Goal: Use online tool/utility: Use online tool/utility

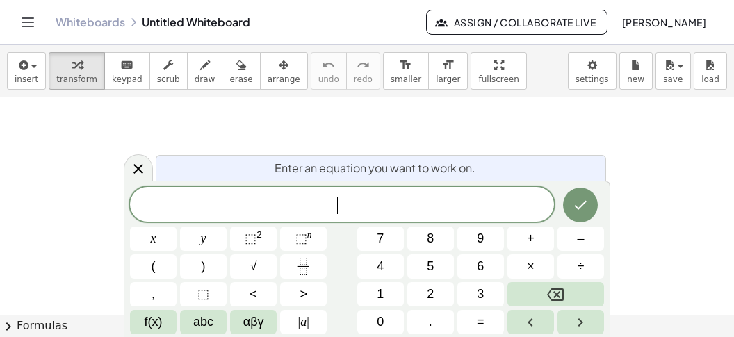
scroll to position [13, 0]
click at [372, 200] on span "​" at bounding box center [342, 205] width 424 height 19
click at [473, 292] on button "3" at bounding box center [480, 294] width 47 height 24
click at [162, 242] on button "x" at bounding box center [153, 239] width 47 height 24
click at [582, 237] on span "–" at bounding box center [580, 238] width 7 height 19
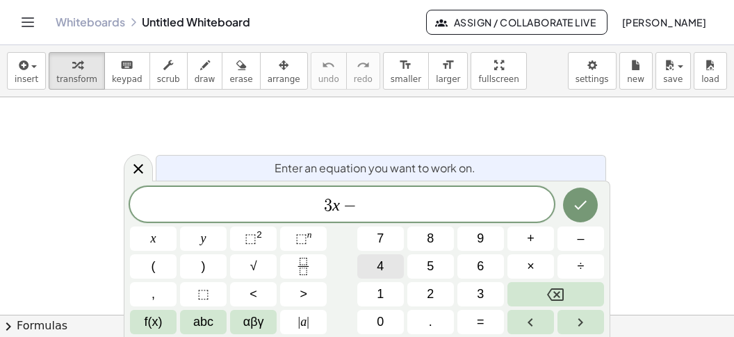
click at [388, 265] on button "4" at bounding box center [380, 266] width 47 height 24
click at [203, 242] on span "y" at bounding box center [204, 238] width 6 height 19
click at [525, 241] on button "+" at bounding box center [530, 239] width 47 height 24
click at [429, 286] on span "2" at bounding box center [430, 294] width 7 height 19
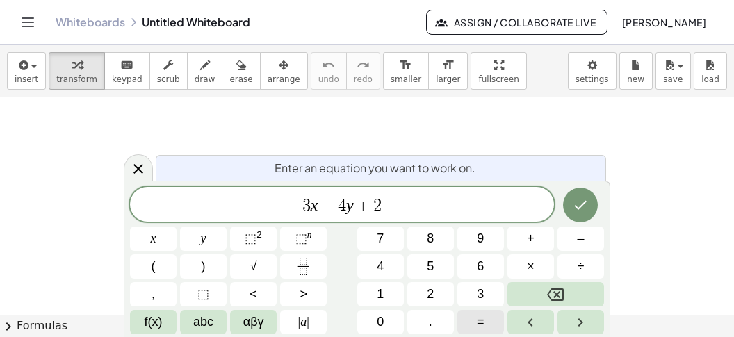
click at [480, 319] on span "=" at bounding box center [481, 322] width 8 height 19
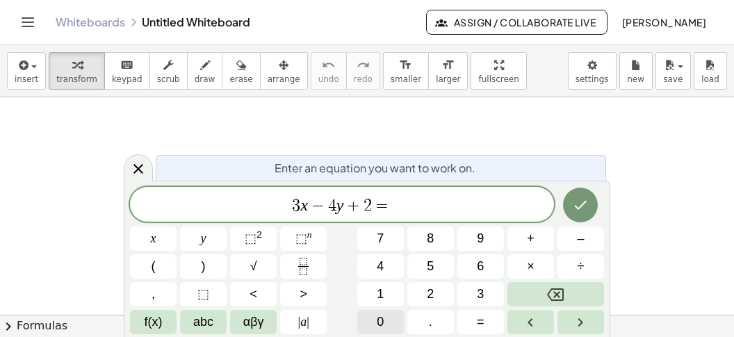
click at [377, 320] on span "0" at bounding box center [380, 322] width 7 height 19
click at [582, 206] on icon "Done" at bounding box center [581, 205] width 13 height 9
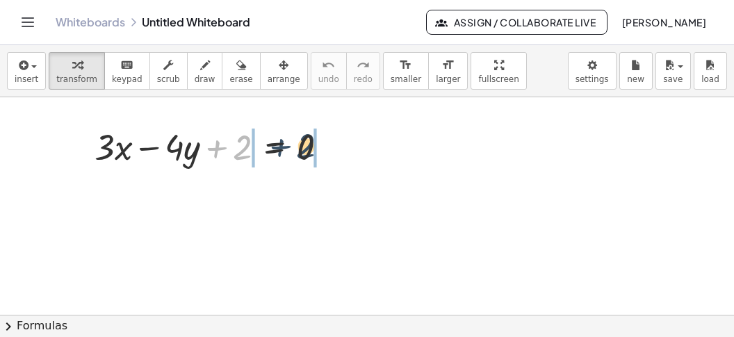
drag, startPoint x: 225, startPoint y: 151, endPoint x: 287, endPoint y: 153, distance: 62.6
click at [293, 149] on div at bounding box center [217, 145] width 258 height 47
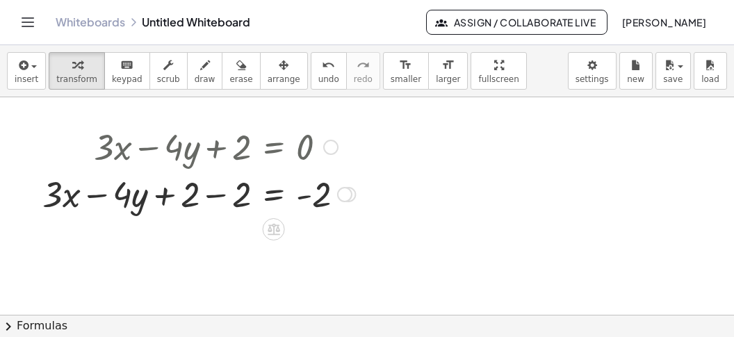
click at [219, 201] on div at bounding box center [198, 193] width 327 height 47
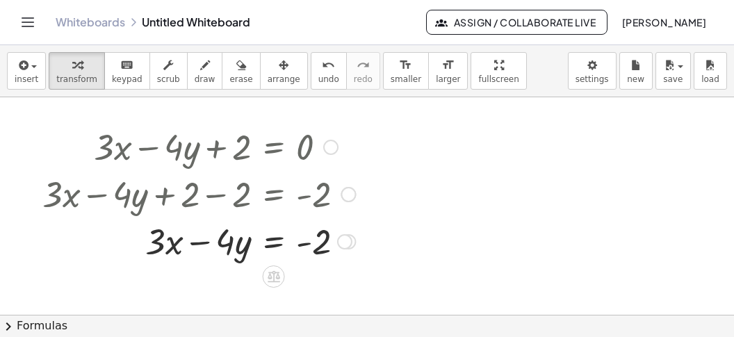
click at [277, 243] on div at bounding box center [198, 240] width 327 height 47
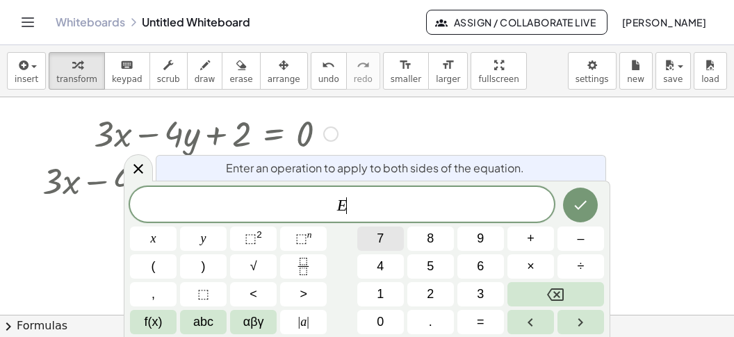
scroll to position [15, 0]
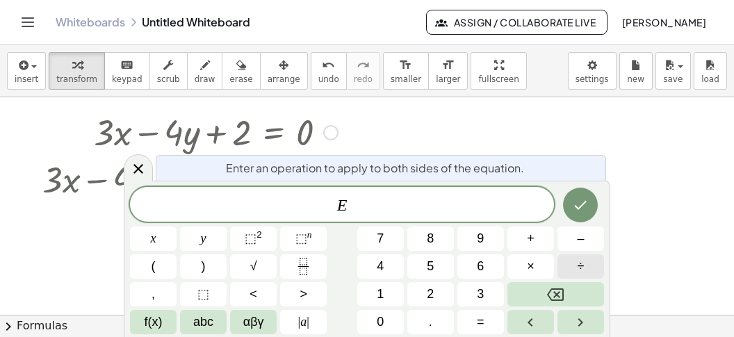
click at [575, 261] on button "÷" at bounding box center [581, 266] width 47 height 24
click at [580, 238] on span "–" at bounding box center [580, 238] width 7 height 19
click at [426, 293] on button "2" at bounding box center [430, 294] width 47 height 24
click at [574, 202] on icon "Done" at bounding box center [580, 205] width 17 height 17
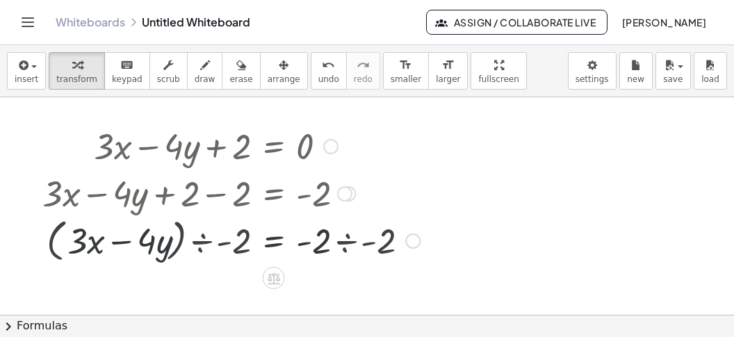
scroll to position [0, 0]
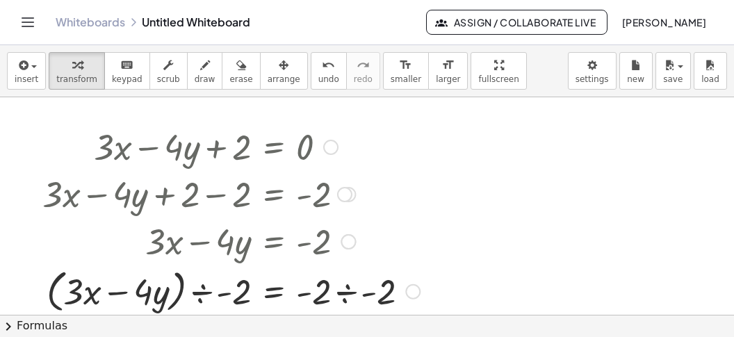
click at [350, 289] on div at bounding box center [230, 290] width 391 height 53
click at [343, 289] on div at bounding box center [230, 290] width 391 height 53
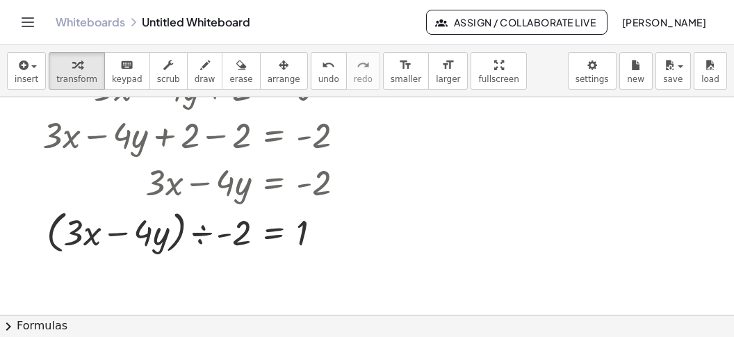
scroll to position [87, 0]
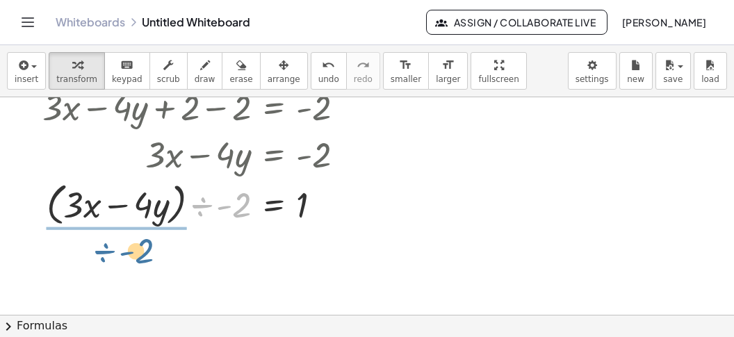
drag, startPoint x: 197, startPoint y: 208, endPoint x: 95, endPoint y: 245, distance: 109.5
click at [96, 247] on div "+ · 3 · x − · 4 · y + 2 = 0 + · 3 · x − · 4 · y + 2 − 2 = + 0 − 2 + · 3 · x − ·…" at bounding box center [367, 236] width 734 height 453
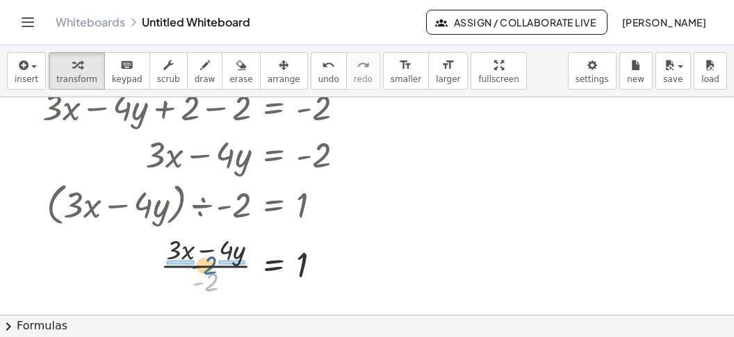
drag, startPoint x: 211, startPoint y: 289, endPoint x: 209, endPoint y: 272, distance: 16.7
click at [209, 272] on div at bounding box center [198, 264] width 327 height 70
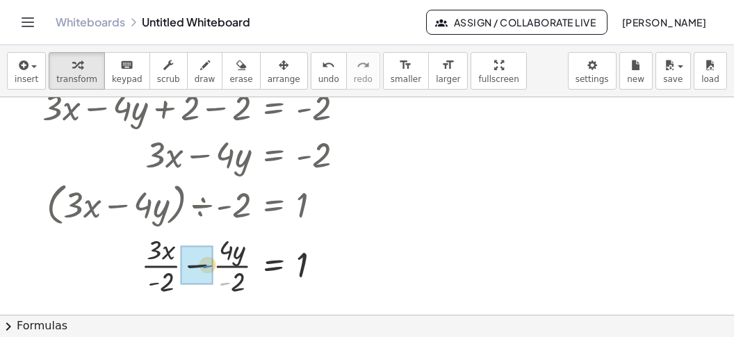
drag, startPoint x: 224, startPoint y: 284, endPoint x: 201, endPoint y: 265, distance: 29.6
click at [274, 266] on div "- + · 3 · x − · 4 · y = 1 · - 2 · - 2" at bounding box center [274, 266] width 0 height 0
click at [514, 191] on div at bounding box center [367, 236] width 734 height 453
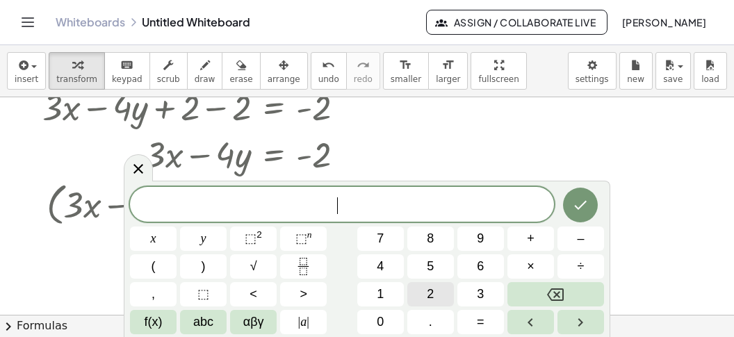
click at [432, 292] on span "2" at bounding box center [430, 294] width 7 height 19
click at [478, 318] on span "=" at bounding box center [481, 322] width 8 height 19
click at [421, 293] on button "2" at bounding box center [430, 294] width 47 height 24
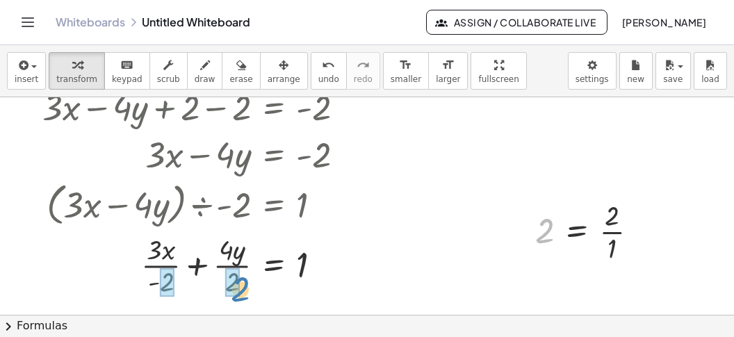
drag, startPoint x: 544, startPoint y: 227, endPoint x: 238, endPoint y: 286, distance: 310.7
click at [577, 232] on div "2 2 = · 2 · 1" at bounding box center [577, 232] width 0 height 0
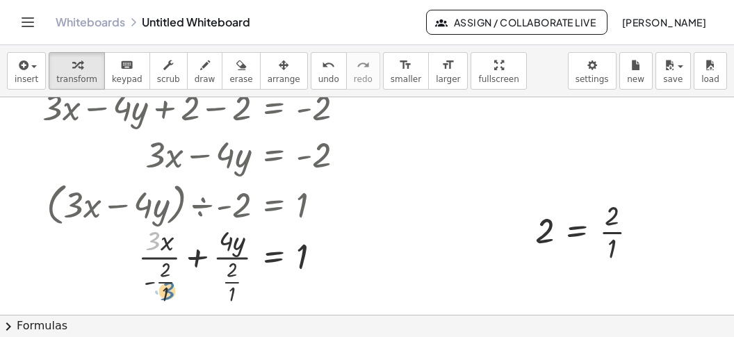
drag, startPoint x: 148, startPoint y: 239, endPoint x: 163, endPoint y: 293, distance: 56.2
click at [163, 293] on div at bounding box center [198, 264] width 327 height 86
drag, startPoint x: 155, startPoint y: 254, endPoint x: 163, endPoint y: 301, distance: 47.2
click at [162, 301] on div at bounding box center [198, 264] width 327 height 86
drag, startPoint x: 150, startPoint y: 283, endPoint x: 133, endPoint y: 261, distance: 28.2
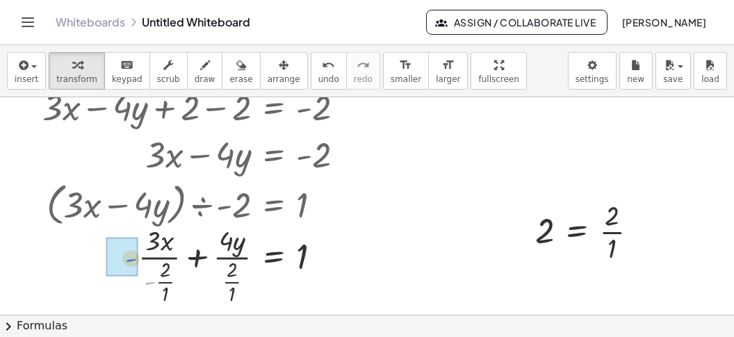
click at [274, 266] on div "- + · 3 · x · 4 · y = 1 · - · + · 2 · 1 · 2 · 1" at bounding box center [274, 266] width 0 height 0
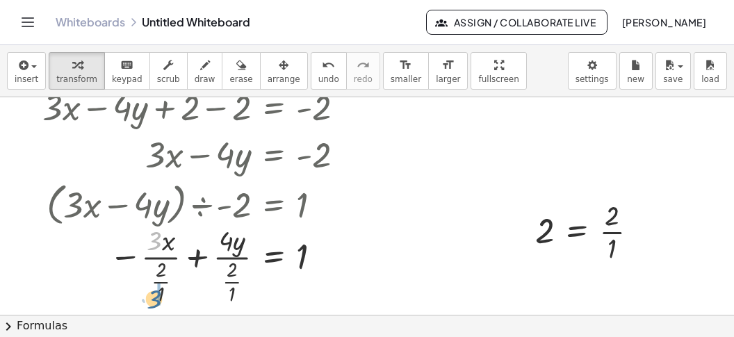
drag, startPoint x: 155, startPoint y: 241, endPoint x: 155, endPoint y: 300, distance: 59.1
click at [155, 300] on div at bounding box center [198, 264] width 327 height 86
click at [161, 298] on div at bounding box center [198, 264] width 327 height 86
drag, startPoint x: 138, startPoint y: 256, endPoint x: 156, endPoint y: 285, distance: 34.3
click at [156, 285] on div at bounding box center [198, 264] width 327 height 86
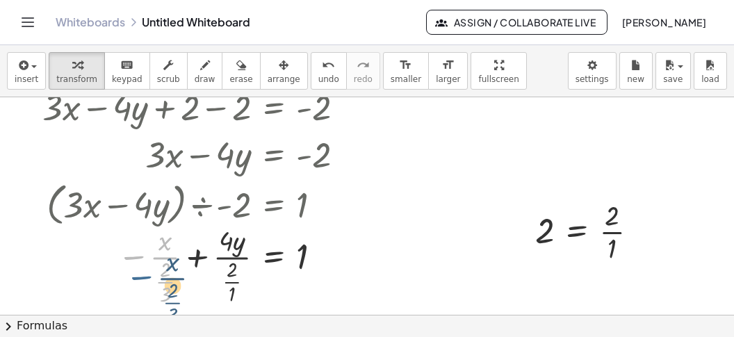
drag, startPoint x: 137, startPoint y: 257, endPoint x: 139, endPoint y: 268, distance: 12.0
click at [145, 277] on div at bounding box center [198, 264] width 327 height 86
drag, startPoint x: 128, startPoint y: 257, endPoint x: 132, endPoint y: 270, distance: 13.2
click at [134, 273] on div at bounding box center [198, 264] width 327 height 86
drag, startPoint x: 120, startPoint y: 259, endPoint x: 127, endPoint y: 287, distance: 29.3
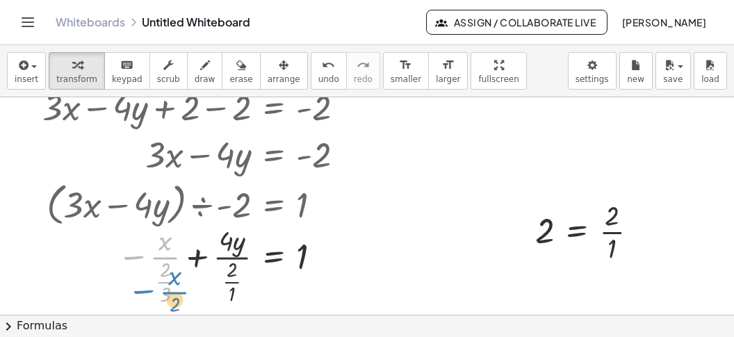
click at [130, 291] on div at bounding box center [198, 264] width 327 height 86
drag, startPoint x: 130, startPoint y: 255, endPoint x: 136, endPoint y: 270, distance: 15.6
click at [138, 273] on div at bounding box center [198, 264] width 327 height 86
drag, startPoint x: 225, startPoint y: 241, endPoint x: 227, endPoint y: 262, distance: 21.0
click at [274, 266] on div "· 4 · 3 · x · 4 · y = 1 · · + · 2 · 2 · 1 −" at bounding box center [274, 266] width 0 height 0
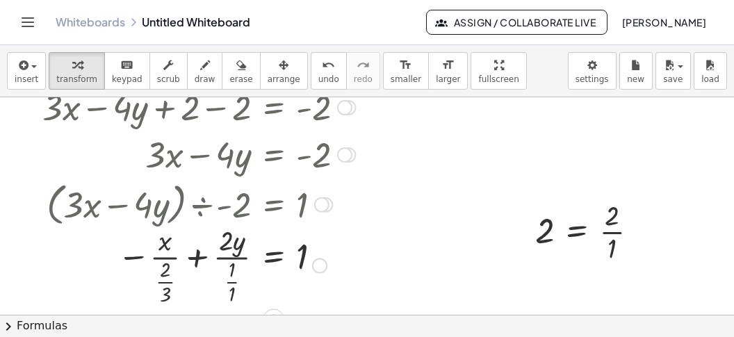
click at [233, 288] on div at bounding box center [198, 264] width 327 height 86
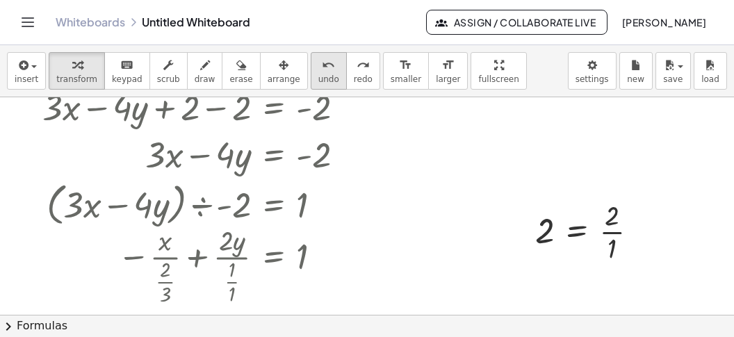
drag, startPoint x: 300, startPoint y: 77, endPoint x: 293, endPoint y: 79, distance: 7.9
click at [318, 79] on span "undo" at bounding box center [328, 79] width 21 height 10
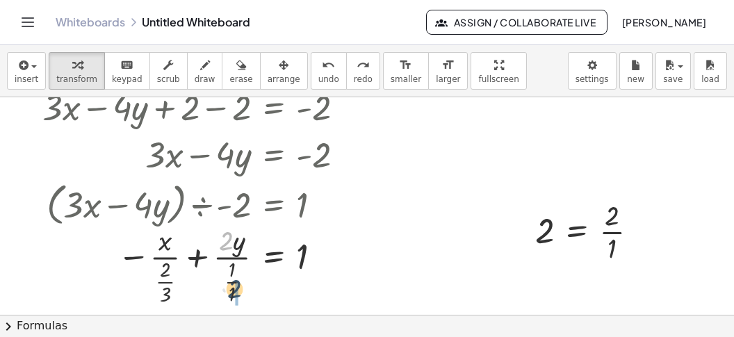
drag, startPoint x: 225, startPoint y: 236, endPoint x: 216, endPoint y: 288, distance: 52.2
click at [234, 288] on div at bounding box center [198, 264] width 327 height 86
click at [232, 293] on div at bounding box center [198, 264] width 327 height 86
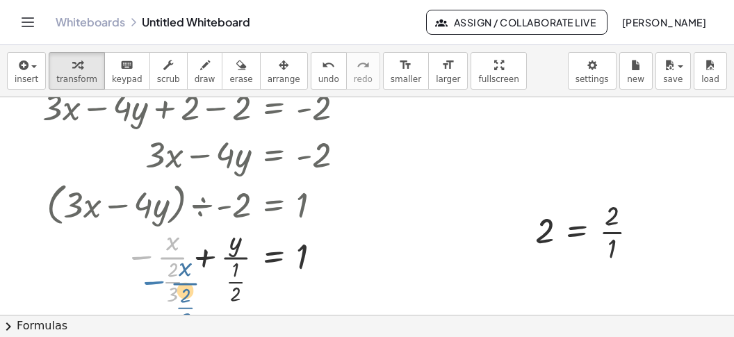
drag, startPoint x: 135, startPoint y: 253, endPoint x: 139, endPoint y: 265, distance: 12.5
click at [141, 266] on div at bounding box center [198, 264] width 327 height 86
drag, startPoint x: 147, startPoint y: 254, endPoint x: 154, endPoint y: 279, distance: 26.0
click at [170, 290] on div at bounding box center [198, 264] width 327 height 86
drag, startPoint x: 138, startPoint y: 252, endPoint x: 102, endPoint y: 253, distance: 36.2
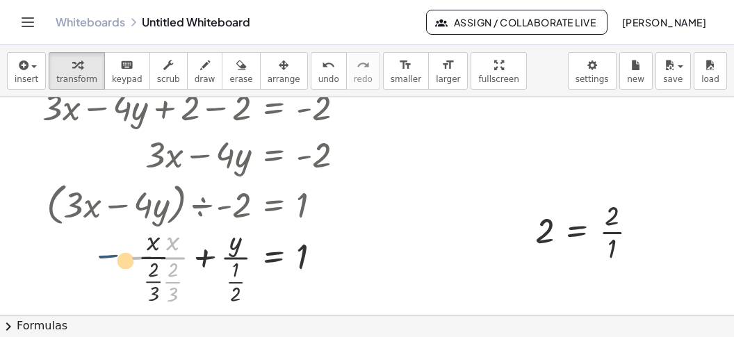
click at [102, 253] on div at bounding box center [198, 264] width 327 height 86
drag, startPoint x: 132, startPoint y: 258, endPoint x: 110, endPoint y: 257, distance: 22.3
click at [110, 257] on div at bounding box center [198, 264] width 327 height 86
drag, startPoint x: 127, startPoint y: 252, endPoint x: 154, endPoint y: 279, distance: 38.4
click at [154, 280] on div at bounding box center [198, 264] width 327 height 86
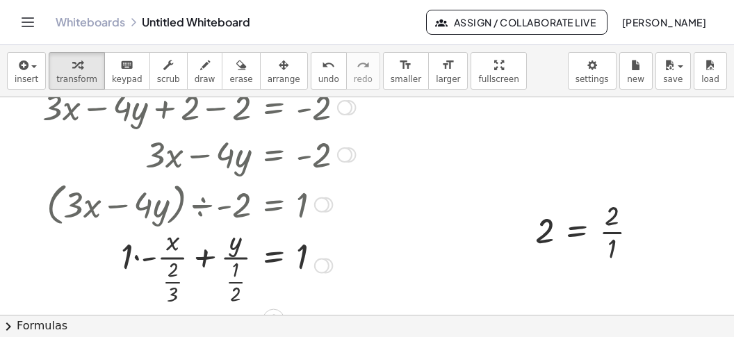
click at [136, 257] on div at bounding box center [198, 264] width 327 height 86
drag, startPoint x: 147, startPoint y: 254, endPoint x: 166, endPoint y: 286, distance: 37.1
click at [166, 286] on div at bounding box center [198, 264] width 327 height 86
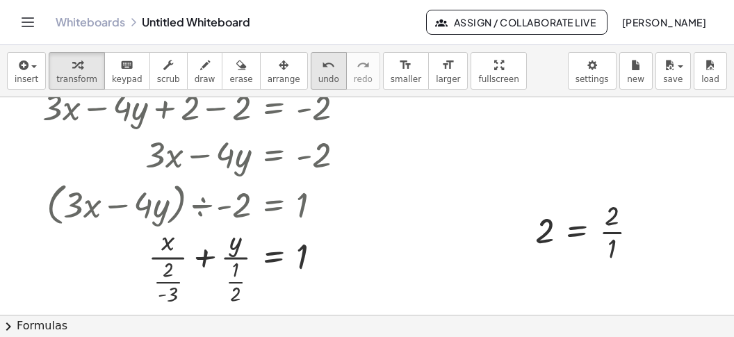
click at [318, 74] on span "undo" at bounding box center [328, 79] width 21 height 10
drag, startPoint x: 146, startPoint y: 257, endPoint x: 159, endPoint y: 290, distance: 35.0
click at [156, 284] on div at bounding box center [196, 264] width 334 height 86
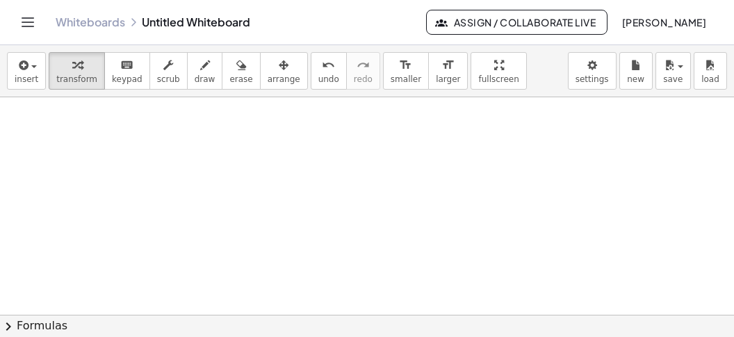
scroll to position [437, 0]
click at [88, 123] on div at bounding box center [367, 98] width 734 height 874
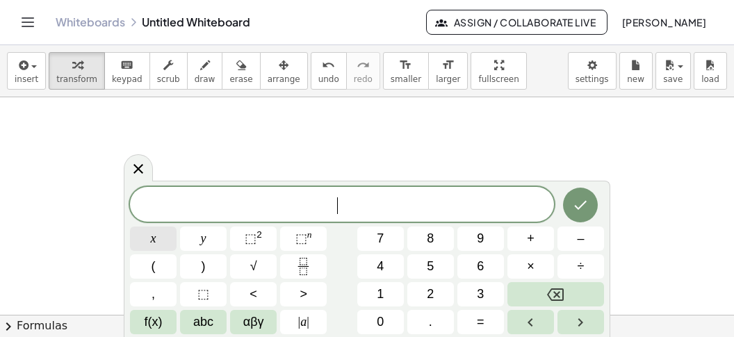
click at [154, 236] on span "x" at bounding box center [154, 238] width 6 height 19
click at [253, 233] on span "⬚" at bounding box center [251, 239] width 12 height 14
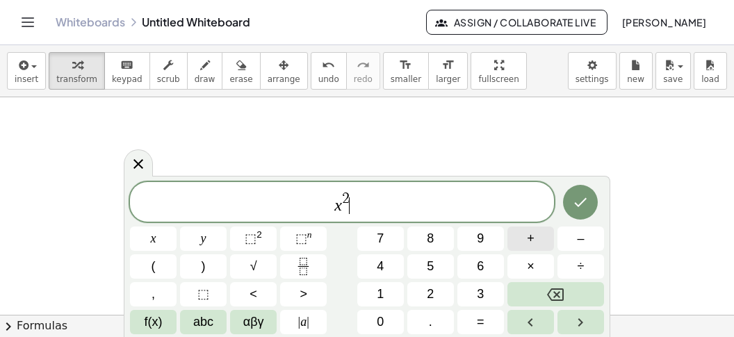
click at [535, 234] on button "+" at bounding box center [530, 239] width 47 height 24
click at [170, 259] on button "(" at bounding box center [153, 266] width 47 height 24
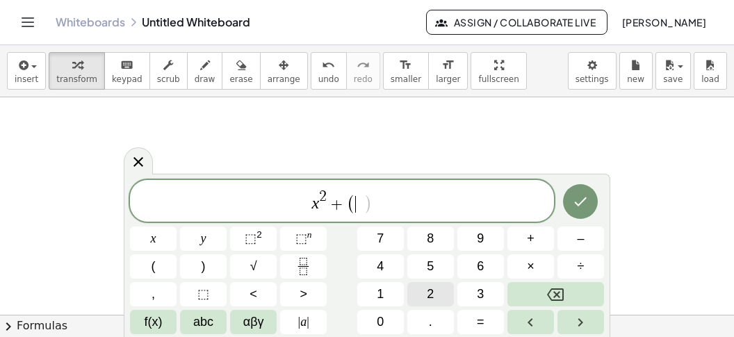
click at [437, 286] on button "2" at bounding box center [430, 294] width 47 height 24
click at [151, 241] on span "x" at bounding box center [154, 238] width 6 height 19
click at [525, 239] on button "+" at bounding box center [530, 239] width 47 height 24
click at [380, 293] on span "1" at bounding box center [380, 294] width 7 height 19
click at [412, 208] on span "x 2 + ( 2 x + 1 ​ )" at bounding box center [342, 201] width 424 height 27
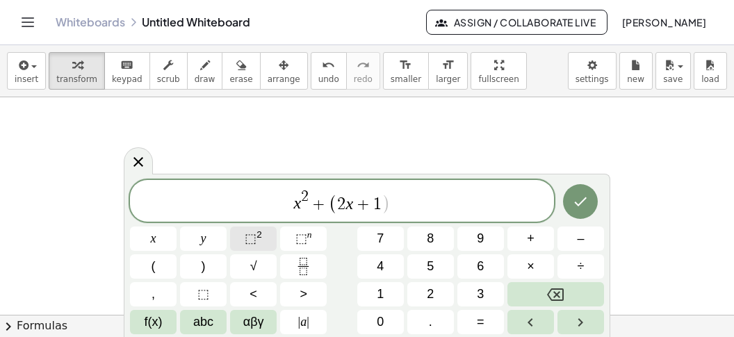
click at [265, 243] on button "⬚ 2" at bounding box center [253, 239] width 47 height 24
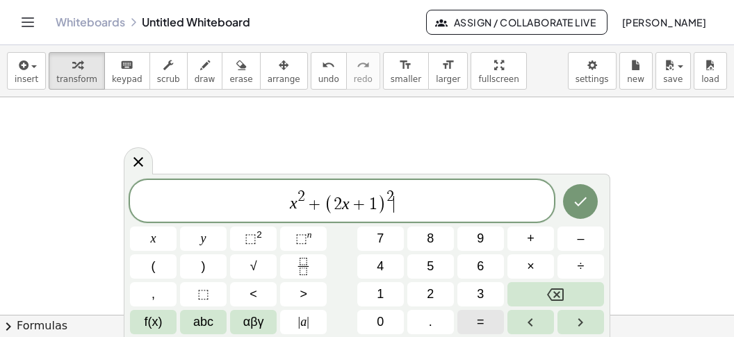
click at [477, 318] on button "=" at bounding box center [480, 322] width 47 height 24
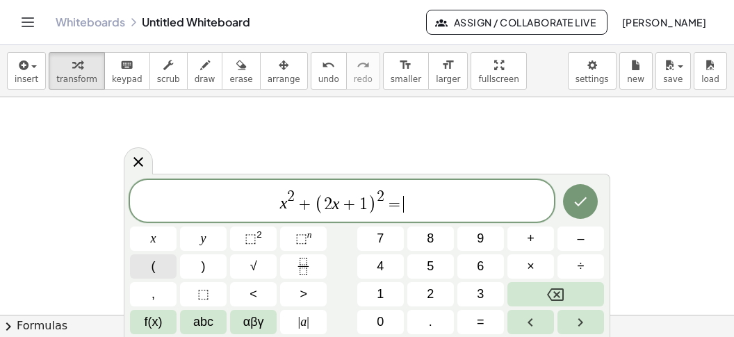
click at [165, 262] on button "(" at bounding box center [153, 266] width 47 height 24
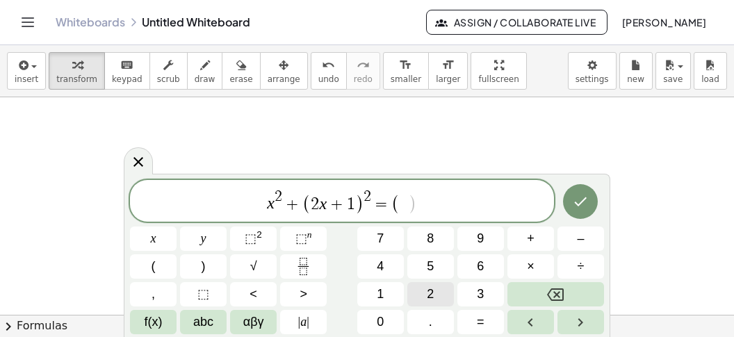
click at [418, 293] on button "2" at bounding box center [430, 294] width 47 height 24
click at [151, 240] on span "x" at bounding box center [154, 238] width 6 height 19
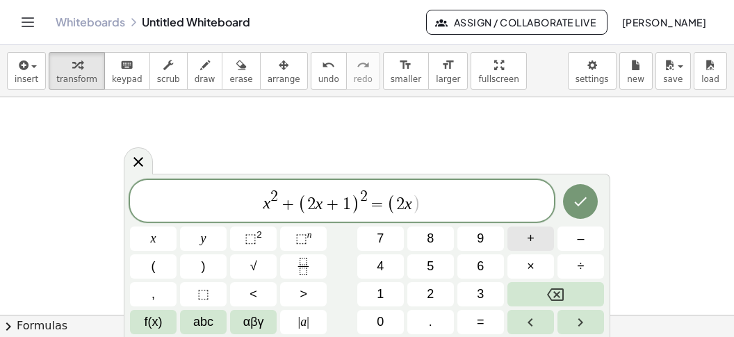
click at [536, 243] on button "+" at bounding box center [530, 239] width 47 height 24
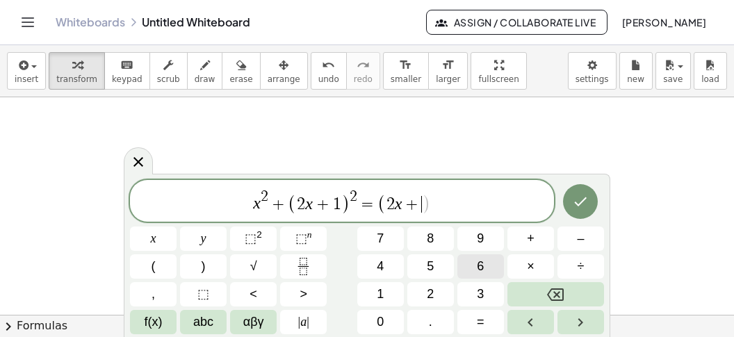
click at [477, 264] on button "6" at bounding box center [480, 266] width 47 height 24
drag, startPoint x: 461, startPoint y: 200, endPoint x: 448, endPoint y: 206, distance: 14.0
click at [460, 202] on span "x 2 + ( 2 x + 1 ) 2 = ( 2 x + 6 ​ )" at bounding box center [342, 201] width 424 height 27
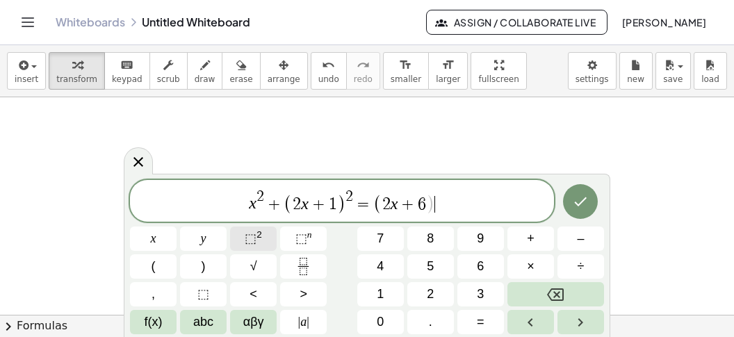
click at [264, 239] on button "⬚ 2" at bounding box center [253, 239] width 47 height 24
click at [583, 201] on icon "Done" at bounding box center [581, 201] width 13 height 9
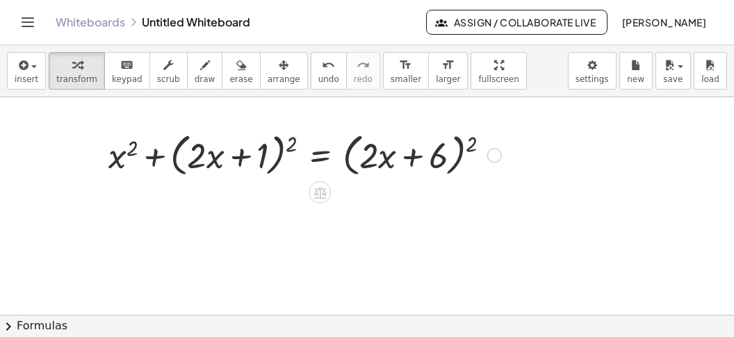
click at [494, 155] on div at bounding box center [494, 154] width 15 height 15
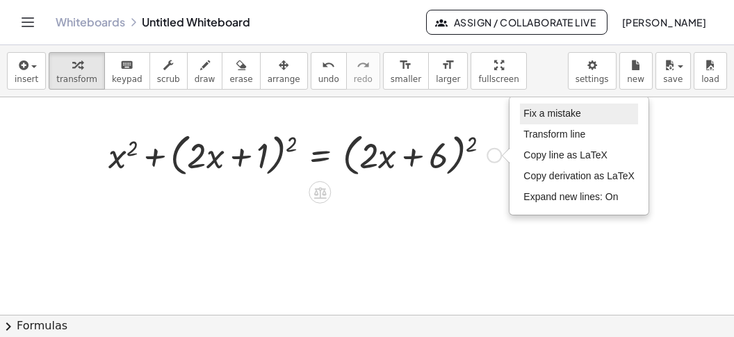
click at [551, 114] on span "Fix a mistake" at bounding box center [551, 113] width 57 height 11
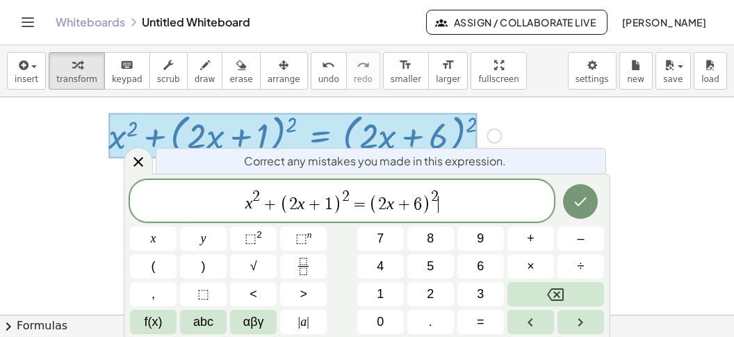
scroll to position [457, 0]
click at [333, 204] on span "( 2 x + 1 )" at bounding box center [311, 204] width 62 height 20
click at [562, 299] on icon "Backspace" at bounding box center [555, 294] width 17 height 17
click at [379, 265] on span "4" at bounding box center [380, 266] width 7 height 19
click at [587, 200] on icon "Done" at bounding box center [580, 201] width 17 height 17
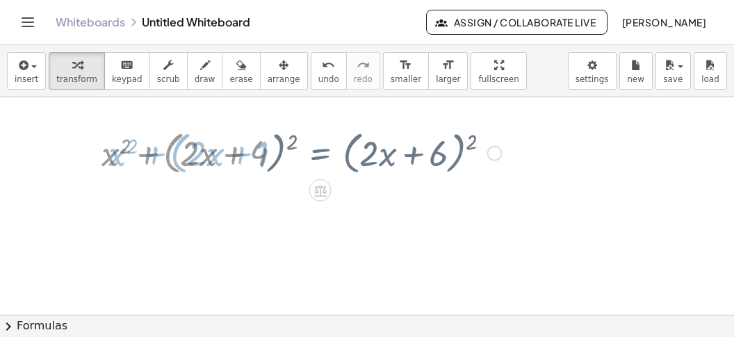
scroll to position [437, 0]
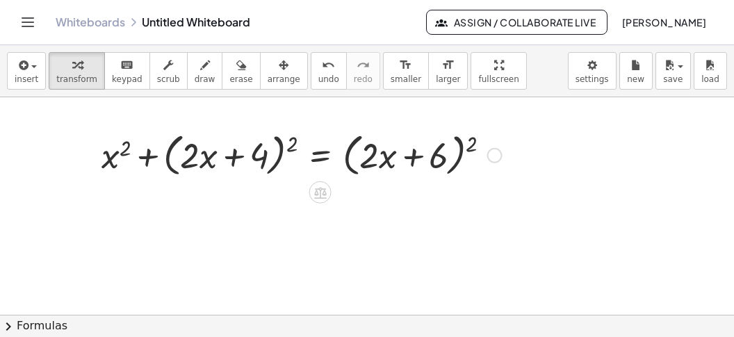
click at [295, 143] on div at bounding box center [302, 154] width 414 height 53
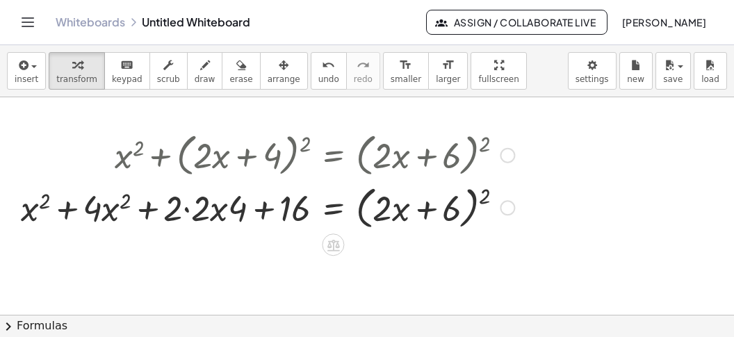
click at [179, 212] on div at bounding box center [267, 206] width 507 height 53
click at [194, 212] on div at bounding box center [267, 206] width 507 height 53
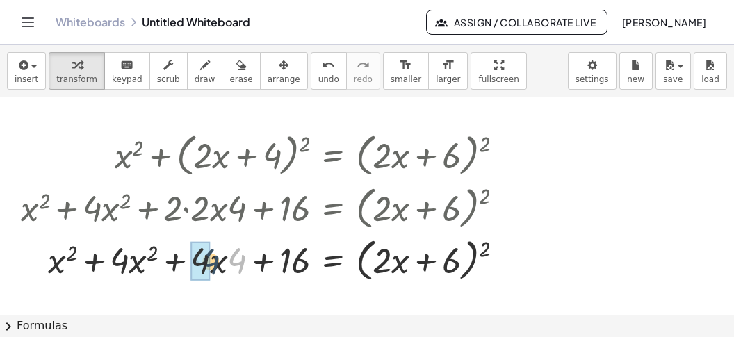
drag, startPoint x: 238, startPoint y: 211, endPoint x: 204, endPoint y: 220, distance: 34.6
click at [333, 155] on div "+ x 2 + ( + · 2 · x + 4 ) 2 = ( + · 2 · x + 6 ) 2 + x 2 + · 4 · x 2 + · 2 · 2 ·…" at bounding box center [333, 155] width 0 height 0
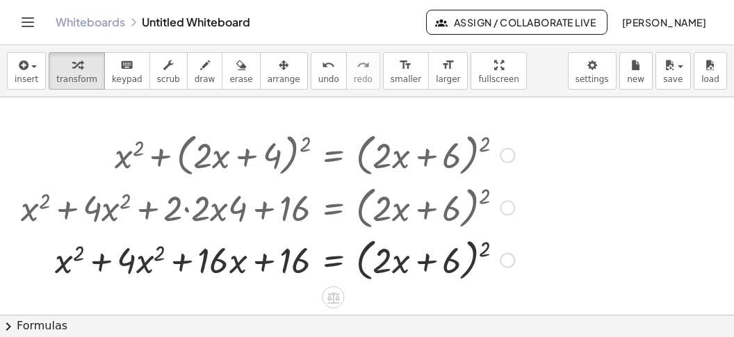
drag, startPoint x: 109, startPoint y: 263, endPoint x: 156, endPoint y: 261, distance: 46.6
click at [115, 263] on div at bounding box center [267, 259] width 507 height 53
click at [480, 253] on div at bounding box center [267, 259] width 507 height 53
click at [484, 252] on div at bounding box center [267, 259] width 507 height 53
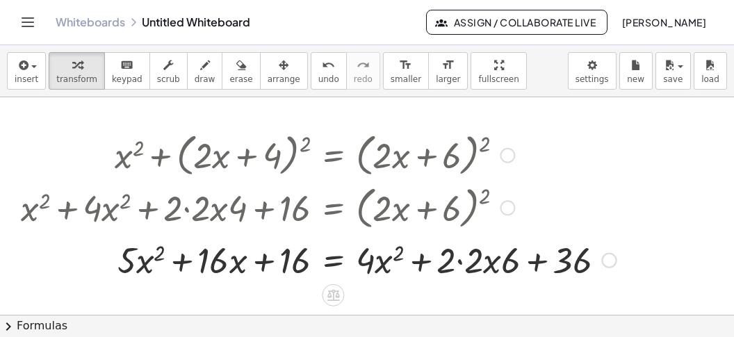
click at [468, 261] on div at bounding box center [319, 258] width 610 height 47
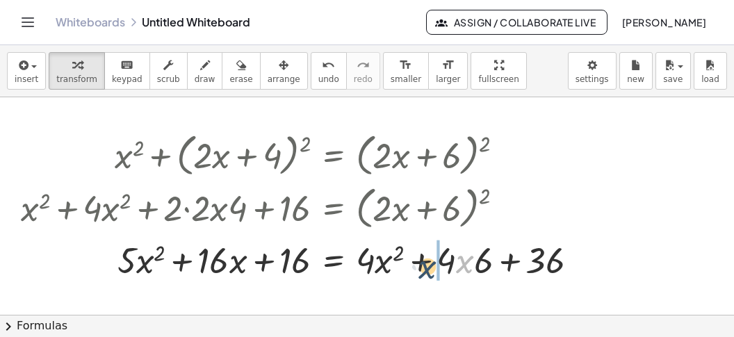
drag, startPoint x: 473, startPoint y: 262, endPoint x: 420, endPoint y: 270, distance: 54.1
click at [428, 269] on div at bounding box center [305, 258] width 582 height 47
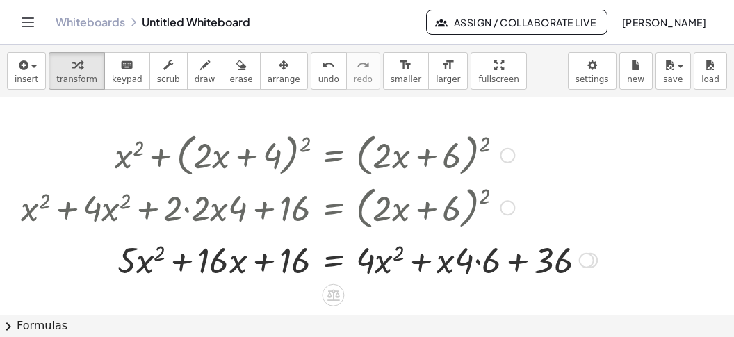
click at [480, 259] on div at bounding box center [309, 258] width 590 height 47
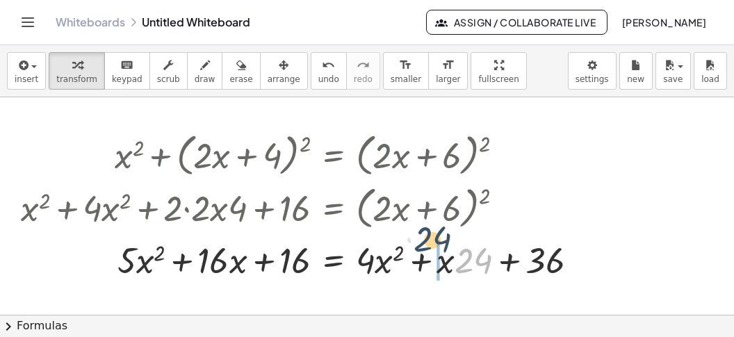
drag, startPoint x: 480, startPoint y: 261, endPoint x: 428, endPoint y: 254, distance: 53.2
click at [430, 249] on div at bounding box center [305, 258] width 582 height 47
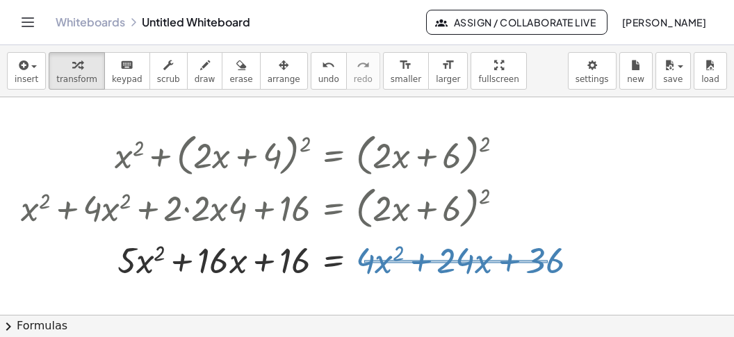
drag, startPoint x: 366, startPoint y: 259, endPoint x: 548, endPoint y: 261, distance: 181.5
click at [548, 261] on div at bounding box center [305, 258] width 582 height 47
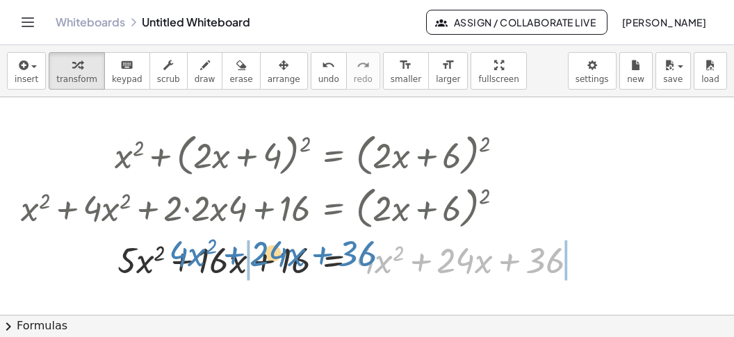
drag, startPoint x: 489, startPoint y: 263, endPoint x: 300, endPoint y: 254, distance: 189.3
click at [300, 254] on div at bounding box center [305, 258] width 582 height 47
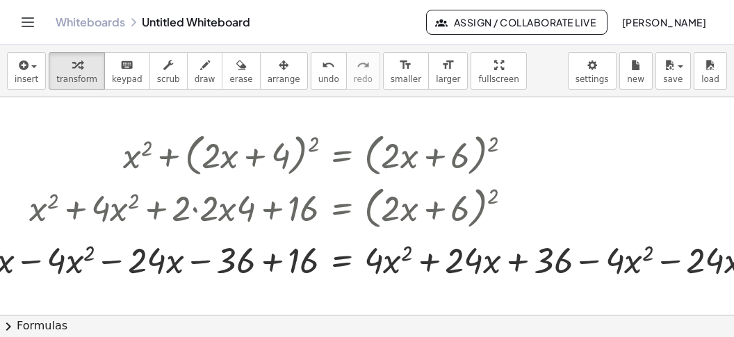
scroll to position [437, 148]
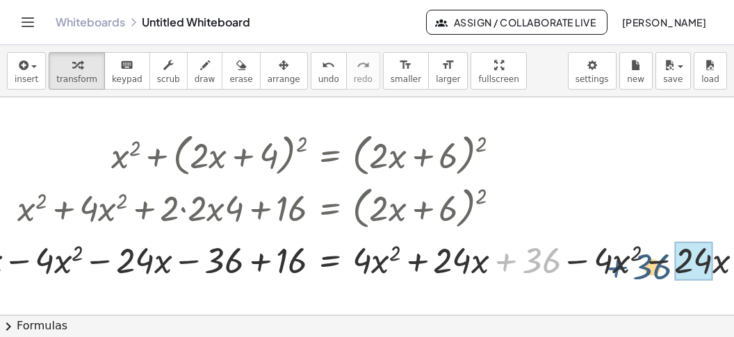
drag, startPoint x: 499, startPoint y: 259, endPoint x: 695, endPoint y: 259, distance: 195.4
click at [721, 259] on div at bounding box center [350, 258] width 968 height 47
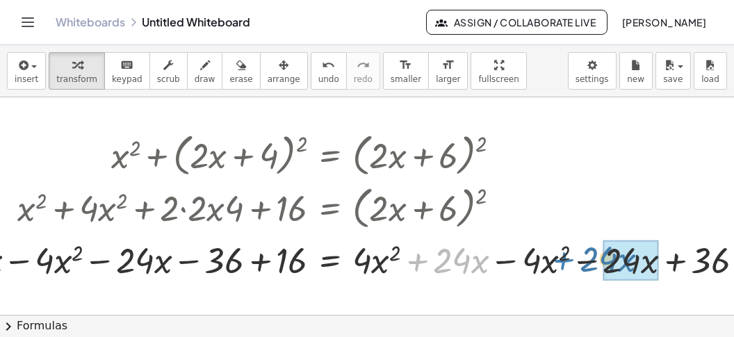
drag, startPoint x: 416, startPoint y: 255, endPoint x: 563, endPoint y: 254, distance: 146.7
click at [563, 254] on div at bounding box center [350, 258] width 968 height 47
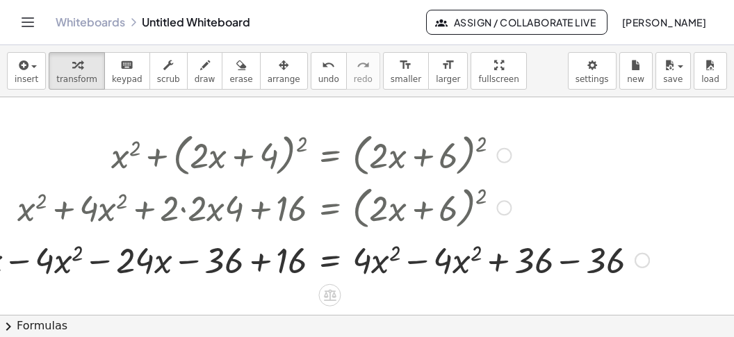
drag, startPoint x: 418, startPoint y: 266, endPoint x: 526, endPoint y: 261, distance: 108.6
click at [421, 266] on div at bounding box center [261, 258] width 790 height 47
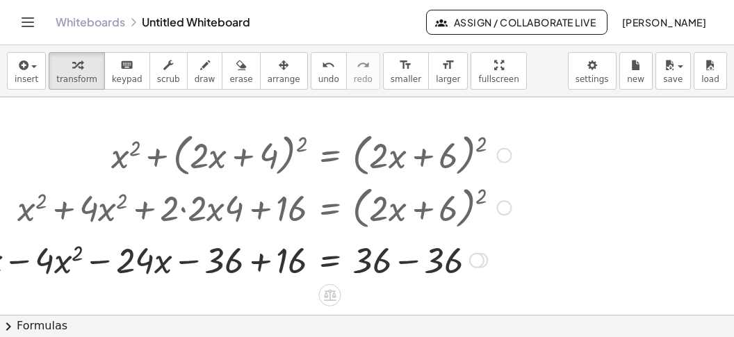
click at [414, 261] on div at bounding box center [192, 258] width 652 height 47
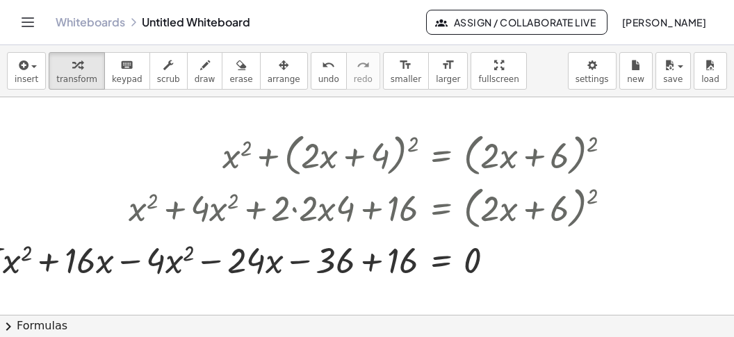
scroll to position [437, 0]
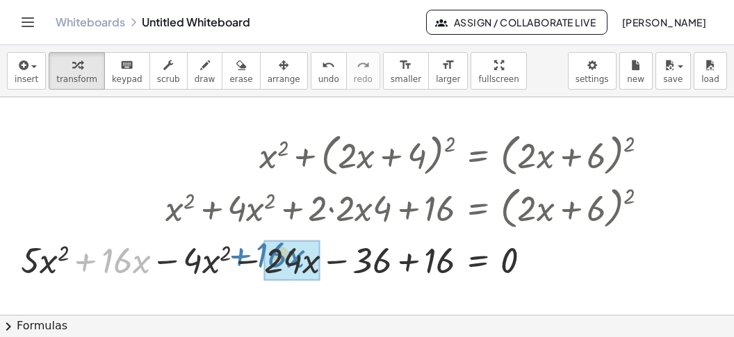
drag, startPoint x: 90, startPoint y: 255, endPoint x: 216, endPoint y: 255, distance: 125.8
click at [254, 250] on div at bounding box center [340, 258] width 652 height 47
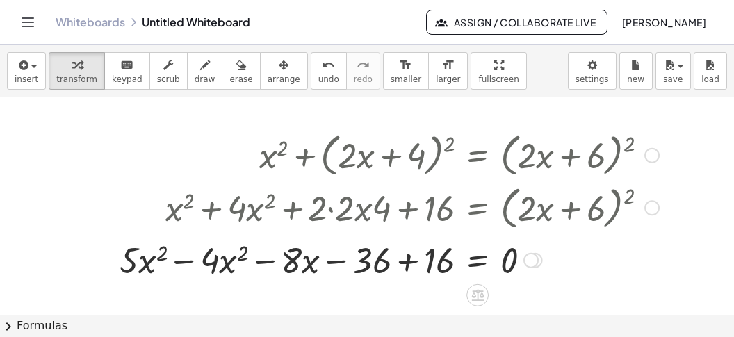
click at [192, 259] on div at bounding box center [389, 258] width 553 height 47
click at [410, 262] on div at bounding box center [412, 258] width 507 height 47
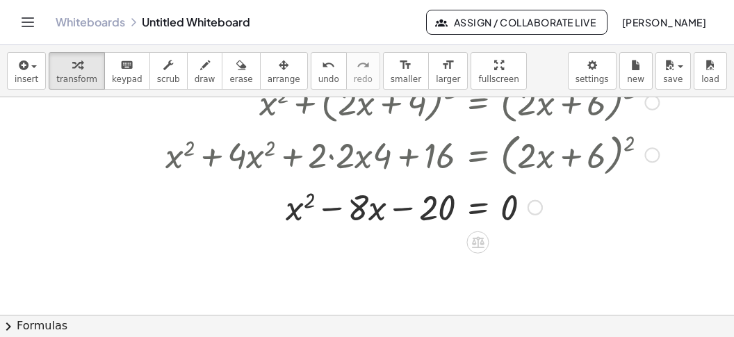
scroll to position [524, 0]
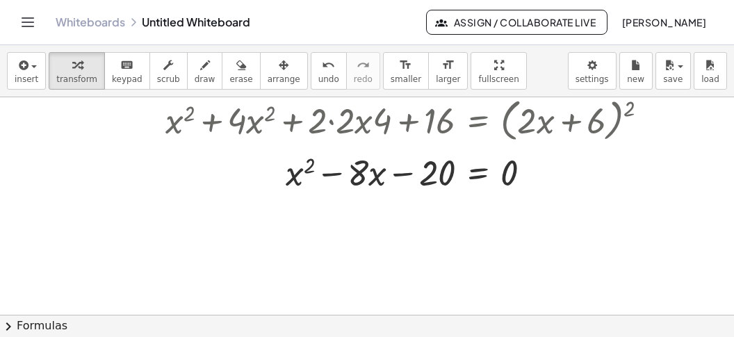
click at [328, 326] on button "chevron_right Formulas" at bounding box center [367, 326] width 734 height 22
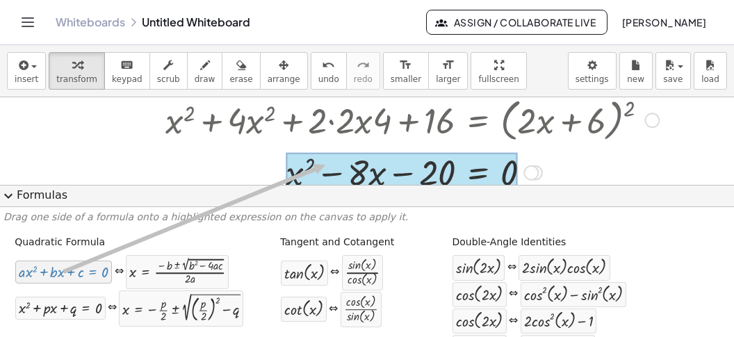
drag, startPoint x: 86, startPoint y: 274, endPoint x: 326, endPoint y: 165, distance: 264.1
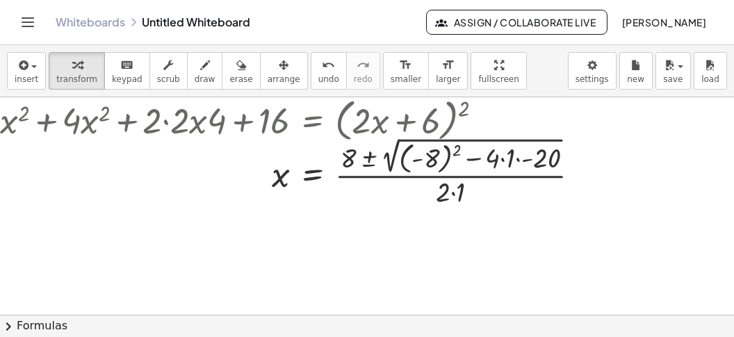
scroll to position [524, 165]
click at [433, 155] on div at bounding box center [296, 171] width 604 height 76
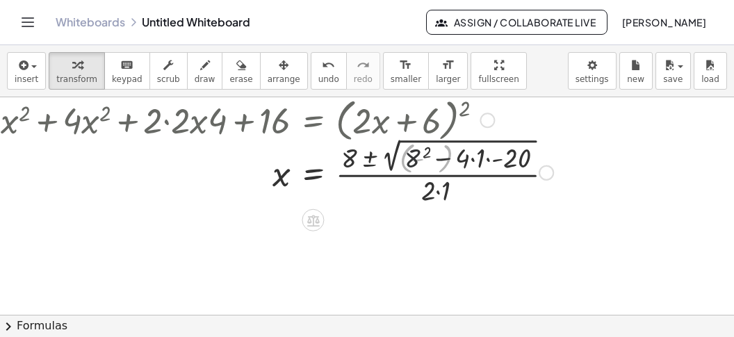
drag, startPoint x: 484, startPoint y: 167, endPoint x: 478, endPoint y: 173, distance: 8.4
click at [482, 171] on div at bounding box center [277, 171] width 567 height 73
click at [478, 173] on div at bounding box center [296, 171] width 604 height 73
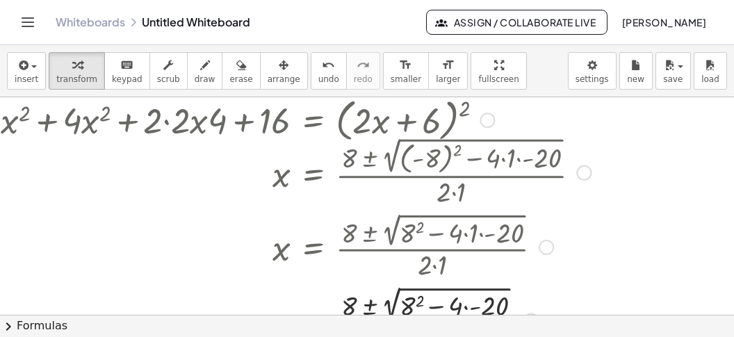
scroll to position [611, 165]
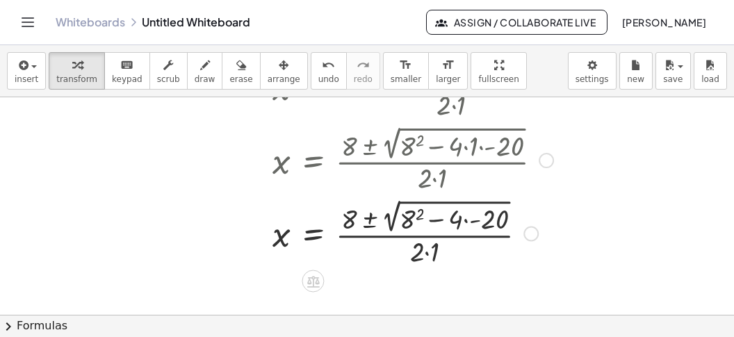
click at [476, 218] on div at bounding box center [296, 231] width 604 height 73
click at [469, 220] on div at bounding box center [296, 231] width 604 height 73
click at [411, 224] on div at bounding box center [296, 231] width 604 height 73
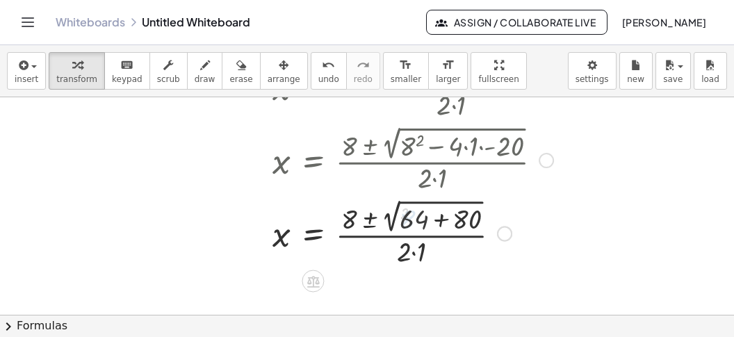
click at [438, 220] on div at bounding box center [296, 231] width 604 height 73
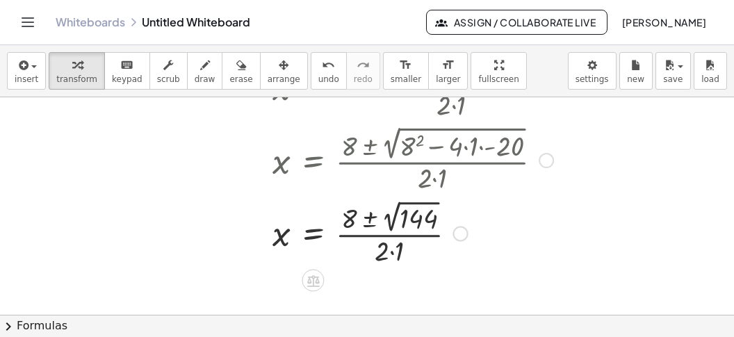
click at [418, 221] on div at bounding box center [296, 232] width 604 height 72
click at [382, 250] on div at bounding box center [296, 232] width 604 height 70
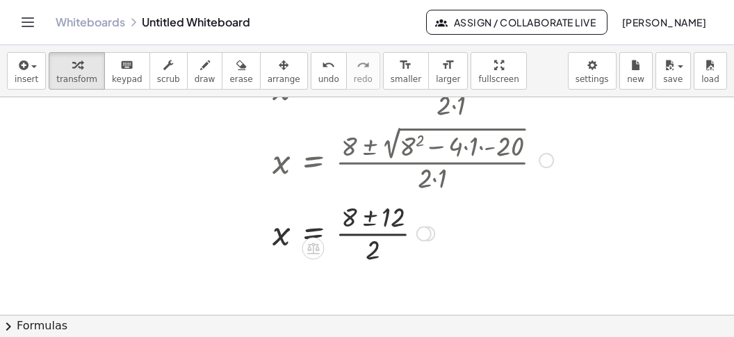
click at [371, 218] on div at bounding box center [296, 232] width 604 height 70
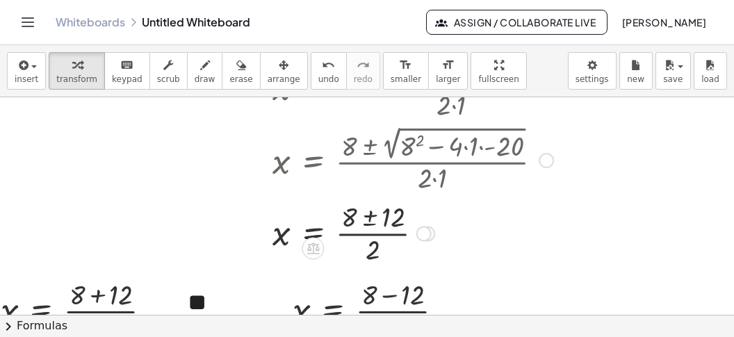
scroll to position [655, 165]
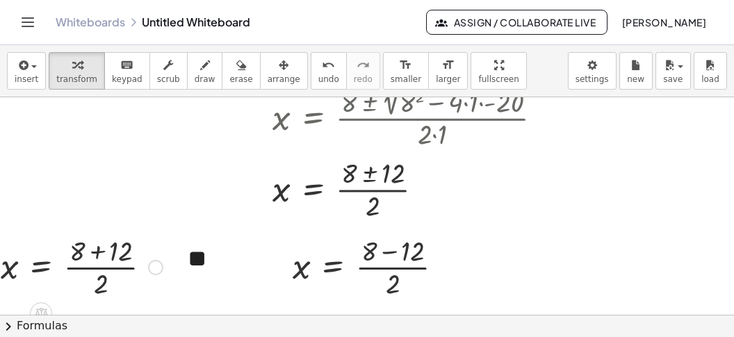
click at [96, 255] on div at bounding box center [82, 267] width 176 height 70
click at [92, 259] on div at bounding box center [64, 267] width 140 height 70
click at [389, 250] on div at bounding box center [374, 267] width 176 height 70
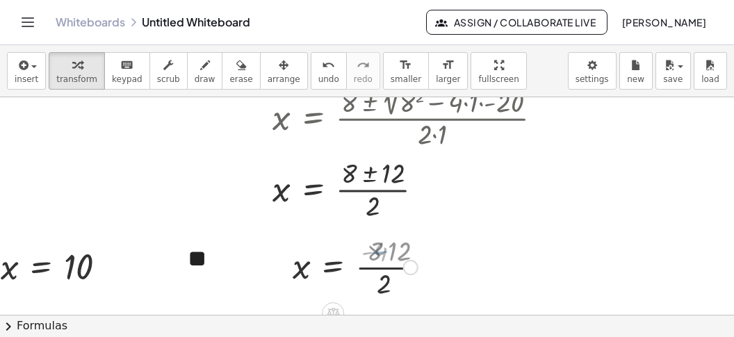
click at [387, 266] on div at bounding box center [355, 267] width 139 height 70
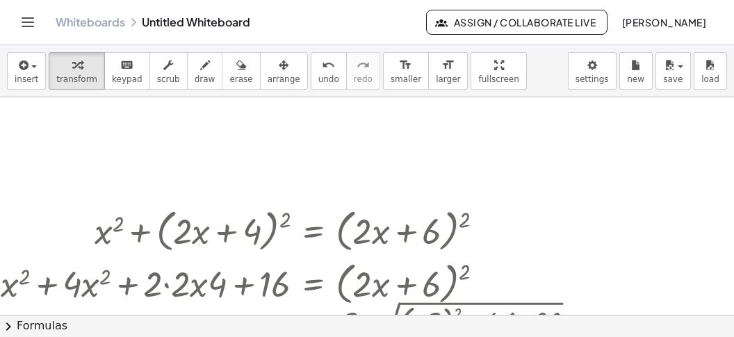
scroll to position [393, 165]
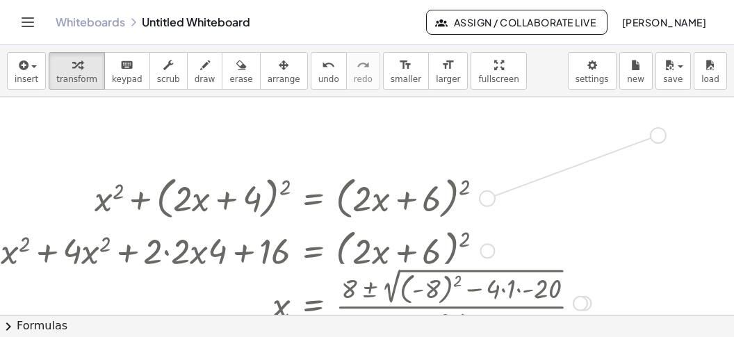
drag, startPoint x: 491, startPoint y: 197, endPoint x: 664, endPoint y: 136, distance: 183.4
click at [664, 136] on div "+ · 3 · x − · 4 · y + 2 = 0 + · 3 · x − · 4 · y + 2 − 2 = + 0 − 2 + · 3 · x − ·…" at bounding box center [329, 250] width 989 height 1093
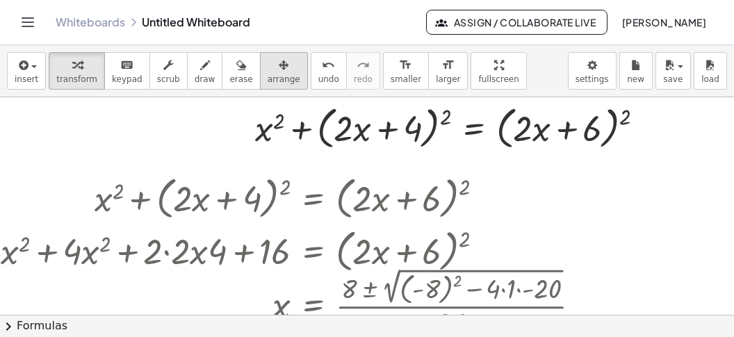
click at [267, 74] on button "arrange" at bounding box center [284, 71] width 48 height 38
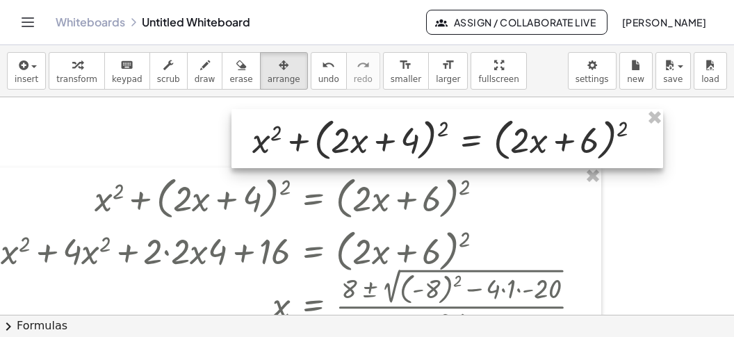
drag, startPoint x: 342, startPoint y: 125, endPoint x: 281, endPoint y: 319, distance: 203.4
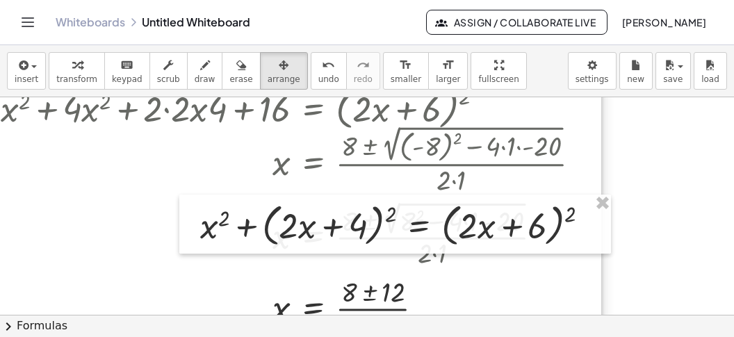
scroll to position [655, 165]
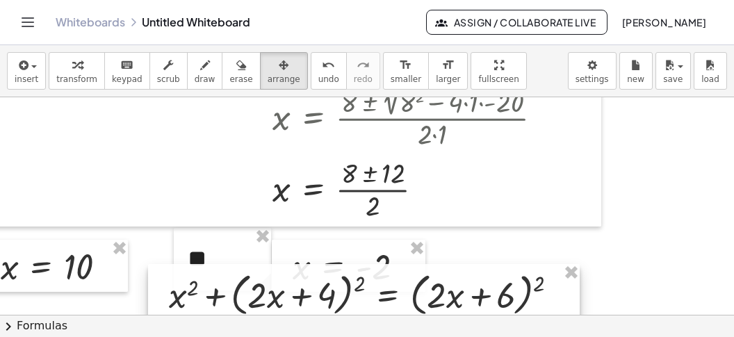
drag, startPoint x: 359, startPoint y: 179, endPoint x: 327, endPoint y: 270, distance: 96.5
click at [323, 286] on div at bounding box center [364, 294] width 432 height 60
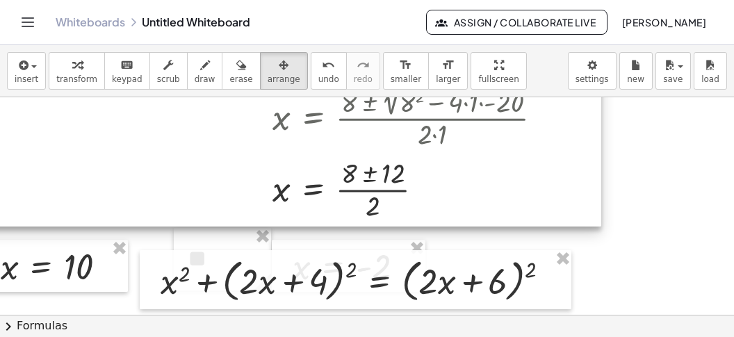
scroll to position [742, 165]
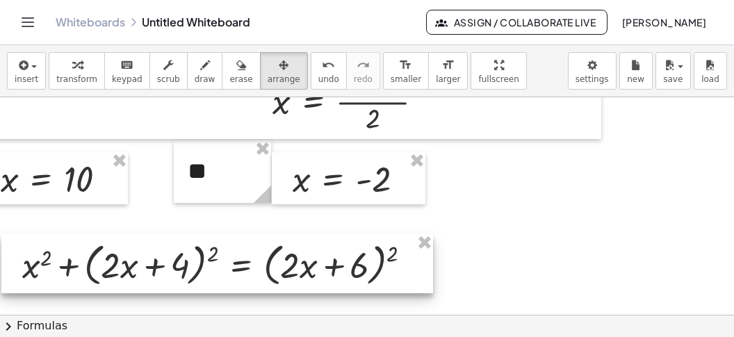
drag, startPoint x: 363, startPoint y: 214, endPoint x: 225, endPoint y: 263, distance: 146.7
click at [225, 263] on div at bounding box center [217, 264] width 432 height 60
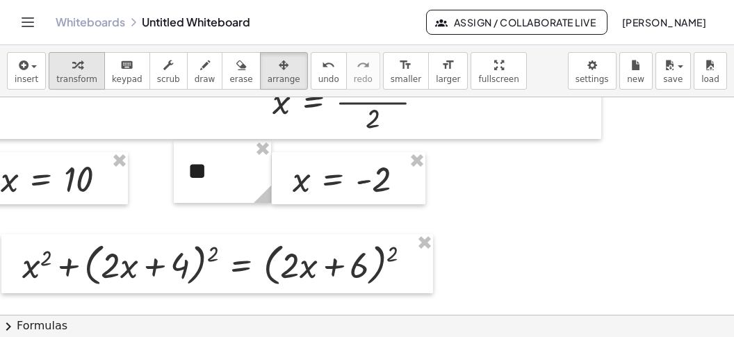
drag, startPoint x: 71, startPoint y: 64, endPoint x: 74, endPoint y: 71, distance: 7.8
click at [74, 69] on icon "button" at bounding box center [77, 65] width 10 height 17
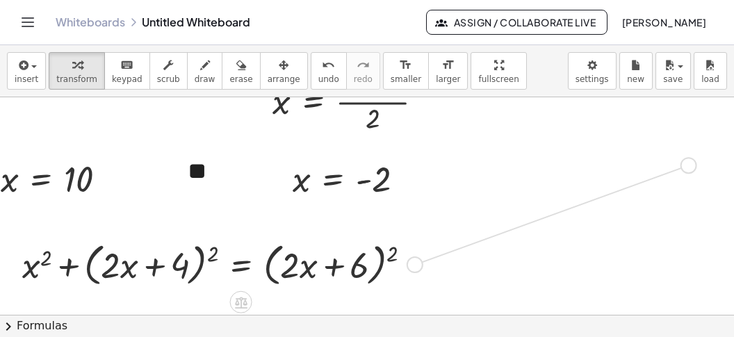
drag, startPoint x: 415, startPoint y: 264, endPoint x: 697, endPoint y: 162, distance: 300.2
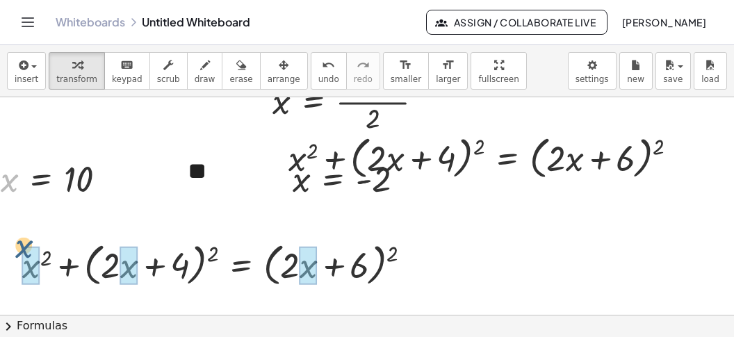
drag, startPoint x: 10, startPoint y: 173, endPoint x: 33, endPoint y: 251, distance: 81.4
click at [41, 179] on div "x x = 10" at bounding box center [41, 179] width 0 height 0
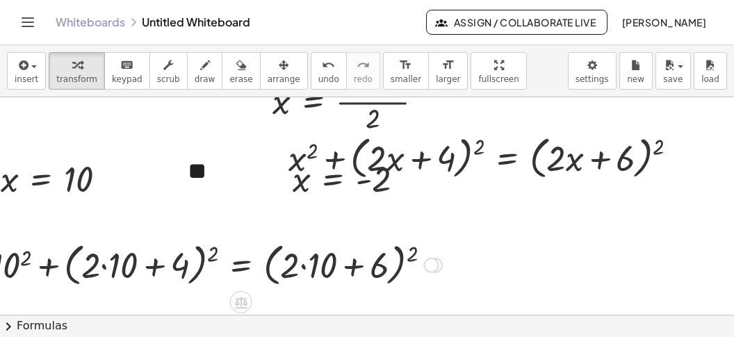
click at [111, 269] on div at bounding box center [216, 264] width 465 height 53
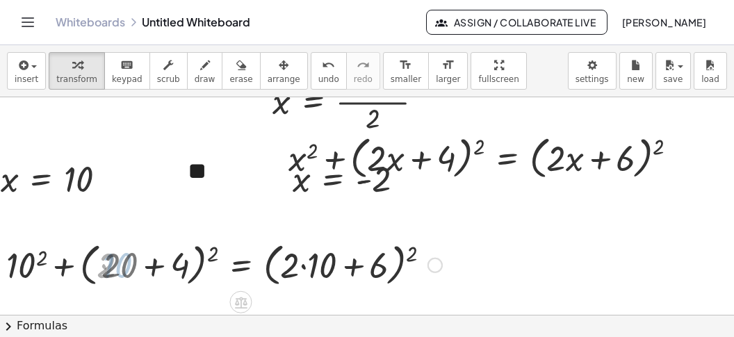
click at [163, 268] on div at bounding box center [226, 264] width 445 height 53
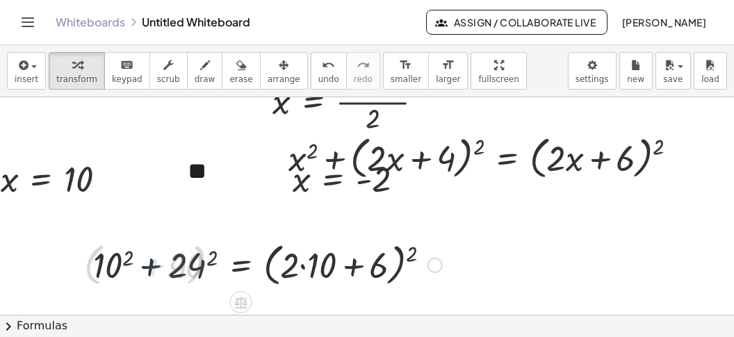
click at [177, 267] on div at bounding box center [268, 264] width 361 height 53
drag, startPoint x: 106, startPoint y: 273, endPoint x: 127, endPoint y: 266, distance: 21.3
click at [113, 272] on div at bounding box center [266, 264] width 365 height 53
click at [141, 267] on div at bounding box center [266, 264] width 365 height 53
drag, startPoint x: 117, startPoint y: 254, endPoint x: 139, endPoint y: 255, distance: 21.6
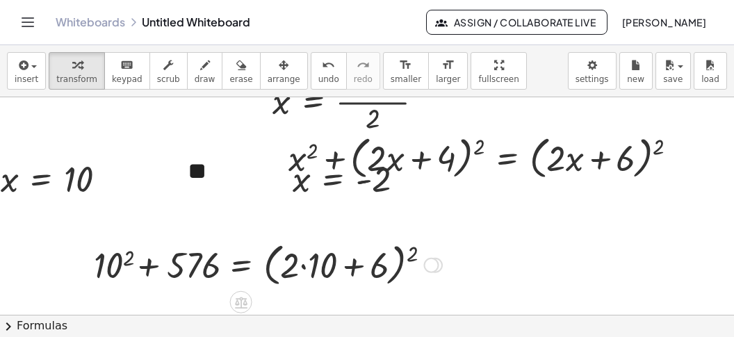
click at [119, 254] on div at bounding box center [266, 264] width 365 height 53
click at [147, 261] on div at bounding box center [263, 264] width 371 height 53
click at [314, 269] on div at bounding box center [302, 264] width 293 height 53
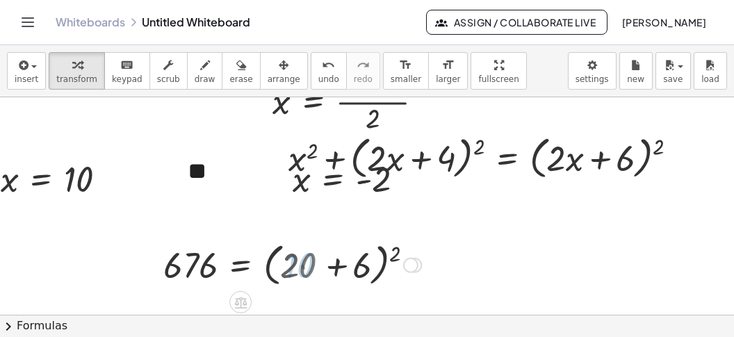
click at [340, 273] on div at bounding box center [292, 264] width 272 height 53
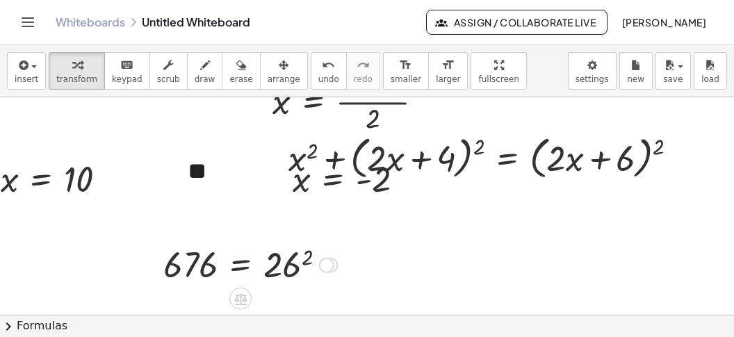
click at [297, 275] on div at bounding box center [250, 264] width 188 height 46
click at [265, 86] on button "arrange" at bounding box center [284, 71] width 48 height 38
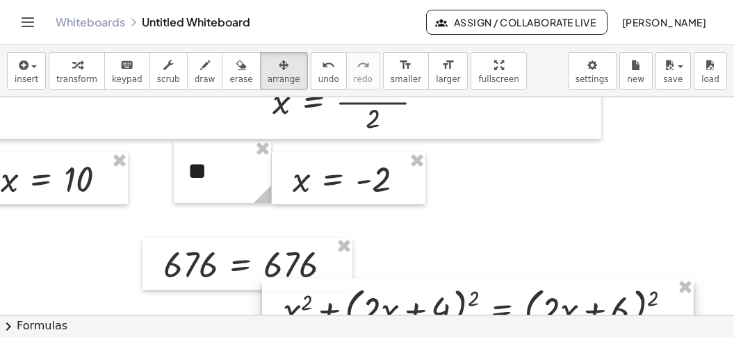
drag, startPoint x: 386, startPoint y: 162, endPoint x: 380, endPoint y: 313, distance: 151.0
click at [380, 313] on div "+ · 3 · x − · 4 · y + 2 = 0 + · 3 · x − · 4 · y + 2 − 2 = + 0 − 2 + · 3 · x − ·…" at bounding box center [367, 206] width 734 height 218
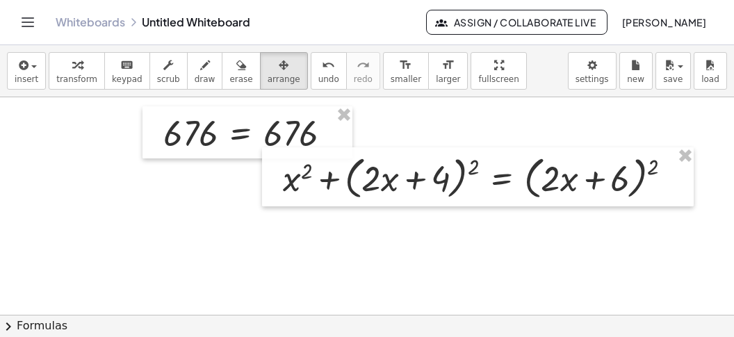
scroll to position [786, 165]
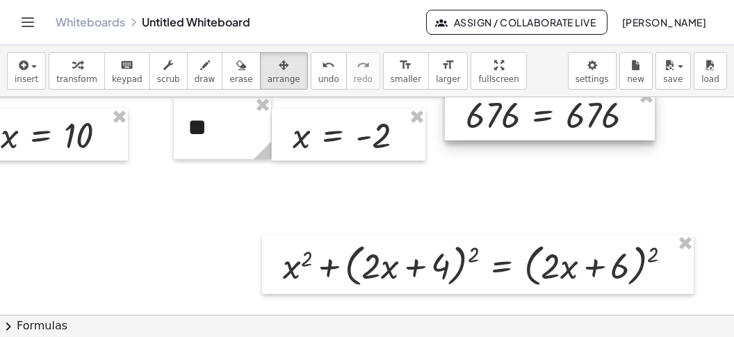
drag, startPoint x: 274, startPoint y: 220, endPoint x: 587, endPoint y: 114, distance: 330.9
click at [587, 114] on div at bounding box center [550, 114] width 210 height 53
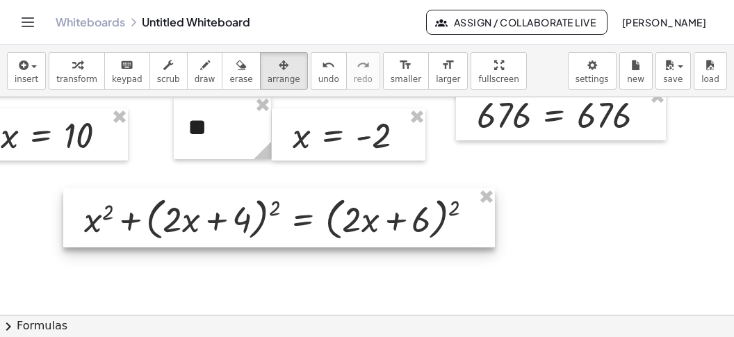
drag, startPoint x: 291, startPoint y: 240, endPoint x: 54, endPoint y: 161, distance: 250.4
click at [94, 194] on div at bounding box center [279, 218] width 432 height 60
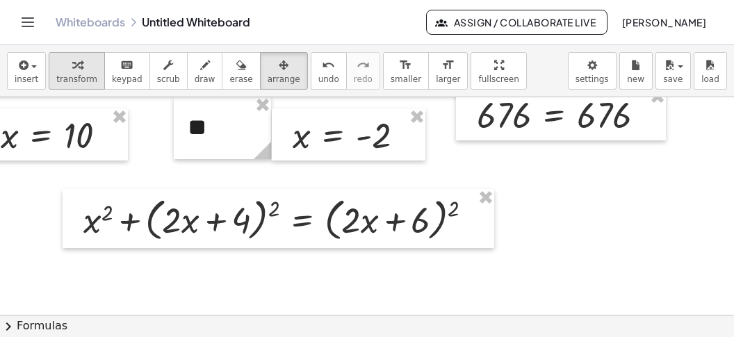
click at [72, 72] on icon "button" at bounding box center [77, 65] width 10 height 17
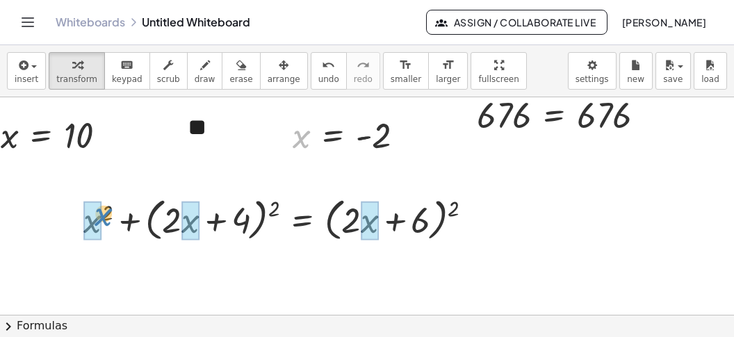
drag, startPoint x: 310, startPoint y: 138, endPoint x: 112, endPoint y: 220, distance: 214.2
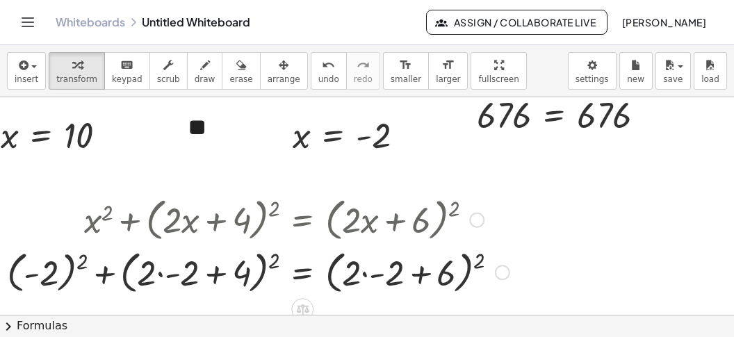
click at [44, 269] on div at bounding box center [258, 271] width 517 height 53
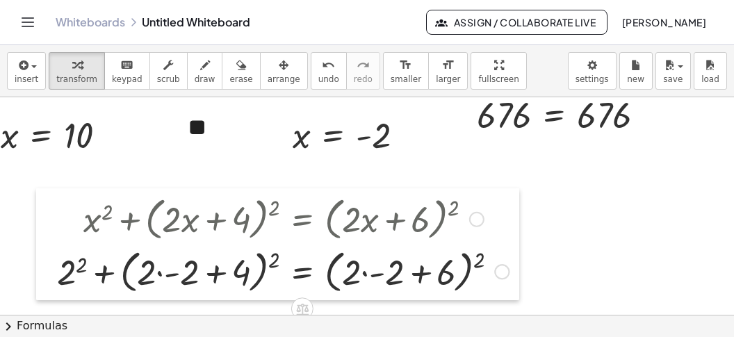
click at [54, 284] on div at bounding box center [46, 244] width 21 height 112
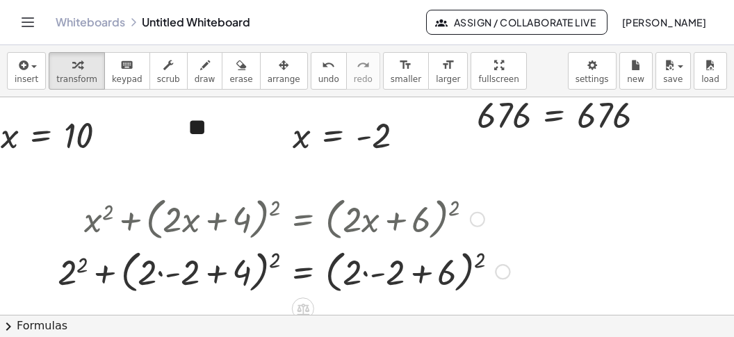
drag, startPoint x: 67, startPoint y: 283, endPoint x: 79, endPoint y: 283, distance: 11.1
click at [69, 283] on div at bounding box center [284, 270] width 466 height 53
click at [168, 274] on div at bounding box center [290, 270] width 455 height 53
click at [220, 287] on div at bounding box center [296, 270] width 439 height 53
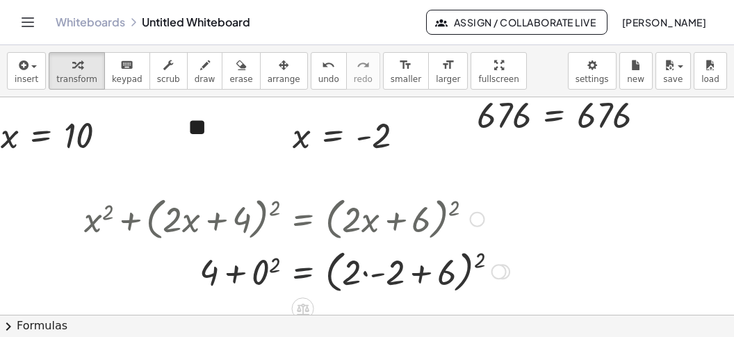
click at [282, 265] on div at bounding box center [296, 270] width 439 height 53
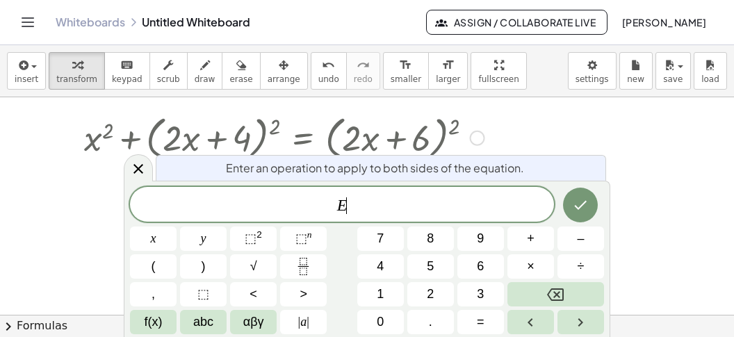
scroll to position [870, 165]
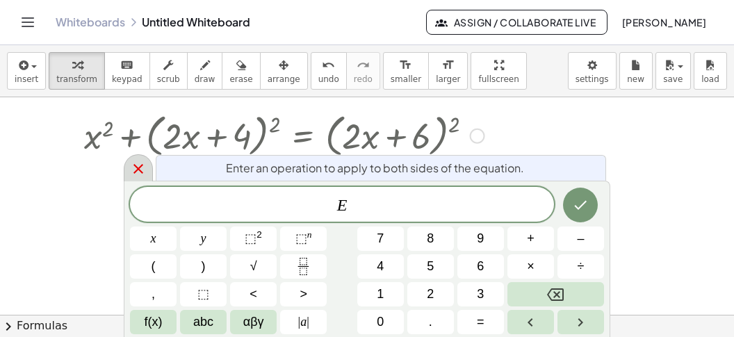
click at [136, 165] on icon at bounding box center [138, 169] width 17 height 17
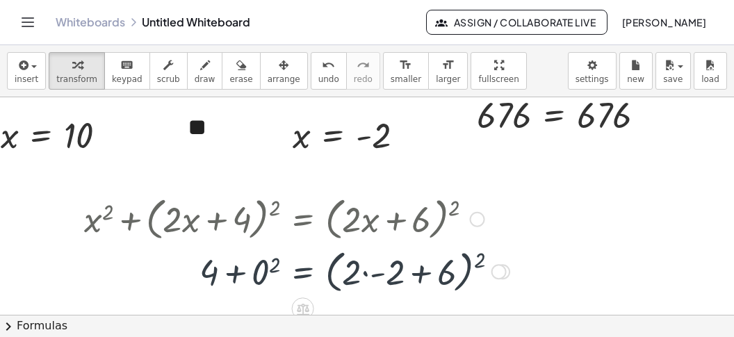
scroll to position [786, 165]
click at [267, 270] on div at bounding box center [296, 270] width 439 height 53
click at [257, 278] on div at bounding box center [296, 270] width 439 height 53
click at [377, 269] on div at bounding box center [296, 270] width 439 height 53
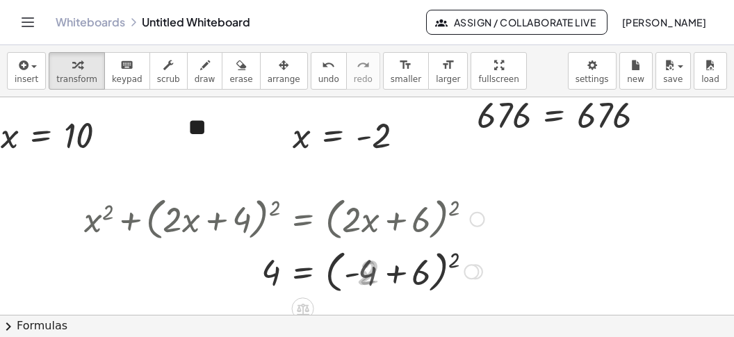
drag, startPoint x: 376, startPoint y: 284, endPoint x: 401, endPoint y: 287, distance: 25.2
click at [379, 285] on div at bounding box center [284, 270] width 414 height 53
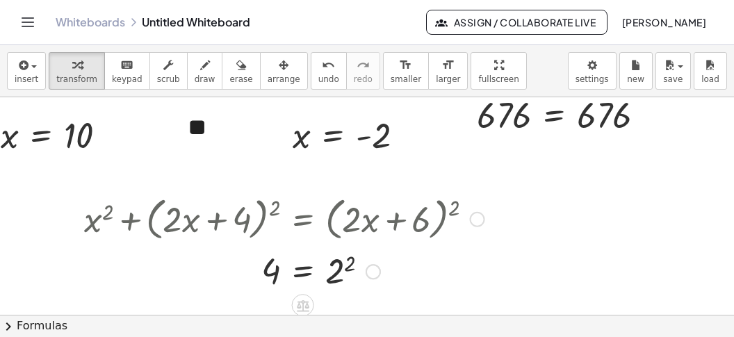
click at [341, 279] on div at bounding box center [284, 270] width 414 height 46
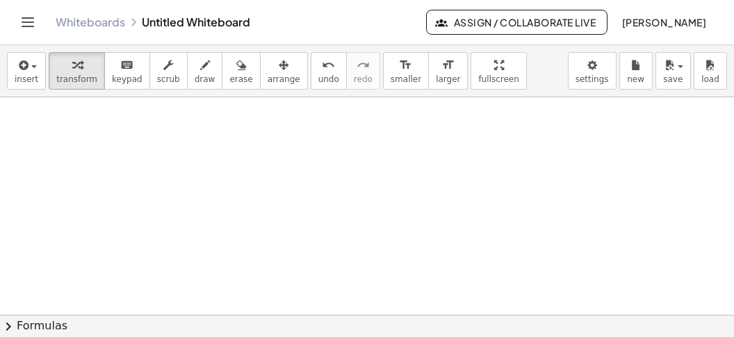
scroll to position [1092, 165]
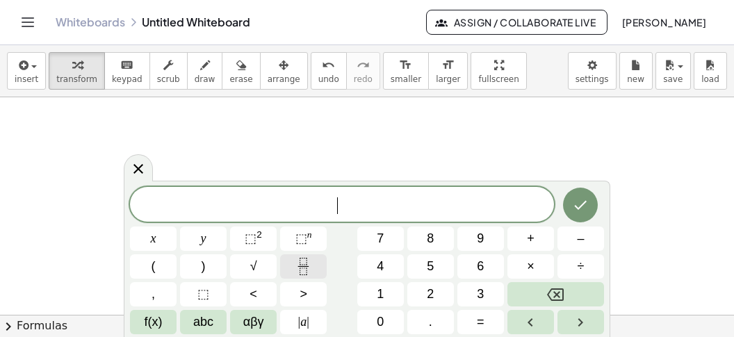
click at [304, 257] on button "Fraction" at bounding box center [303, 266] width 47 height 24
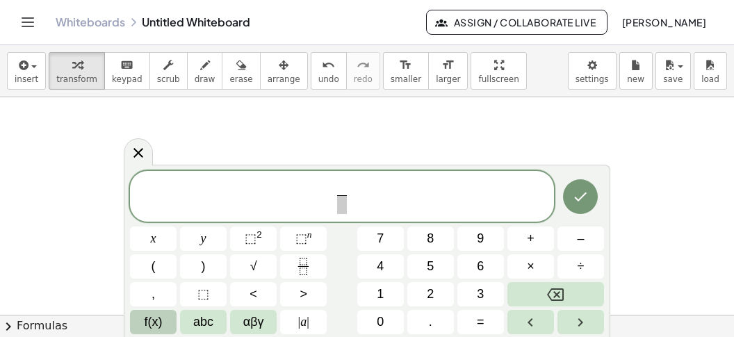
click at [165, 320] on button "f(x)" at bounding box center [153, 322] width 47 height 24
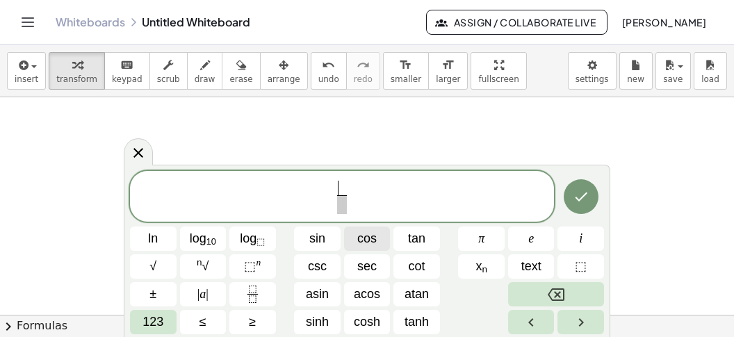
click at [375, 241] on span "cos" at bounding box center [366, 238] width 19 height 19
click at [348, 207] on span at bounding box center [342, 204] width 23 height 19
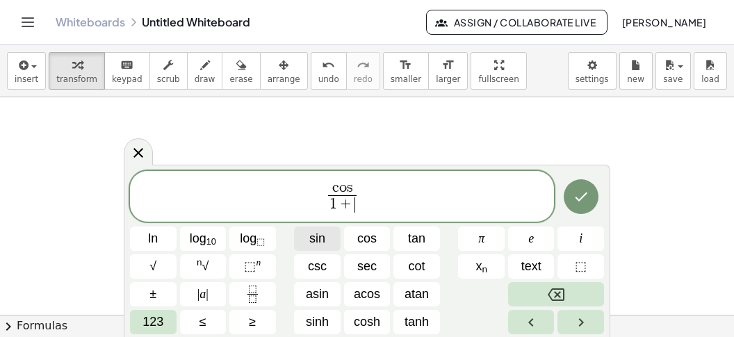
click at [326, 241] on button "sin" at bounding box center [317, 239] width 47 height 24
click at [158, 318] on span "123" at bounding box center [153, 322] width 21 height 19
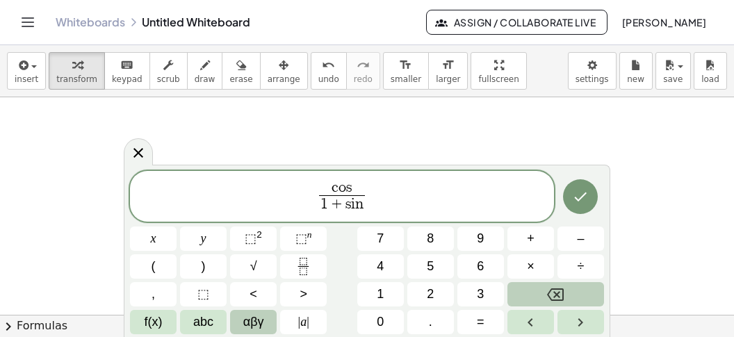
click at [248, 327] on span "αβγ" at bounding box center [253, 322] width 21 height 19
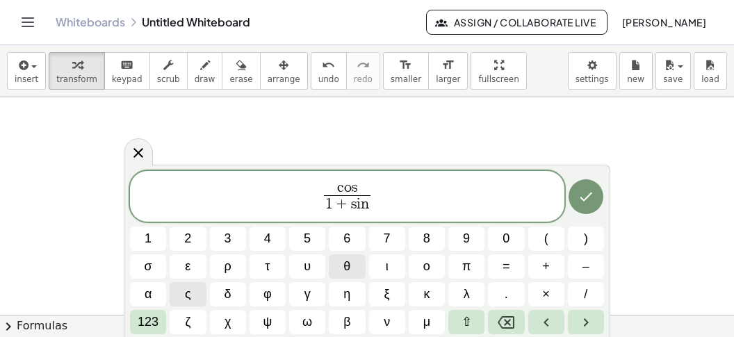
click at [346, 265] on span "θ" at bounding box center [346, 266] width 7 height 19
click at [364, 190] on span "c o s" at bounding box center [347, 188] width 56 height 15
click at [348, 268] on span "θ" at bounding box center [346, 266] width 7 height 19
drag, startPoint x: 443, startPoint y: 190, endPoint x: 450, endPoint y: 219, distance: 29.5
click at [446, 193] on span "c o s θ 1 + s i n θ ​ ​" at bounding box center [347, 197] width 435 height 37
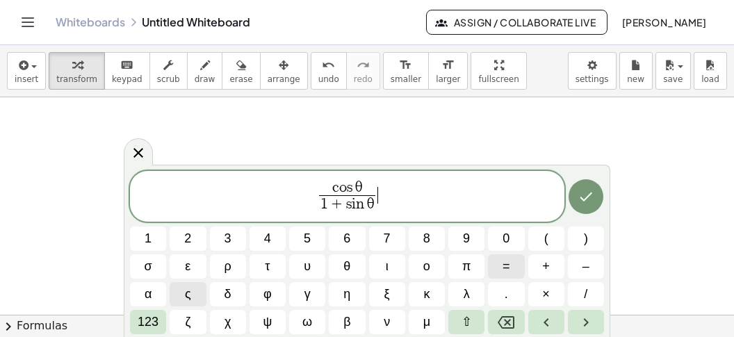
click at [509, 268] on span "=" at bounding box center [507, 266] width 8 height 19
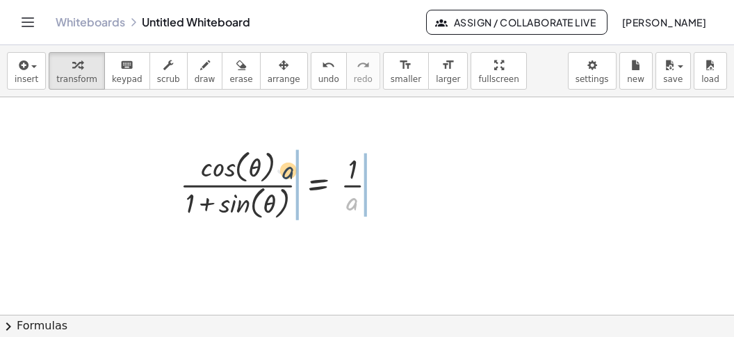
drag, startPoint x: 346, startPoint y: 204, endPoint x: 281, endPoint y: 171, distance: 72.4
click at [284, 170] on div at bounding box center [284, 183] width 222 height 77
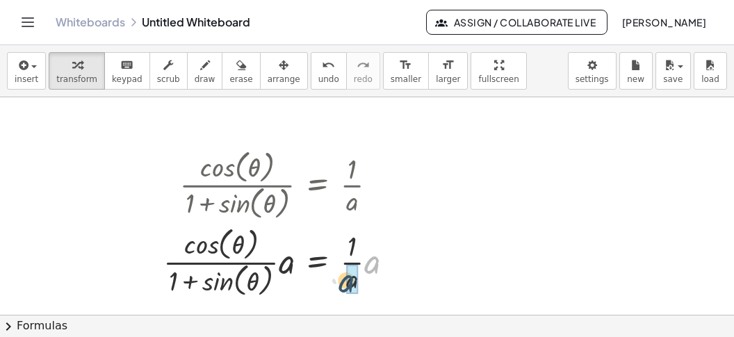
drag, startPoint x: 377, startPoint y: 265, endPoint x: 290, endPoint y: 279, distance: 88.1
click at [318, 263] on div "· a · cos ( , θ ) · ( + 1 + sin ( , θ ) ) = · 1 · · a · · a · a" at bounding box center [318, 263] width 0 height 0
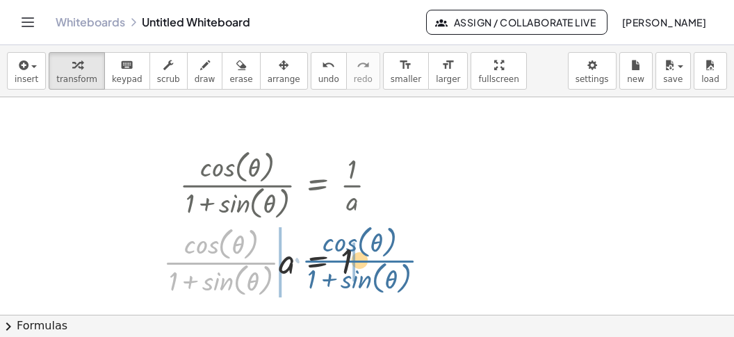
drag, startPoint x: 263, startPoint y: 259, endPoint x: 380, endPoint y: 255, distance: 116.8
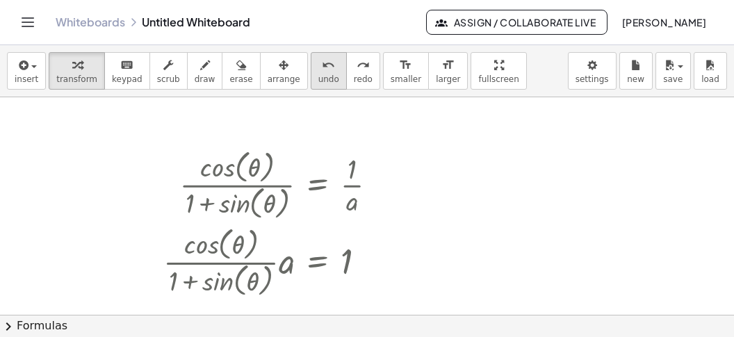
click at [318, 80] on span "undo" at bounding box center [328, 79] width 21 height 10
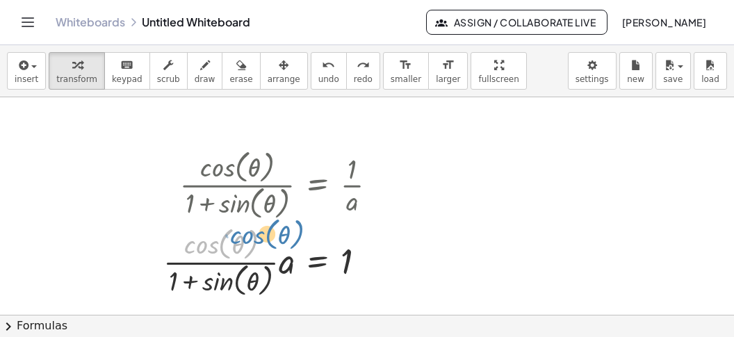
drag, startPoint x: 257, startPoint y: 259, endPoint x: 278, endPoint y: 252, distance: 22.6
click at [279, 252] on div at bounding box center [275, 260] width 239 height 77
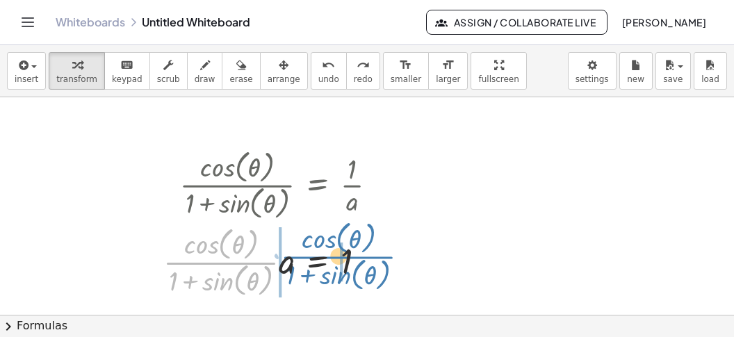
drag, startPoint x: 268, startPoint y: 261, endPoint x: 380, endPoint y: 257, distance: 112.0
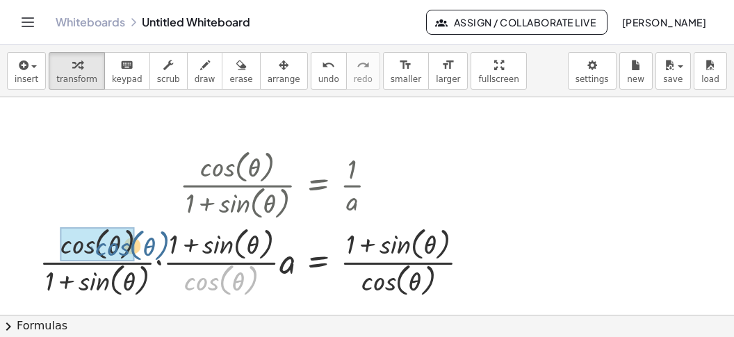
drag, startPoint x: 225, startPoint y: 280, endPoint x: 140, endPoint y: 250, distance: 89.3
click at [318, 263] on div "· cos ( , θ ) · a = · · cos ( , θ ) · ( + 1 + sin ( , θ ) ) · · ( + 1 + sin ( ,…" at bounding box center [318, 263] width 0 height 0
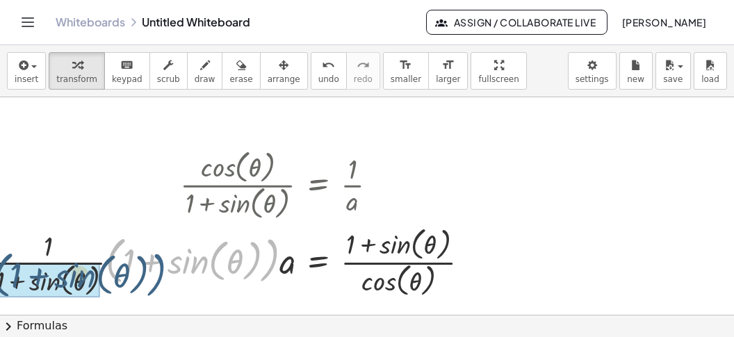
drag, startPoint x: 267, startPoint y: 274, endPoint x: 140, endPoint y: 269, distance: 127.3
click at [138, 295] on div at bounding box center [235, 260] width 505 height 77
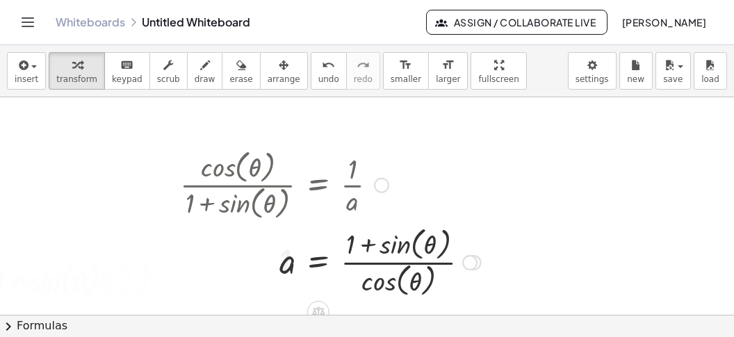
scroll to position [1180, 165]
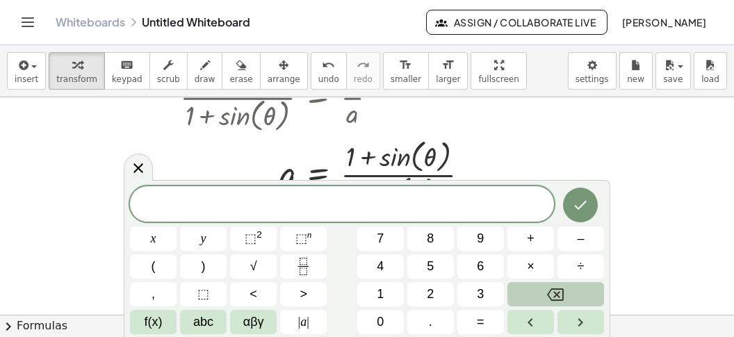
scroll to position [12, 0]
click at [311, 260] on icon "Fraction" at bounding box center [303, 266] width 17 height 17
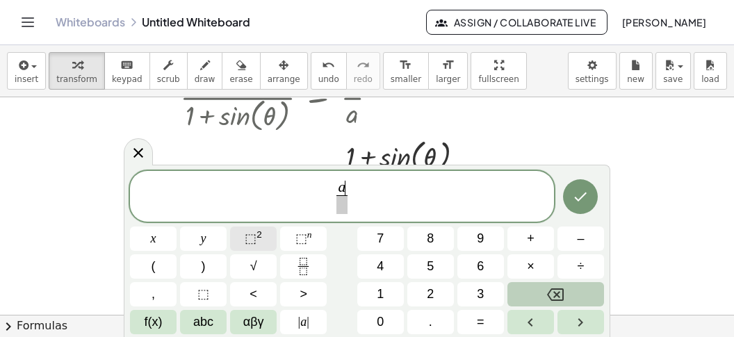
click at [254, 234] on span "⬚" at bounding box center [251, 239] width 12 height 14
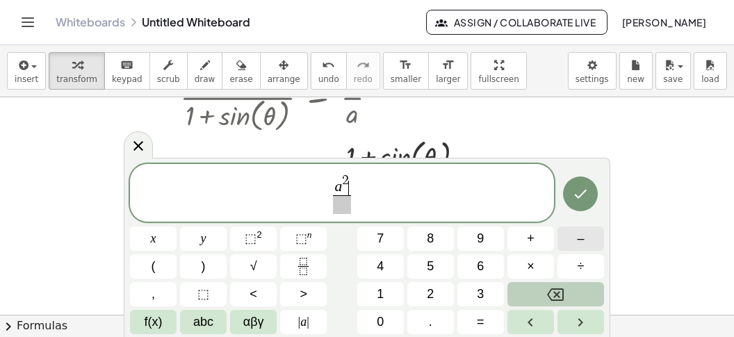
click at [571, 235] on button "–" at bounding box center [581, 239] width 47 height 24
click at [380, 289] on span "1" at bounding box center [380, 294] width 7 height 19
drag, startPoint x: 334, startPoint y: 206, endPoint x: 339, endPoint y: 214, distance: 9.5
click at [337, 208] on span "​" at bounding box center [341, 204] width 43 height 19
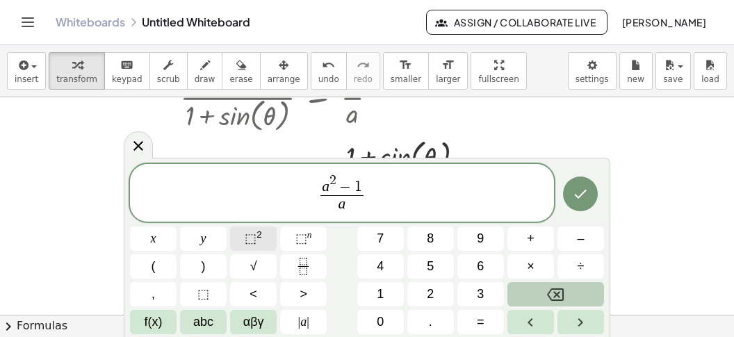
click at [270, 238] on button "⬚ 2" at bounding box center [253, 239] width 47 height 24
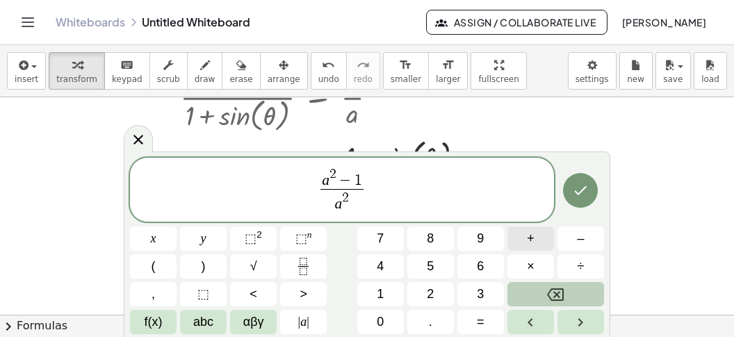
click at [542, 241] on button "+" at bounding box center [530, 239] width 47 height 24
click at [389, 289] on button "1" at bounding box center [380, 294] width 47 height 24
click at [378, 295] on span "1" at bounding box center [380, 294] width 7 height 19
click at [559, 290] on icon "Backspace" at bounding box center [555, 294] width 17 height 17
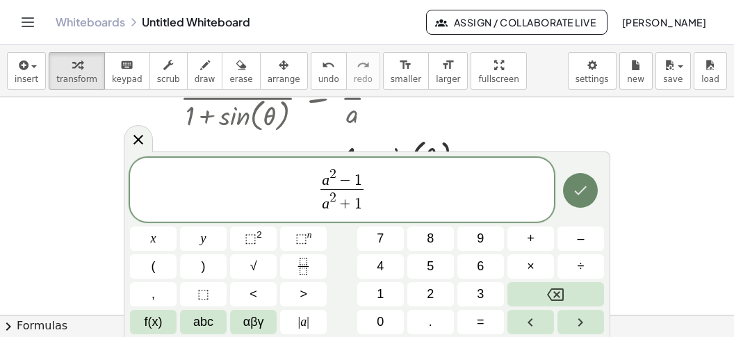
click at [583, 195] on icon "Done" at bounding box center [580, 190] width 17 height 17
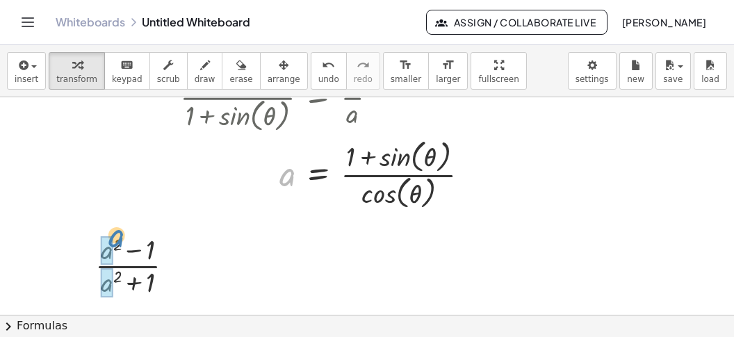
drag, startPoint x: 290, startPoint y: 176, endPoint x: 119, endPoint y: 238, distance: 181.9
click at [318, 175] on div "a = · ( + 1 + sin ( , θ ) ) · cos ( , θ ) a" at bounding box center [318, 175] width 0 height 0
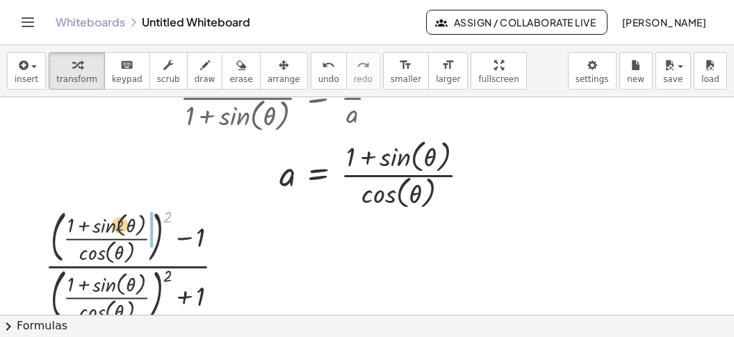
drag, startPoint x: 168, startPoint y: 215, endPoint x: 112, endPoint y: 230, distance: 57.7
click at [108, 227] on div at bounding box center [140, 265] width 204 height 122
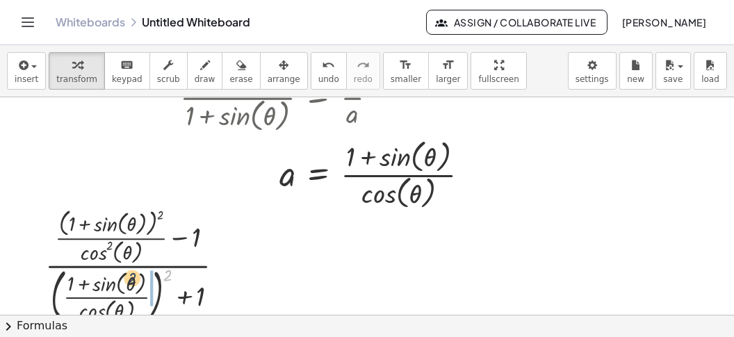
drag, startPoint x: 169, startPoint y: 270, endPoint x: 132, endPoint y: 274, distance: 37.0
click at [132, 274] on div at bounding box center [140, 265] width 204 height 122
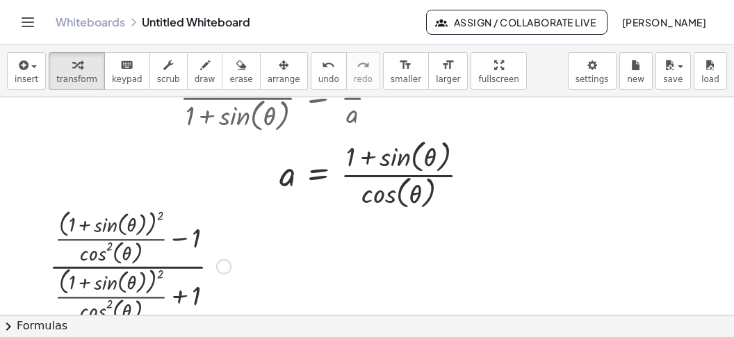
click at [178, 240] on div at bounding box center [139, 265] width 195 height 121
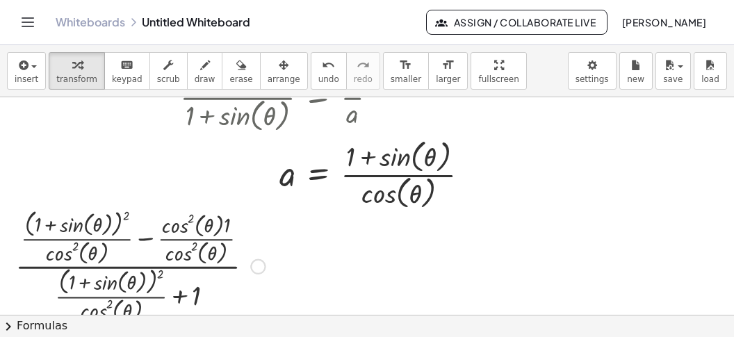
click at [144, 240] on div at bounding box center [139, 265] width 263 height 121
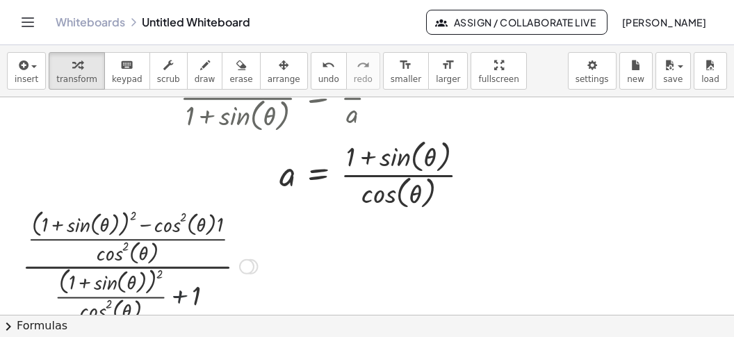
click at [177, 290] on div at bounding box center [139, 265] width 249 height 121
click at [178, 291] on div at bounding box center [139, 265] width 249 height 121
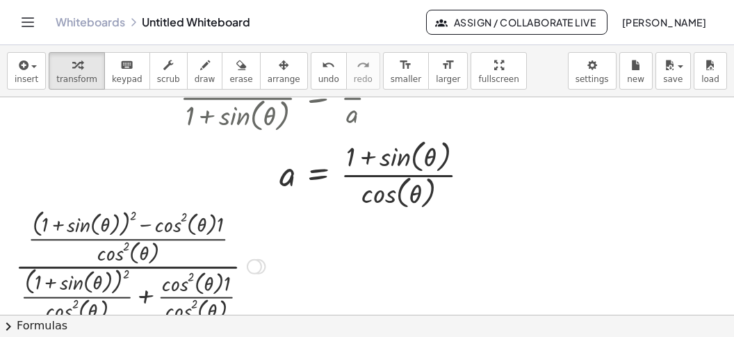
click at [145, 292] on div at bounding box center [139, 265] width 263 height 121
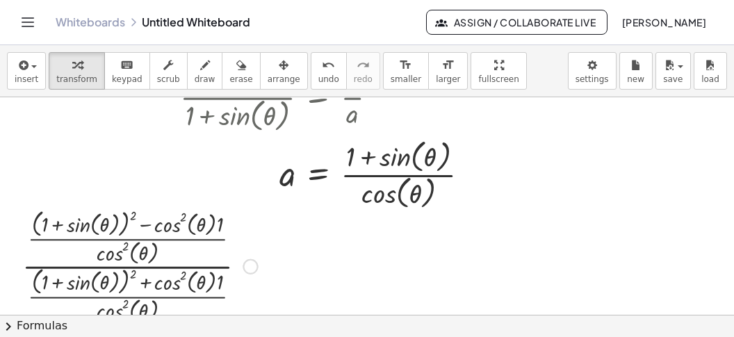
click at [218, 285] on div at bounding box center [139, 265] width 249 height 121
click at [222, 230] on div at bounding box center [139, 265] width 249 height 121
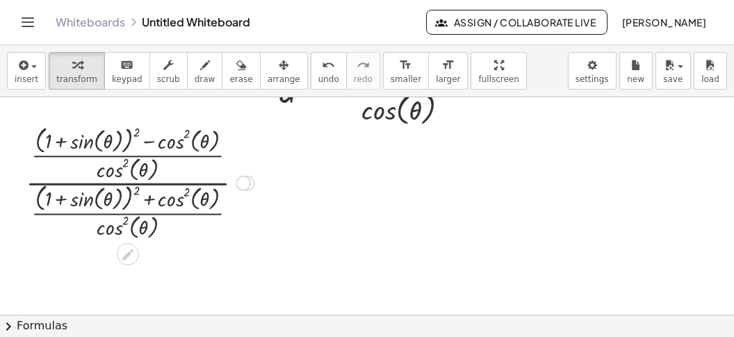
scroll to position [1224, 165]
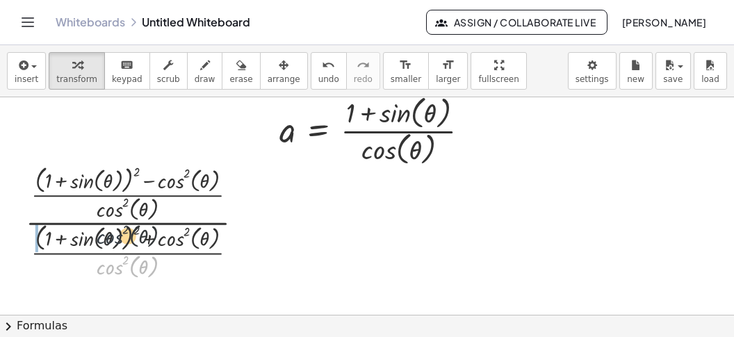
drag, startPoint x: 113, startPoint y: 267, endPoint x: 111, endPoint y: 216, distance: 51.5
click at [112, 223] on div at bounding box center [140, 221] width 243 height 121
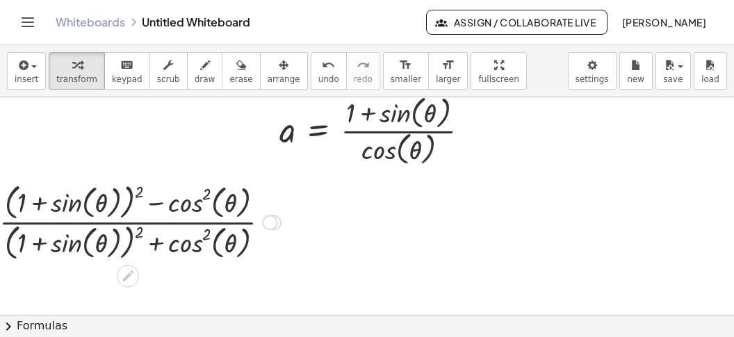
click at [139, 188] on div at bounding box center [139, 222] width 295 height 86
click at [140, 188] on div at bounding box center [139, 222] width 295 height 86
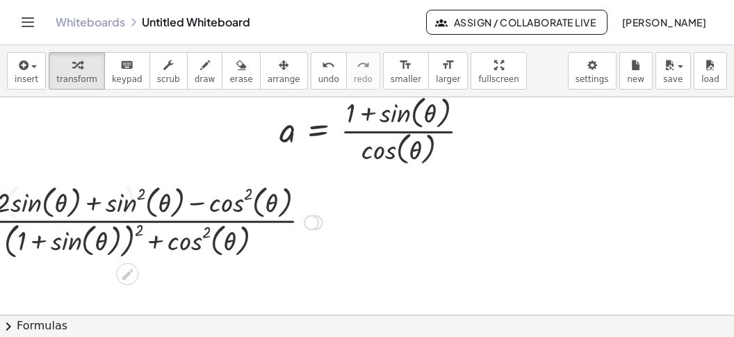
click at [139, 232] on div at bounding box center [140, 221] width 380 height 81
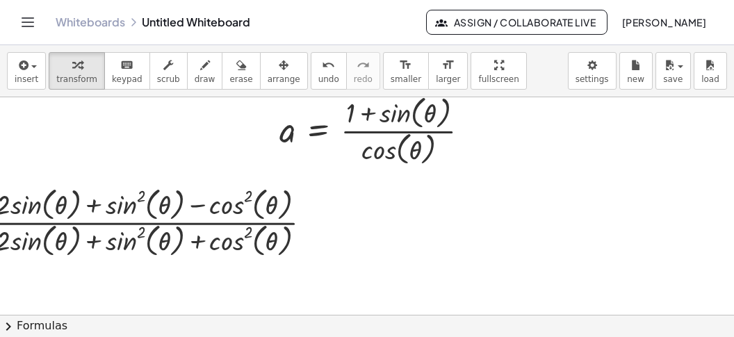
scroll to position [1224, 0]
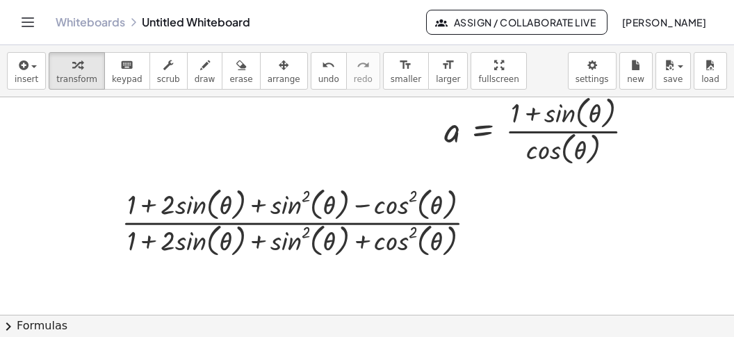
click at [431, 325] on button "chevron_right Formulas" at bounding box center [367, 326] width 734 height 22
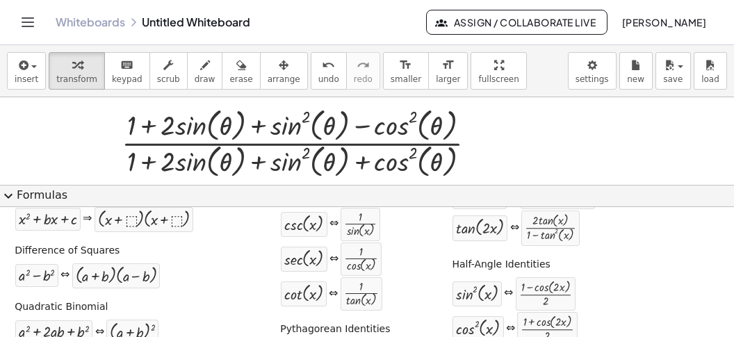
scroll to position [227, 0]
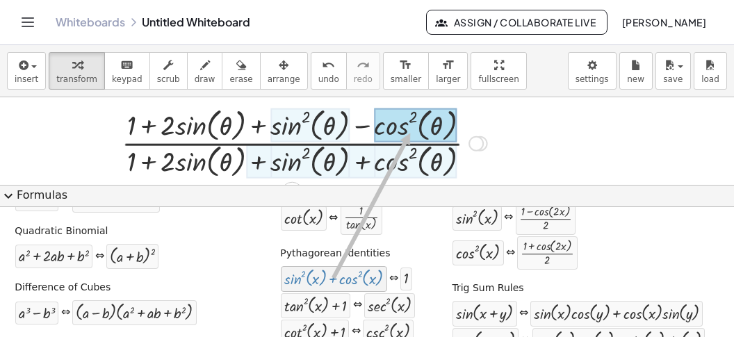
drag, startPoint x: 347, startPoint y: 284, endPoint x: 416, endPoint y: 124, distance: 174.7
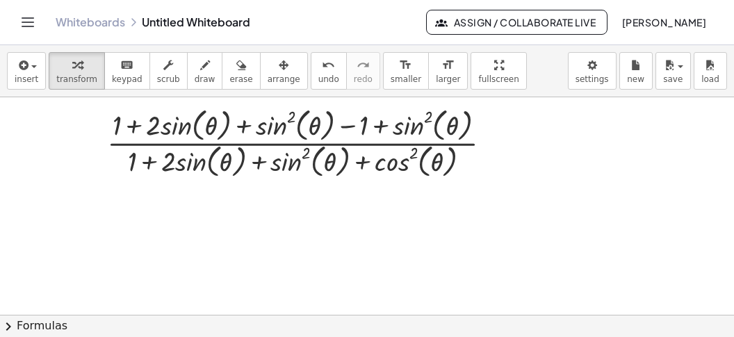
click at [365, 330] on button "chevron_right Formulas" at bounding box center [367, 326] width 734 height 22
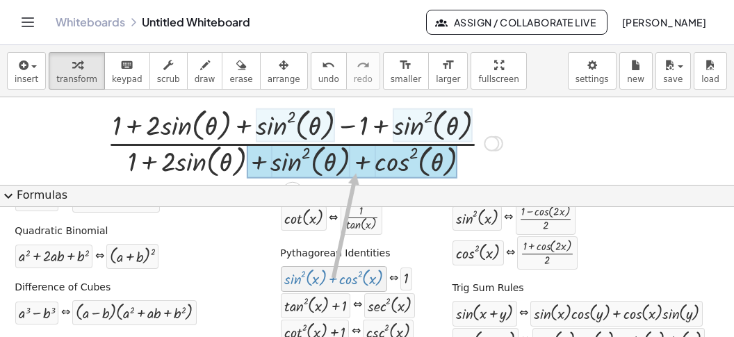
drag, startPoint x: 334, startPoint y: 279, endPoint x: 362, endPoint y: 162, distance: 120.2
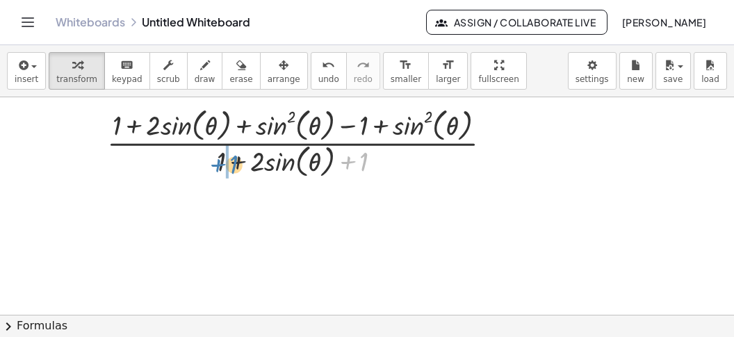
drag, startPoint x: 348, startPoint y: 159, endPoint x: 218, endPoint y: 162, distance: 130.0
click at [218, 162] on div at bounding box center [304, 142] width 409 height 77
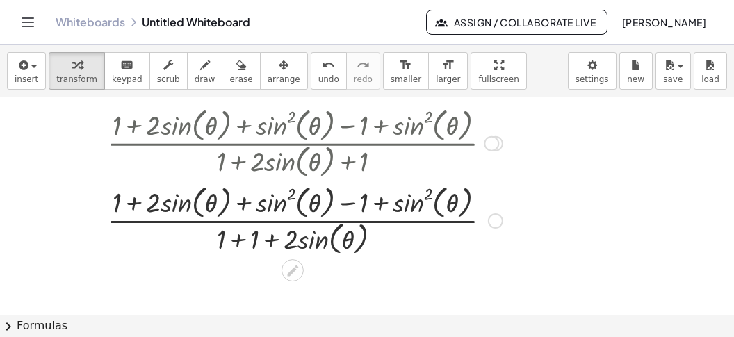
click at [243, 246] on div at bounding box center [304, 219] width 409 height 77
drag, startPoint x: 274, startPoint y: 243, endPoint x: 231, endPoint y: 243, distance: 43.1
click at [293, 221] on div "· 2 · · 1 θ ( + ) ( + ) + · 2 · sin ( , θ ) + sin ( , θ ) 2 + · 2 · sin ( , θ )…" at bounding box center [293, 221] width 0 height 0
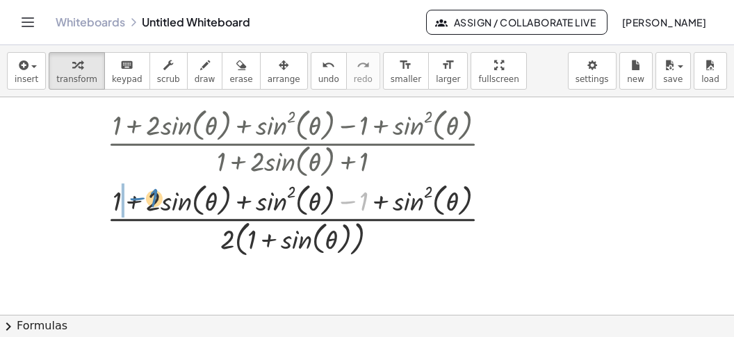
drag, startPoint x: 361, startPoint y: 194, endPoint x: 132, endPoint y: 198, distance: 228.8
click at [132, 198] on div at bounding box center [304, 219] width 409 height 81
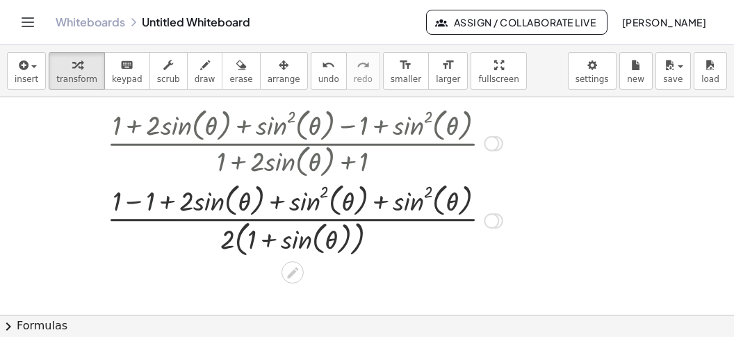
click at [138, 202] on div at bounding box center [304, 219] width 409 height 81
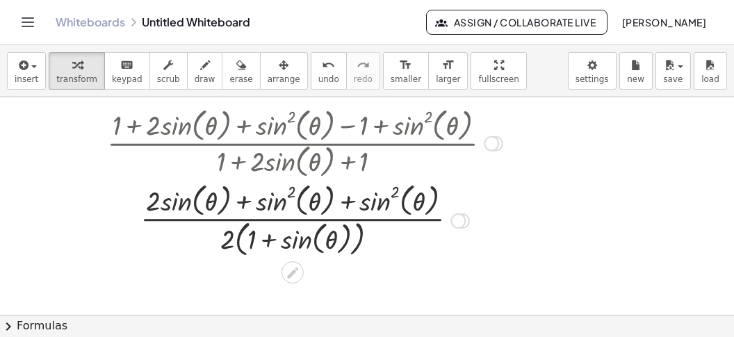
click at [348, 203] on div at bounding box center [304, 219] width 409 height 81
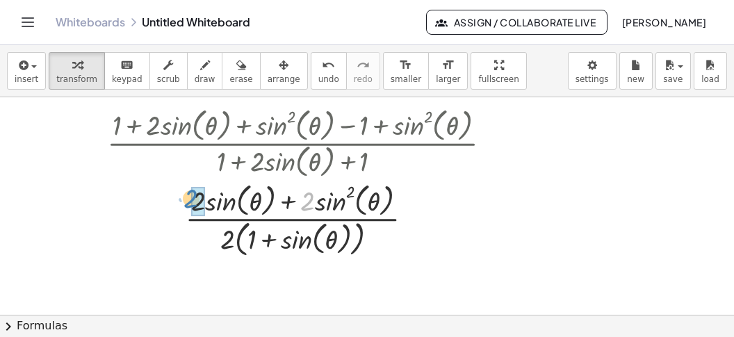
drag, startPoint x: 308, startPoint y: 202, endPoint x: 198, endPoint y: 201, distance: 109.9
click at [293, 221] on div "· 2 + · sin ( , θ ) 2 · · ( ) + + · 2 · sin ( , θ ) + sin ( , θ ) 2 + sin ( , θ…" at bounding box center [293, 221] width 0 height 0
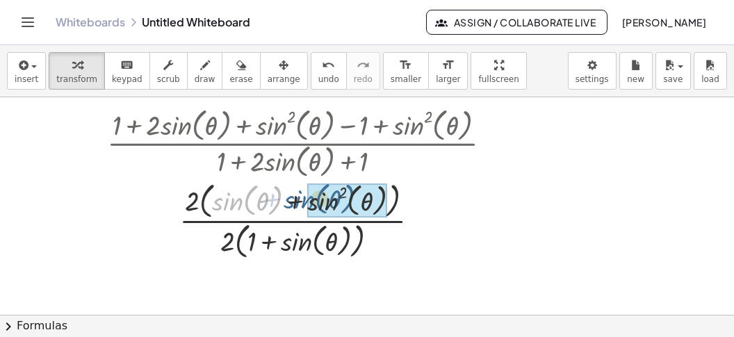
drag, startPoint x: 232, startPoint y: 200, endPoint x: 305, endPoint y: 199, distance: 73.0
click at [305, 199] on div at bounding box center [304, 220] width 409 height 86
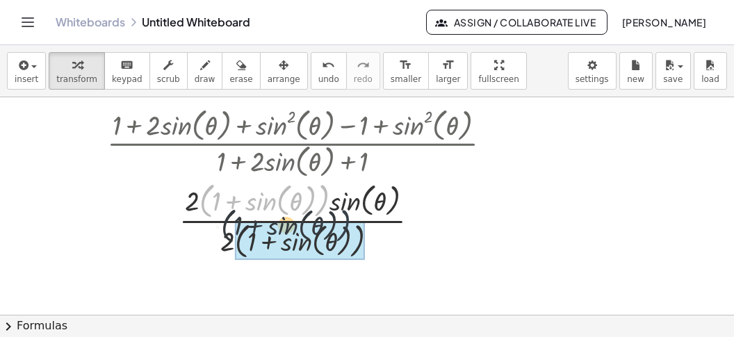
drag, startPoint x: 323, startPoint y: 200, endPoint x: 275, endPoint y: 220, distance: 52.4
click at [293, 221] on div "· ( + 1 + sin ( , θ ) ) · · + + 2 sin ( , θ ) + + sin ( , θ ) 2 · ( 1 ) · sin (…" at bounding box center [293, 221] width 0 height 0
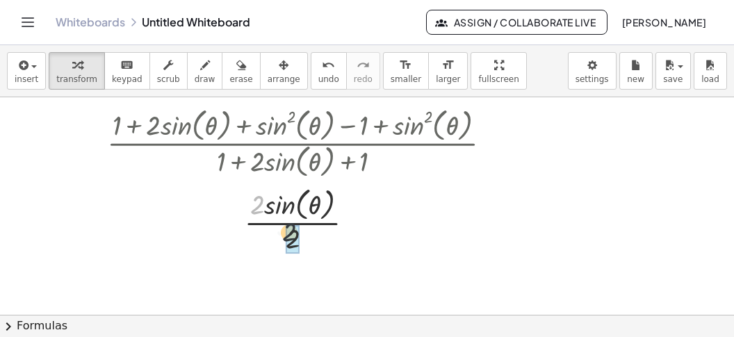
drag, startPoint x: 257, startPoint y: 197, endPoint x: 300, endPoint y: 227, distance: 51.9
click at [293, 221] on div "· 2 · · 2 sin ( , θ ) 2 ·" at bounding box center [293, 221] width 0 height 0
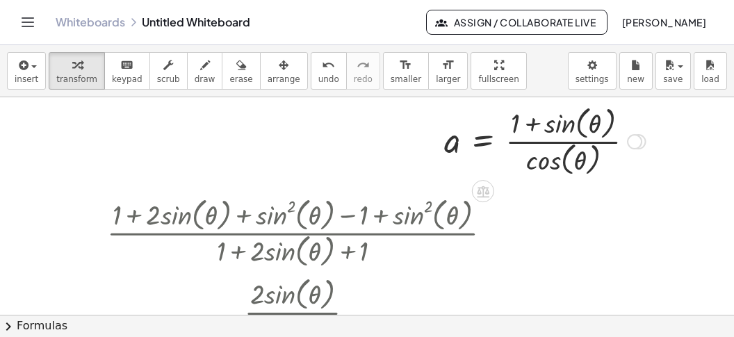
scroll to position [1303, 0]
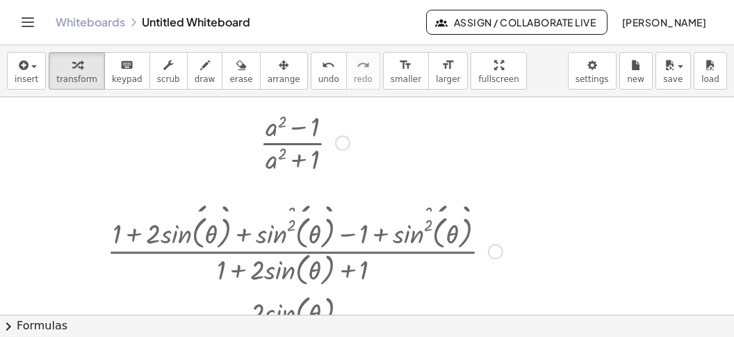
drag, startPoint x: 494, startPoint y: 138, endPoint x: 503, endPoint y: 297, distance: 158.8
click at [293, 252] on div "· ( + 1 + · 2 · sin ( , θ ) + sin ( , θ ) 2 − 1 + sin ( , θ ) 2 ) · ( + 1 + · 2…" at bounding box center [293, 252] width 0 height 0
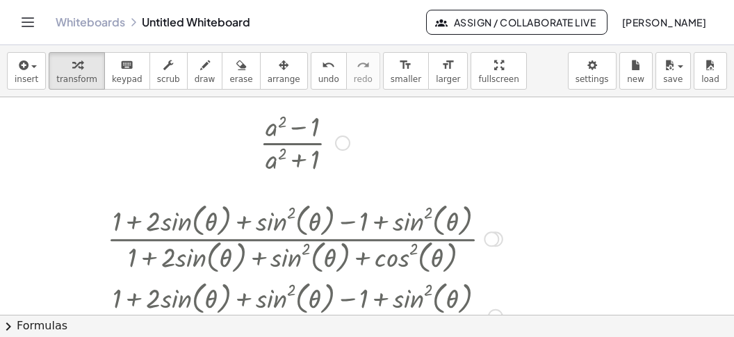
scroll to position [1390, 0]
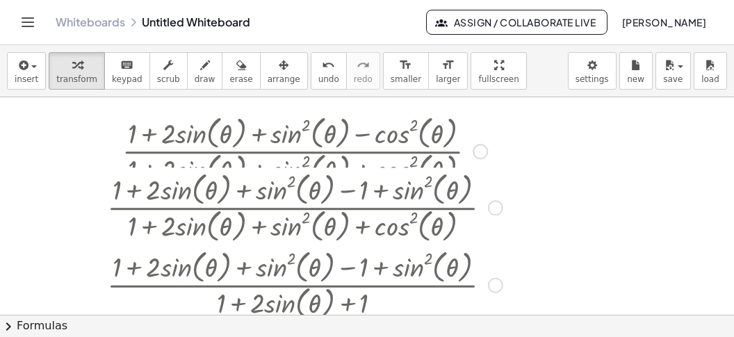
drag, startPoint x: 492, startPoint y: 231, endPoint x: 512, endPoint y: 326, distance: 97.4
click at [512, 326] on div "insert select one: Math Expression Function Text Youtube Video Graphing Geometr…" at bounding box center [367, 191] width 734 height 292
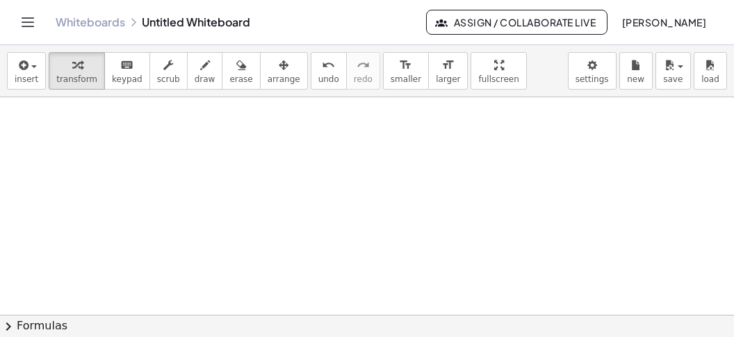
scroll to position [1967, 0]
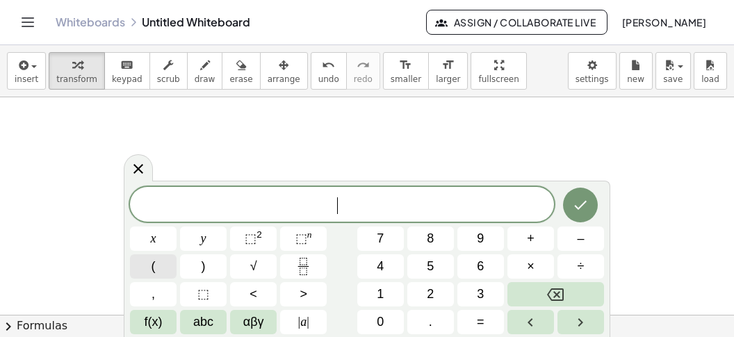
click at [140, 265] on button "(" at bounding box center [153, 266] width 47 height 24
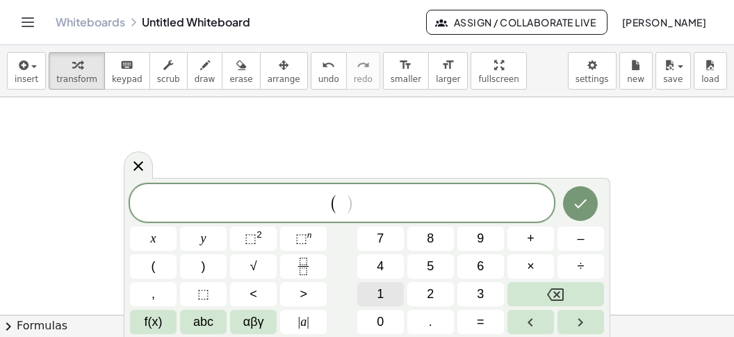
click at [382, 299] on span "1" at bounding box center [380, 294] width 7 height 19
click at [533, 247] on span "+" at bounding box center [531, 238] width 8 height 19
click at [154, 333] on button "f(x)" at bounding box center [153, 322] width 47 height 24
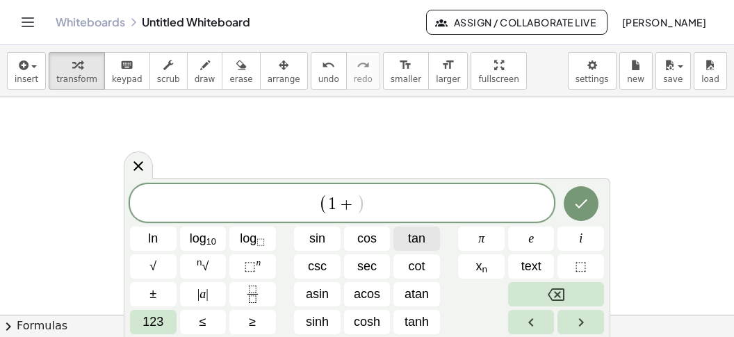
click at [416, 242] on span "tan" at bounding box center [416, 238] width 17 height 19
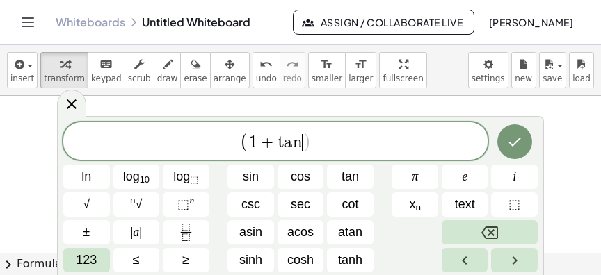
click at [303, 143] on span ")" at bounding box center [306, 142] width 9 height 20
click at [296, 207] on span "sec" at bounding box center [300, 204] width 19 height 19
click at [355, 147] on span "( 1 + t a n + s e c ​ )" at bounding box center [275, 142] width 424 height 23
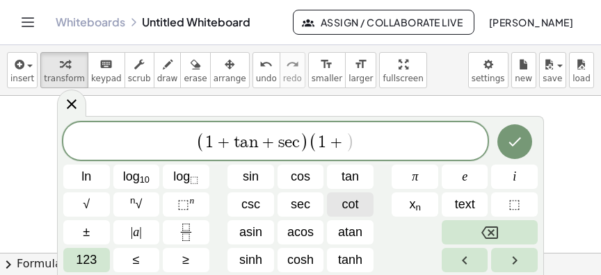
click at [345, 200] on span "cot" at bounding box center [350, 204] width 17 height 19
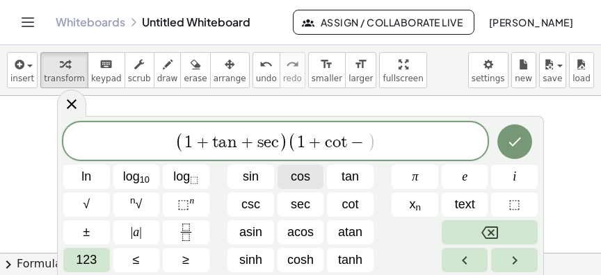
click at [312, 184] on button "cos" at bounding box center [300, 177] width 47 height 24
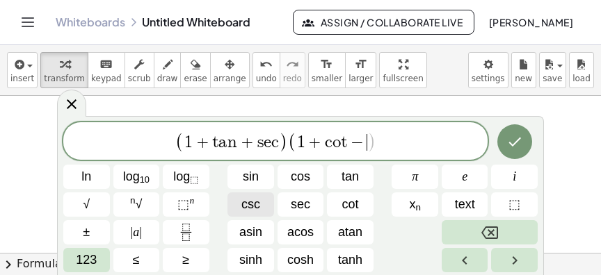
click at [266, 206] on button "csc" at bounding box center [250, 205] width 47 height 24
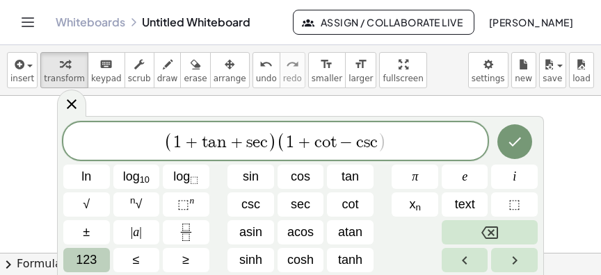
click at [90, 264] on span "123" at bounding box center [86, 260] width 21 height 19
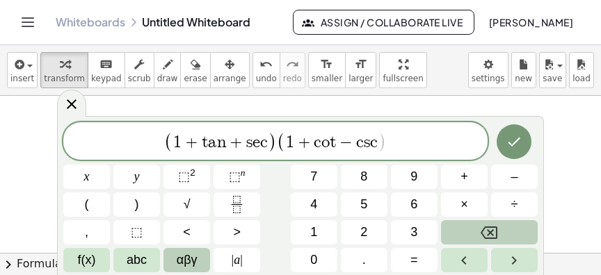
click at [183, 255] on span "αβγ" at bounding box center [187, 260] width 21 height 19
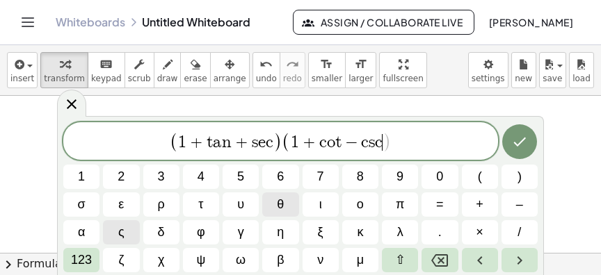
click at [285, 199] on button "θ" at bounding box center [280, 205] width 36 height 24
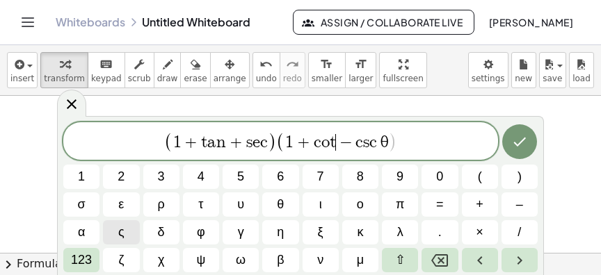
click at [338, 139] on span "−" at bounding box center [346, 142] width 20 height 17
click at [282, 199] on span "θ" at bounding box center [280, 204] width 7 height 19
drag, startPoint x: 261, startPoint y: 141, endPoint x: 265, endPoint y: 149, distance: 9.3
click at [263, 143] on span "( 1 + t a n + s e c )" at bounding box center [215, 142] width 113 height 20
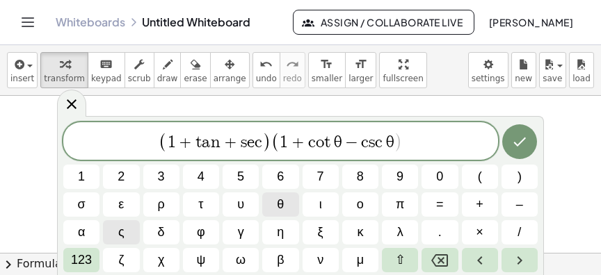
click at [293, 212] on button "θ" at bounding box center [280, 205] width 36 height 24
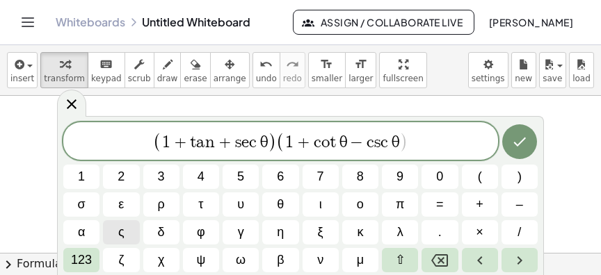
click at [216, 143] on span "+" at bounding box center [225, 142] width 20 height 17
click at [281, 202] on span "θ" at bounding box center [280, 204] width 7 height 19
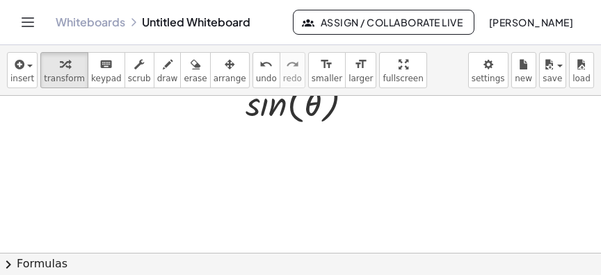
scroll to position [1892, 0]
drag, startPoint x: 234, startPoint y: 102, endPoint x: 247, endPoint y: 118, distance: 20.7
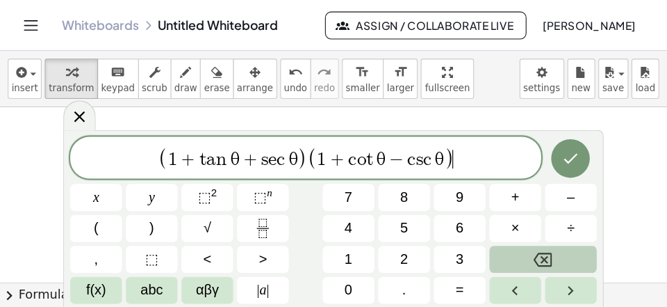
scroll to position [12, 0]
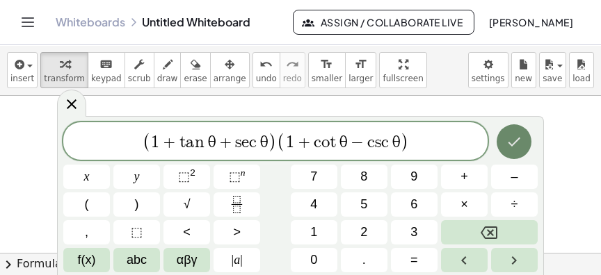
click at [513, 141] on icon "Done" at bounding box center [513, 141] width 17 height 17
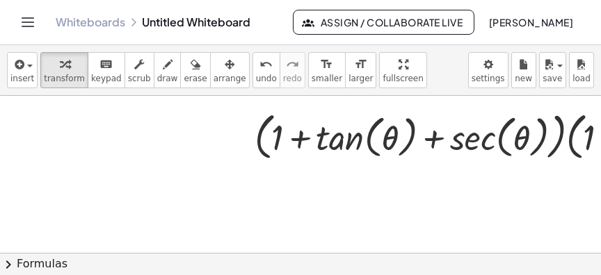
drag, startPoint x: 302, startPoint y: 88, endPoint x: 522, endPoint y: 41, distance: 225.2
click at [308, 88] on button "format_size smaller" at bounding box center [327, 70] width 38 height 36
click at [311, 74] on span "smaller" at bounding box center [326, 79] width 31 height 10
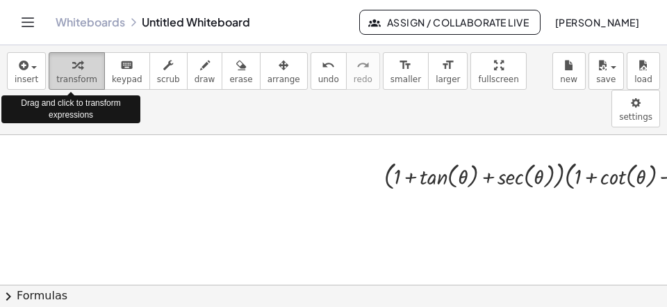
click at [74, 77] on span "transform" at bounding box center [76, 79] width 41 height 10
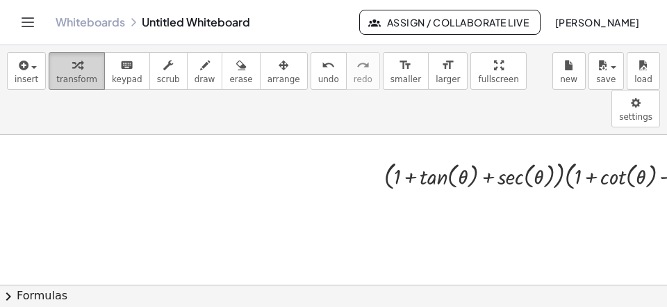
click at [65, 76] on span "transform" at bounding box center [76, 79] width 41 height 10
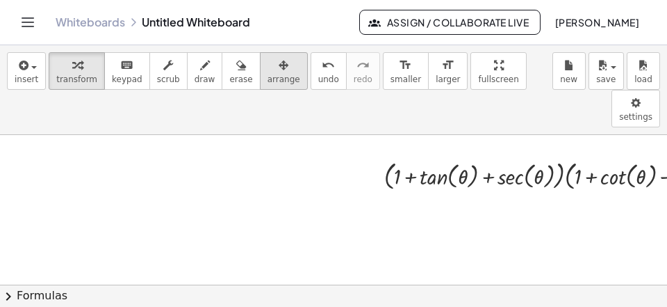
click at [268, 81] on span "arrange" at bounding box center [284, 79] width 33 height 10
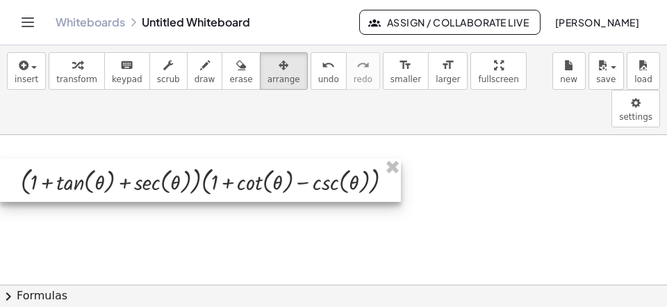
drag, startPoint x: 380, startPoint y: 143, endPoint x: 15, endPoint y: 148, distance: 364.3
click at [15, 159] on div at bounding box center [200, 180] width 401 height 43
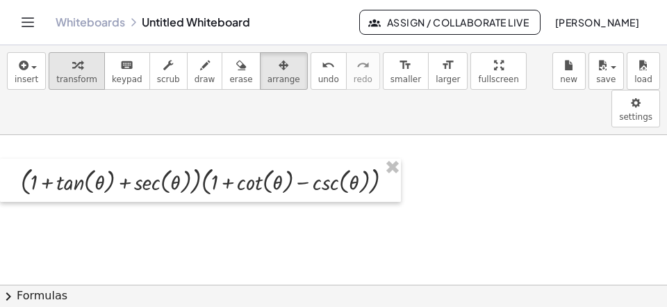
click at [60, 76] on span "transform" at bounding box center [76, 79] width 41 height 10
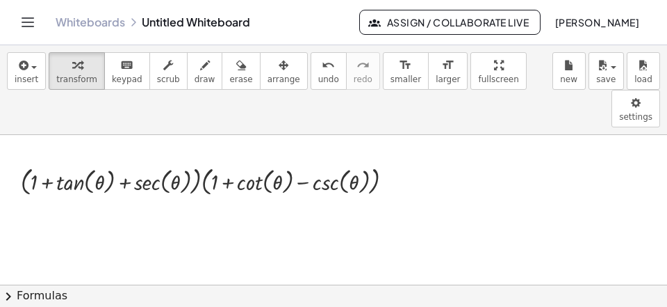
click at [231, 295] on button "chevron_right Formulas" at bounding box center [333, 295] width 667 height 22
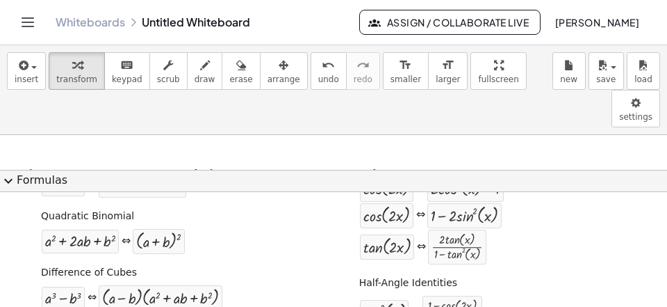
scroll to position [227, 0]
drag, startPoint x: 145, startPoint y: 147, endPoint x: 145, endPoint y: 169, distance: 21.6
click at [145, 169] on div "+ · 3 · x − · 4 · y + 2 = 0 + · 3 · x − · 4 · y + 2 − 2 = + 0 − 2 + · 3 · x − ·…" at bounding box center [333, 152] width 667 height 35
drag, startPoint x: 156, startPoint y: 140, endPoint x: 147, endPoint y: 173, distance: 33.7
click at [147, 173] on div "insert select one: Math Expression Function Text Youtube Video Graphing Geometr…" at bounding box center [333, 175] width 667 height 261
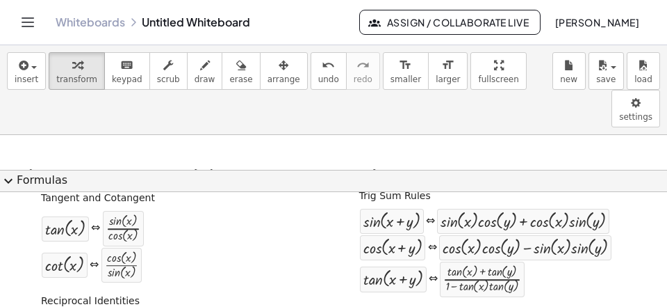
scroll to position [381, 0]
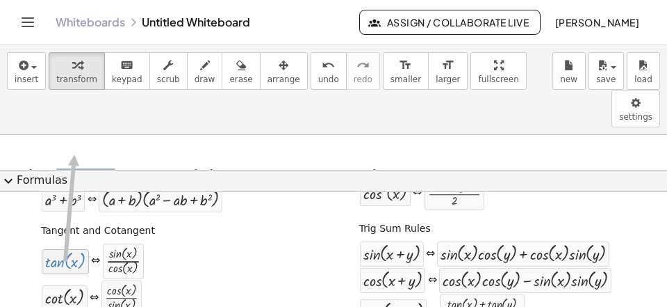
drag, startPoint x: 60, startPoint y: 259, endPoint x: 90, endPoint y: 156, distance: 107.0
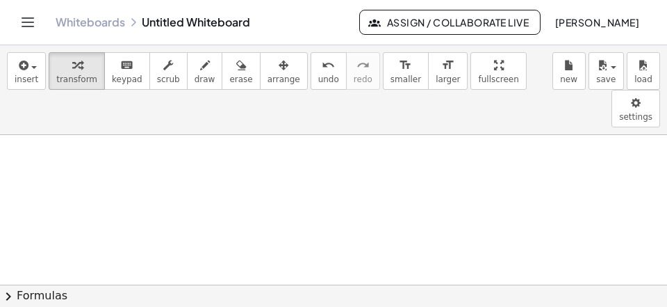
scroll to position [1931, 0]
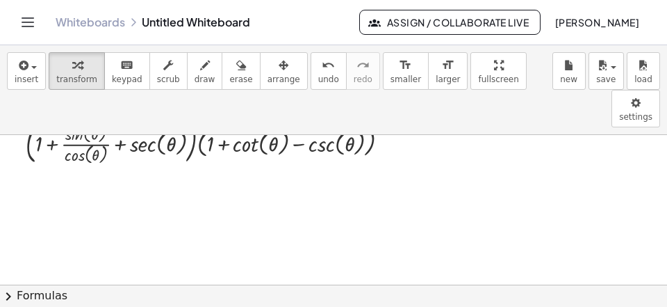
click at [191, 293] on button "chevron_right Formulas" at bounding box center [333, 295] width 667 height 22
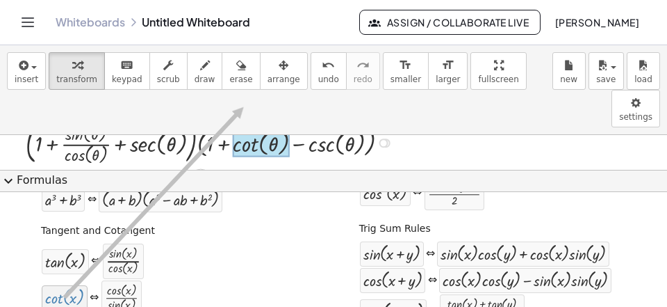
drag, startPoint x: 58, startPoint y: 295, endPoint x: 243, endPoint y: 107, distance: 263.5
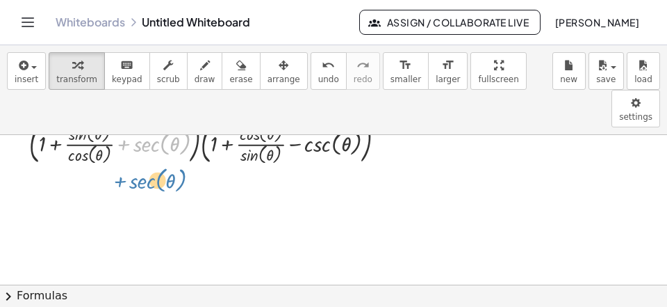
drag, startPoint x: 161, startPoint y: 114, endPoint x: 157, endPoint y: 155, distance: 41.2
drag, startPoint x: 156, startPoint y: 108, endPoint x: 174, endPoint y: 134, distance: 31.0
click at [201, 143] on div "+ sec ( , θ ) · ( + 1 + + sec ( , θ ) ) · ( + 1 + − csc ( , θ ) ) · sin ( , θ )…" at bounding box center [201, 143] width 0 height 0
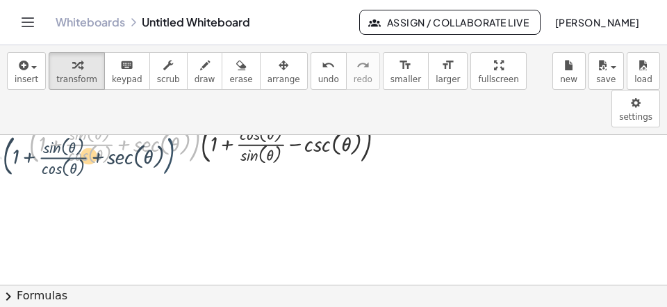
drag, startPoint x: 194, startPoint y: 103, endPoint x: 164, endPoint y: 119, distance: 33.9
click at [164, 119] on div at bounding box center [213, 141] width 382 height 51
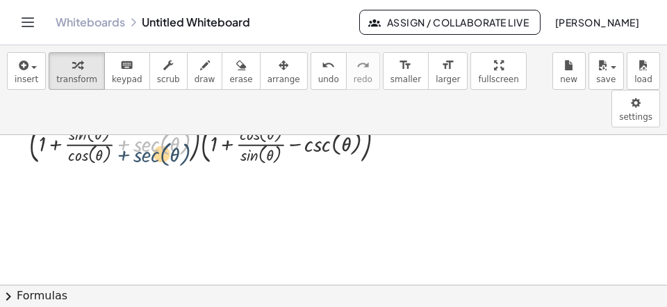
drag, startPoint x: 144, startPoint y: 121, endPoint x: 143, endPoint y: 131, distance: 9.8
click at [144, 130] on div "· ( + 1 + tan ( , θ ) + sec ( , θ ) ) · ( + 1 + cot ( , θ ) − csc ( , θ ) ) · (…" at bounding box center [200, 142] width 385 height 58
drag, startPoint x: 151, startPoint y: 111, endPoint x: 143, endPoint y: 152, distance: 41.9
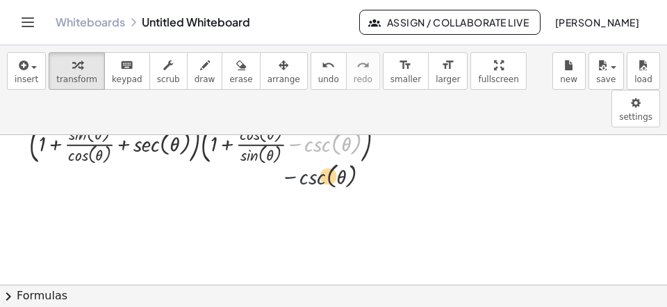
drag, startPoint x: 322, startPoint y: 105, endPoint x: 317, endPoint y: 142, distance: 37.2
click at [308, 293] on button "chevron_right Formulas" at bounding box center [333, 295] width 667 height 22
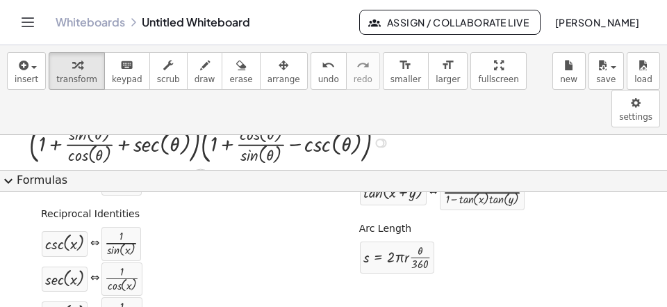
scroll to position [535, 0]
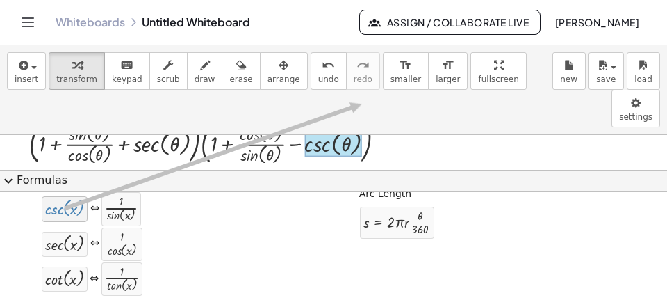
drag, startPoint x: 64, startPoint y: 216, endPoint x: 362, endPoint y: 104, distance: 317.9
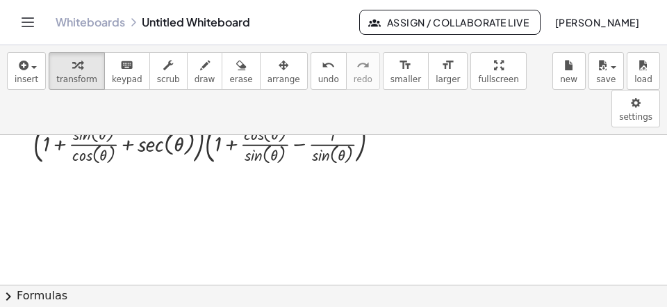
click at [174, 295] on button "chevron_right Formulas" at bounding box center [333, 295] width 667 height 22
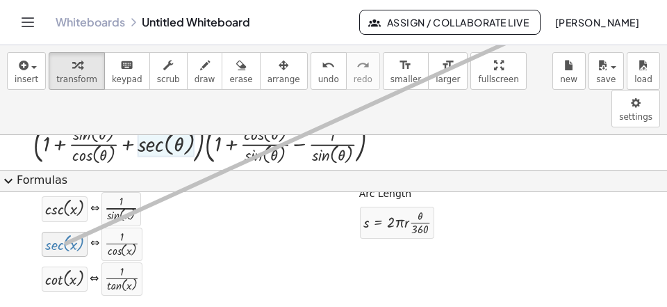
drag, startPoint x: 57, startPoint y: 247, endPoint x: 657, endPoint y: -33, distance: 662.2
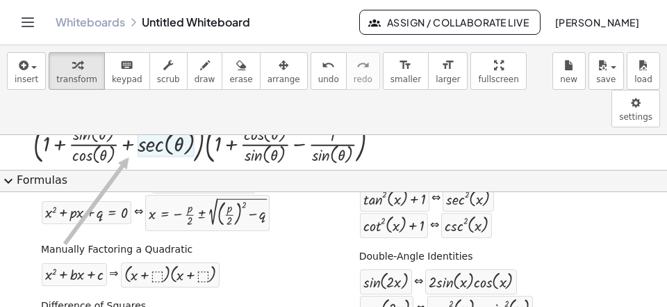
scroll to position [0, 0]
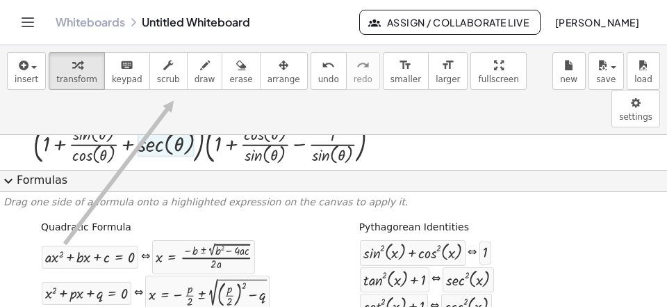
drag, startPoint x: 63, startPoint y: 245, endPoint x: 174, endPoint y: 100, distance: 182.6
click at [174, 192] on div "Drag one side of a formula onto a highlighted expression on the canvas to apply…" at bounding box center [333, 249] width 667 height 115
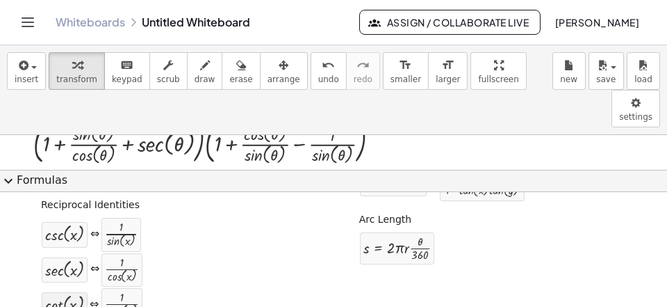
scroll to position [540, 0]
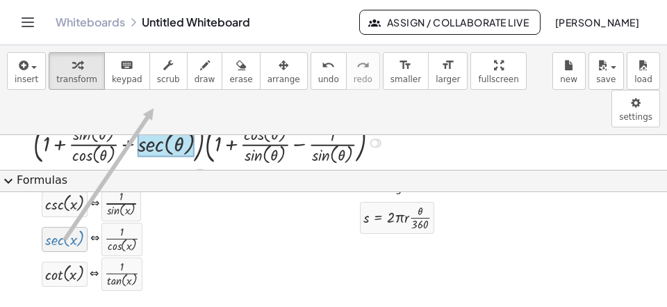
drag, startPoint x: 65, startPoint y: 241, endPoint x: 154, endPoint y: 108, distance: 160.4
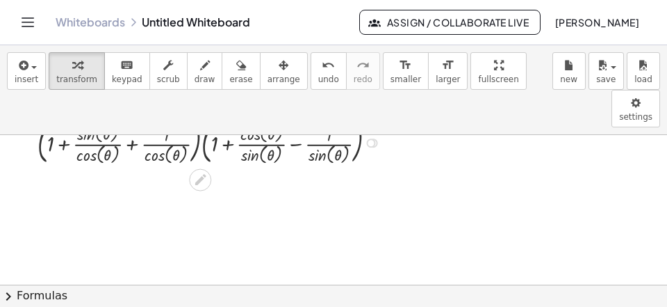
click at [129, 116] on div at bounding box center [213, 141] width 364 height 51
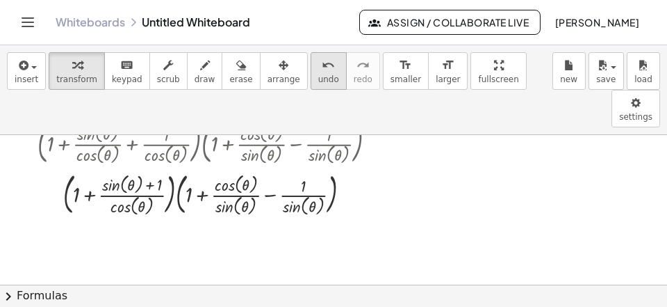
click at [318, 84] on span "undo" at bounding box center [328, 79] width 21 height 10
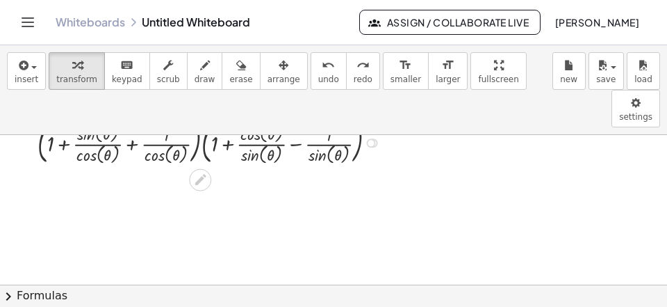
click at [133, 116] on div at bounding box center [213, 141] width 364 height 51
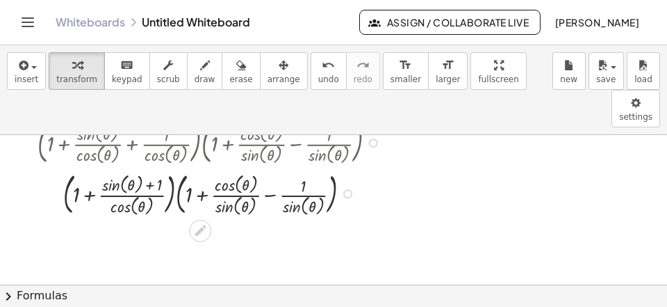
drag, startPoint x: 277, startPoint y: 156, endPoint x: 269, endPoint y: 166, distance: 12.4
click at [276, 167] on div at bounding box center [213, 192] width 364 height 51
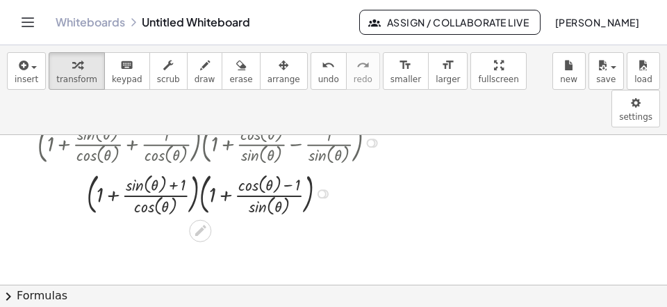
click at [113, 167] on div at bounding box center [213, 192] width 364 height 51
click at [112, 167] on div at bounding box center [213, 192] width 364 height 51
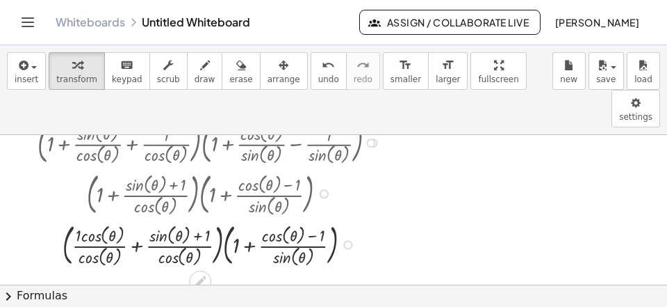
click at [250, 218] on div at bounding box center [213, 243] width 364 height 51
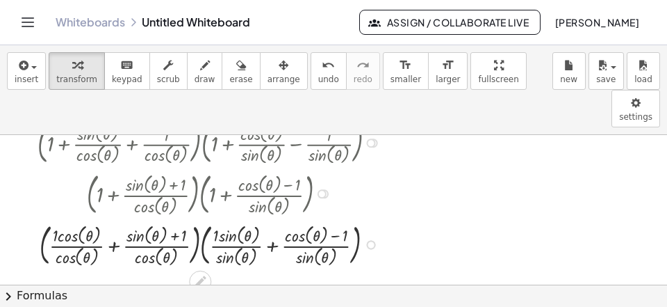
drag, startPoint x: 121, startPoint y: 212, endPoint x: 149, endPoint y: 225, distance: 31.4
click at [122, 218] on div at bounding box center [213, 243] width 364 height 51
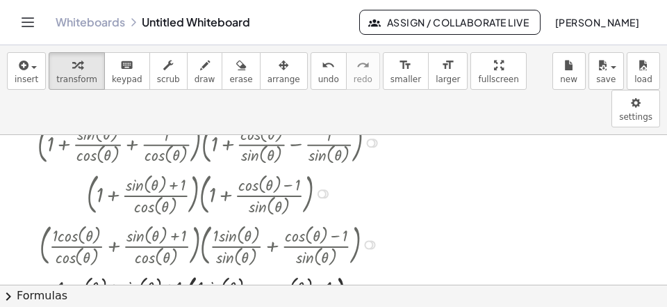
click at [258, 268] on div at bounding box center [213, 293] width 364 height 51
click at [205, 270] on div at bounding box center [213, 294] width 364 height 48
click at [197, 270] on div at bounding box center [213, 294] width 364 height 48
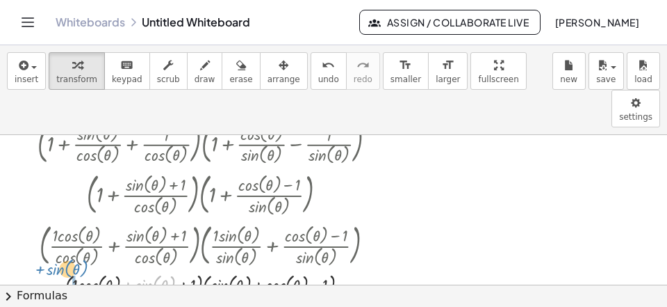
drag, startPoint x: 152, startPoint y: 242, endPoint x: 67, endPoint y: 225, distance: 86.4
click at [200, 295] on div "+ sin ( , θ ) 1 sin ( , θ ) 1 cos ( , θ ) 1 + + + − · · cos ( , θ ) · cos ( , θ…" at bounding box center [200, 295] width 0 height 0
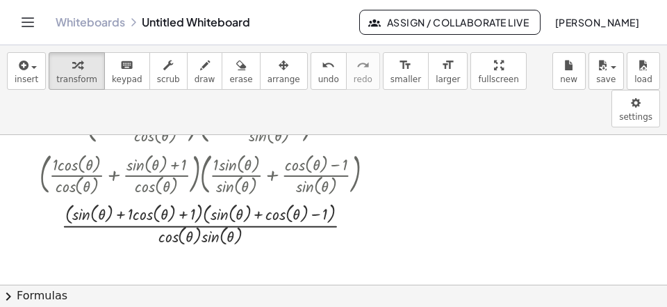
scroll to position [2021, 0]
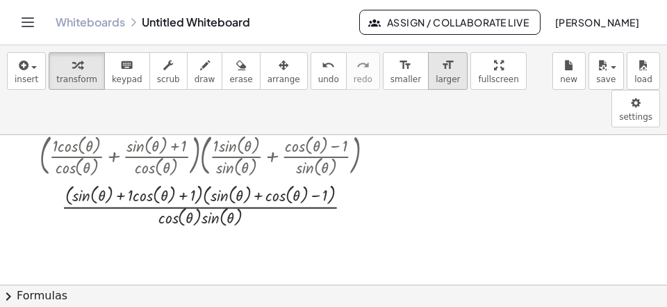
click at [436, 77] on span "larger" at bounding box center [448, 79] width 24 height 10
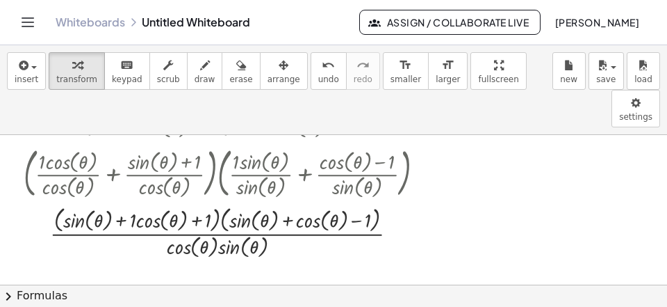
click at [149, 296] on button "chevron_right Formulas" at bounding box center [333, 295] width 667 height 22
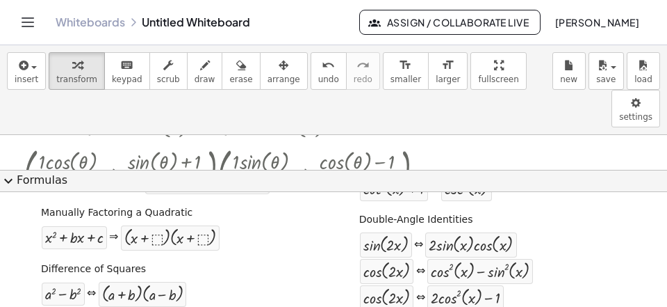
scroll to position [154, 0]
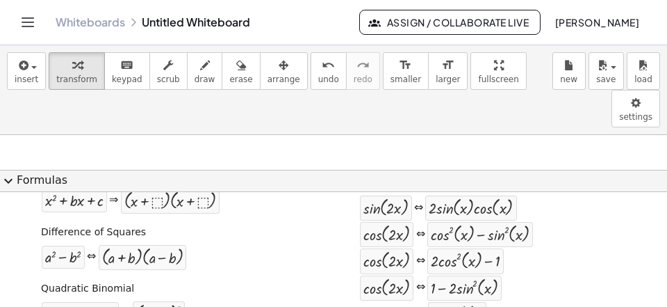
scroll to position [2081, 0]
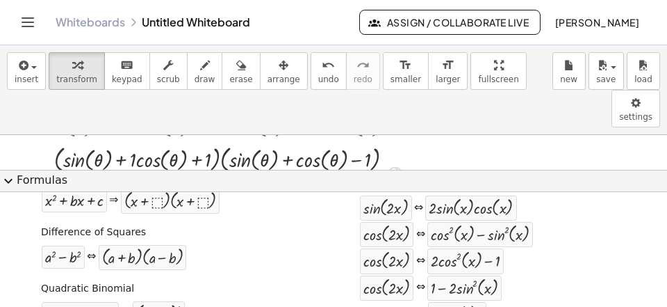
click at [144, 141] on div at bounding box center [230, 170] width 432 height 59
click at [136, 141] on div at bounding box center [230, 170] width 432 height 59
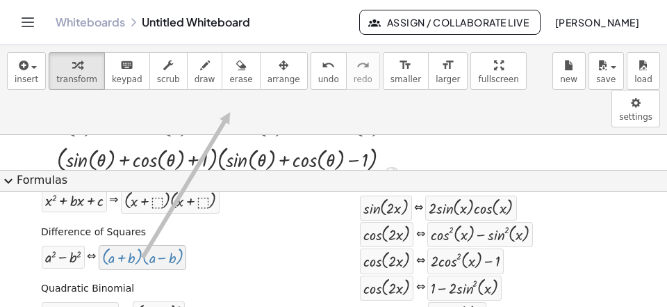
drag, startPoint x: 170, startPoint y: 257, endPoint x: 231, endPoint y: 114, distance: 155.7
click at [225, 270] on div "Difference of Squares + a 2 − b 2 ⇔ · ( + a + b ) · ( + a − b )" at bounding box center [155, 246] width 235 height 53
click at [219, 141] on div at bounding box center [230, 170] width 432 height 59
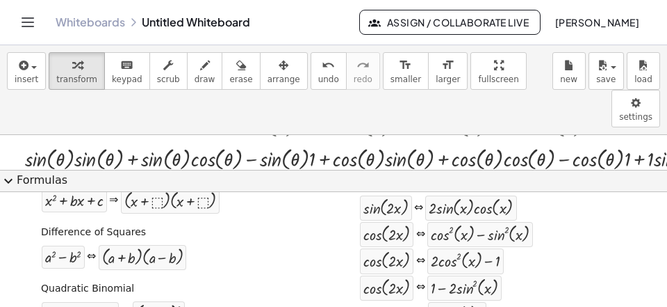
drag, startPoint x: 237, startPoint y: 173, endPoint x: 236, endPoint y: 182, distance: 9.1
click at [237, 173] on button "expand_more Formulas" at bounding box center [333, 181] width 667 height 22
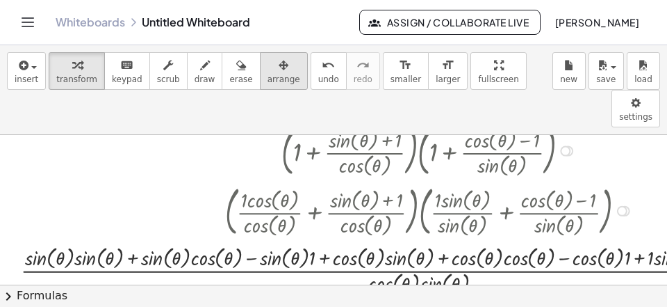
scroll to position [1967, 0]
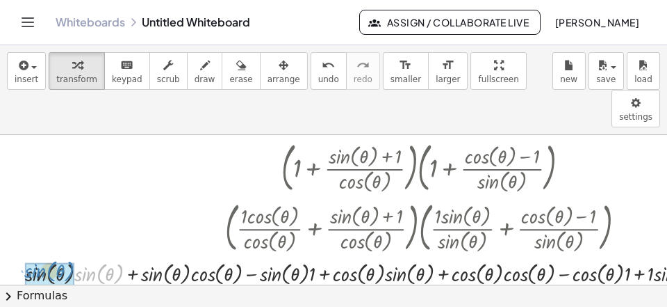
drag, startPoint x: 93, startPoint y: 241, endPoint x: 44, endPoint y: 238, distance: 48.8
click at [419, 287] on div "· sin ( , θ ) · cos ( , θ ) · sin ( , θ ) · ( + · sin ( , θ ) · sin ( , θ ) + ·…" at bounding box center [419, 287] width 0 height 0
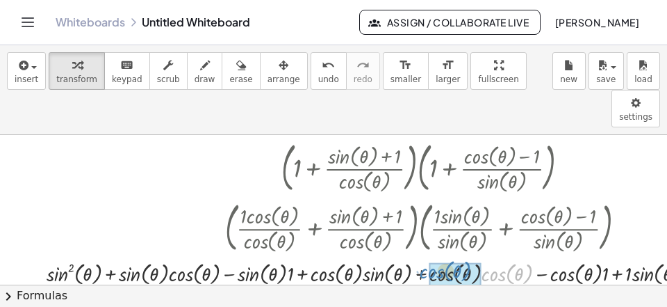
drag, startPoint x: 512, startPoint y: 233, endPoint x: 455, endPoint y: 232, distance: 57.7
click at [419, 287] on div "· cos ( , θ ) · cos ( , θ ) · sin ( , θ ) · ( + sin ( , θ ) + · sin ( , θ ) · c…" at bounding box center [419, 287] width 0 height 0
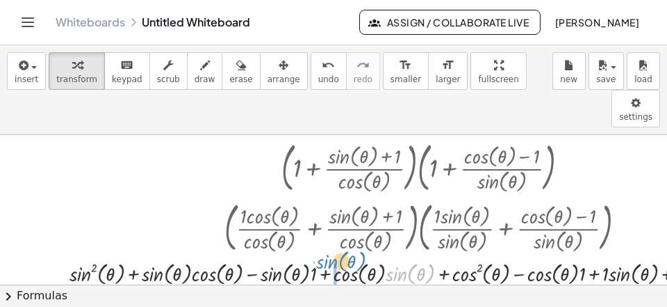
drag, startPoint x: 408, startPoint y: 235, endPoint x: 341, endPoint y: 222, distance: 68.6
click at [341, 257] on div at bounding box center [430, 285] width 745 height 56
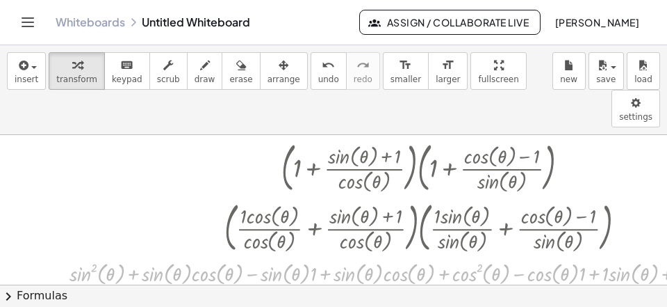
drag, startPoint x: 323, startPoint y: 234, endPoint x: 624, endPoint y: -20, distance: 393.2
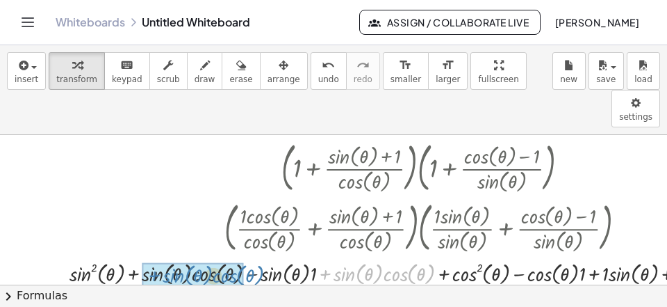
drag, startPoint x: 323, startPoint y: 238, endPoint x: 153, endPoint y: 236, distance: 170.3
click at [419, 287] on div "+ · sin ( , θ ) · cos ( , θ ) · cos ( , θ ) · sin ( , θ ) · ( + sin ( , θ ) + ·…" at bounding box center [419, 287] width 0 height 0
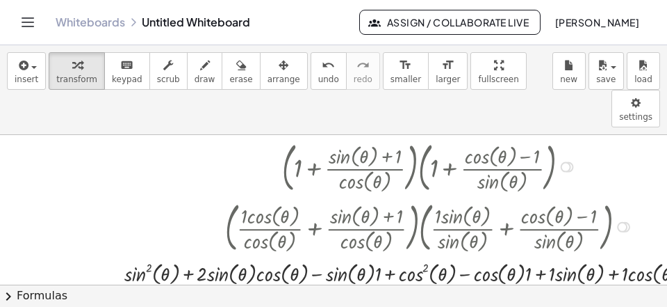
click at [378, 257] on div at bounding box center [431, 285] width 636 height 56
drag, startPoint x: 550, startPoint y: 239, endPoint x: 533, endPoint y: 238, distance: 16.7
click at [550, 257] on div at bounding box center [431, 285] width 630 height 56
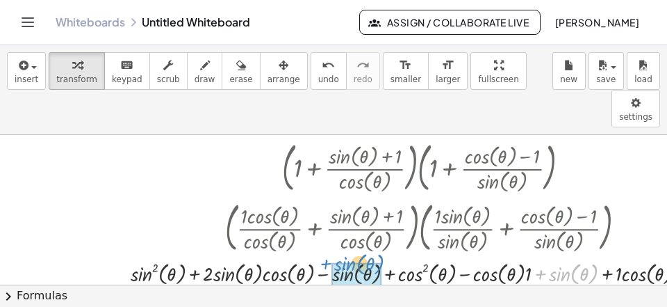
drag, startPoint x: 544, startPoint y: 236, endPoint x: 327, endPoint y: 232, distance: 216.9
click at [327, 257] on div at bounding box center [432, 285] width 624 height 56
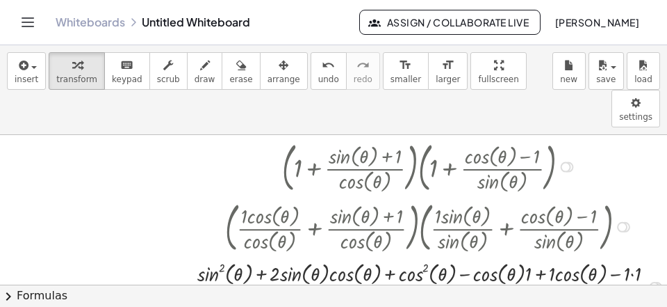
click at [530, 257] on div at bounding box center [431, 285] width 490 height 56
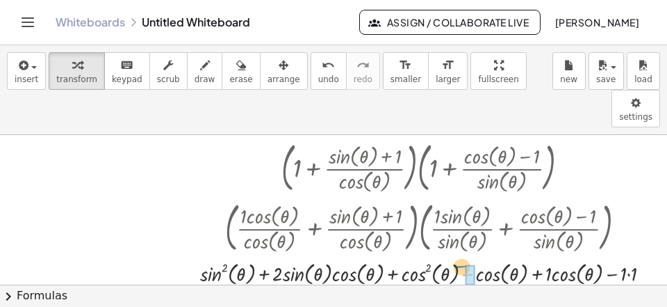
drag, startPoint x: 471, startPoint y: 238, endPoint x: 464, endPoint y: 229, distance: 10.4
click at [464, 257] on div at bounding box center [431, 285] width 484 height 56
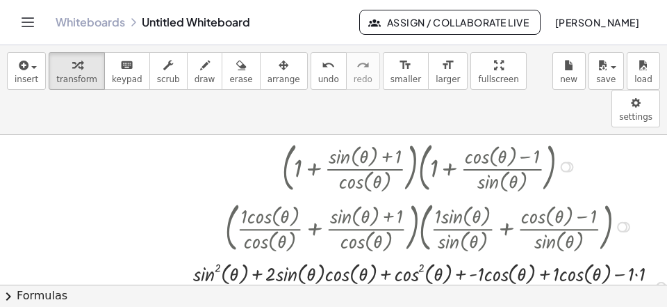
click at [487, 257] on div at bounding box center [431, 285] width 498 height 56
click at [478, 257] on div at bounding box center [431, 285] width 498 height 56
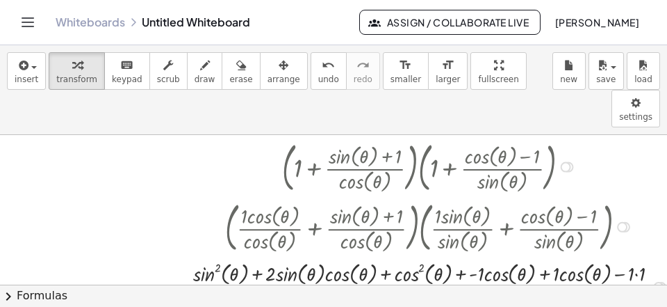
click at [471, 257] on div at bounding box center [431, 285] width 498 height 56
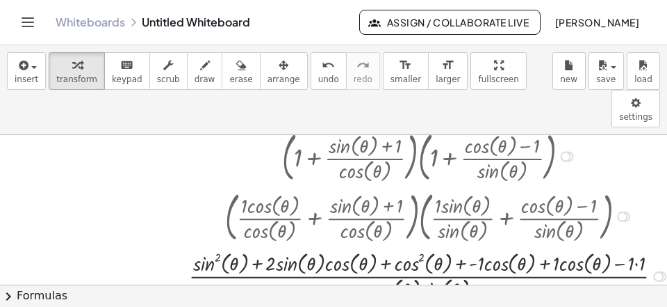
scroll to position [1983, 0]
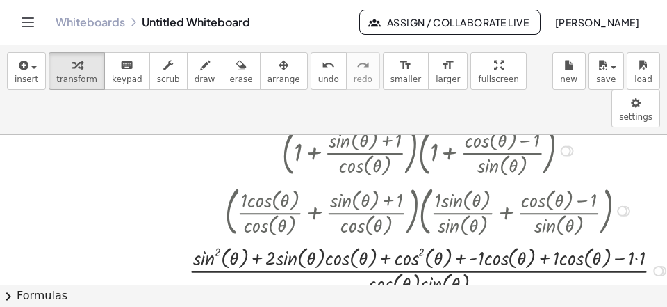
click at [471, 241] on div at bounding box center [431, 269] width 498 height 56
click at [472, 241] on div at bounding box center [431, 269] width 498 height 56
drag, startPoint x: 472, startPoint y: 221, endPoint x: 460, endPoint y: 224, distance: 12.8
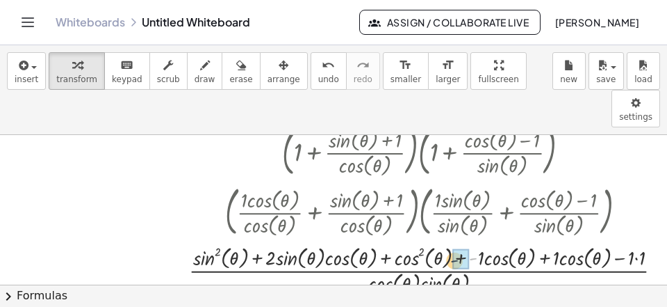
click at [449, 241] on div at bounding box center [431, 269] width 498 height 56
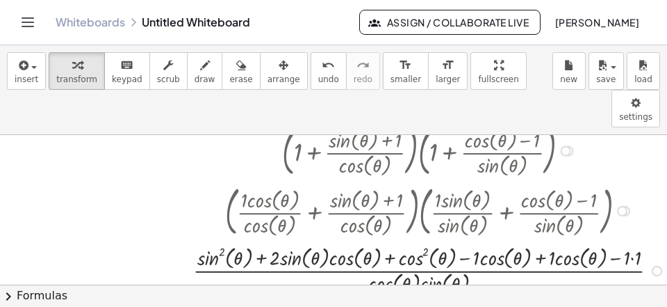
click at [553, 241] on div at bounding box center [431, 269] width 490 height 56
click at [547, 241] on div at bounding box center [431, 269] width 484 height 56
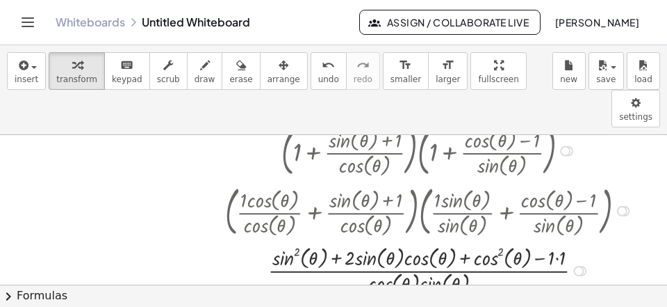
click at [560, 241] on div at bounding box center [432, 269] width 432 height 56
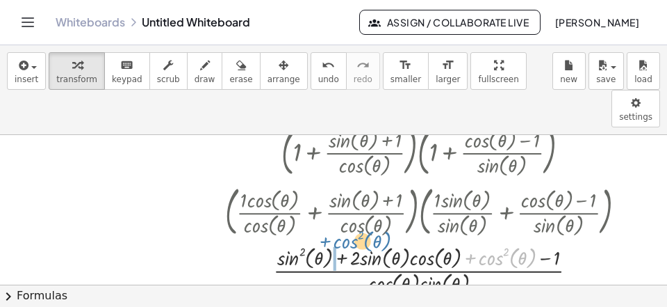
drag, startPoint x: 474, startPoint y: 221, endPoint x: 327, endPoint y: 212, distance: 147.7
click at [325, 241] on div at bounding box center [432, 269] width 432 height 56
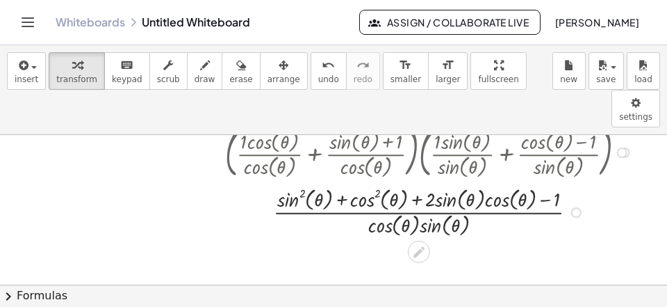
scroll to position [2072, 0]
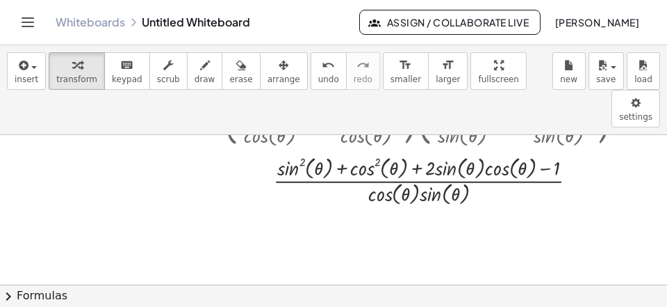
click at [330, 295] on button "chevron_right Formulas" at bounding box center [333, 295] width 667 height 22
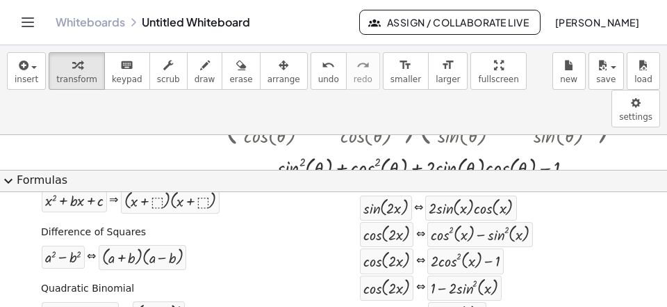
scroll to position [232, 0]
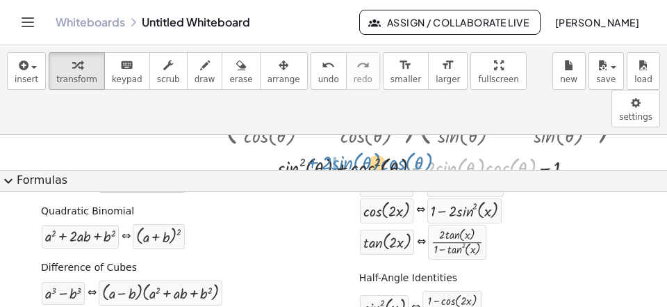
drag, startPoint x: 423, startPoint y: 136, endPoint x: 316, endPoint y: 131, distance: 107.1
click at [316, 152] on div at bounding box center [432, 180] width 432 height 56
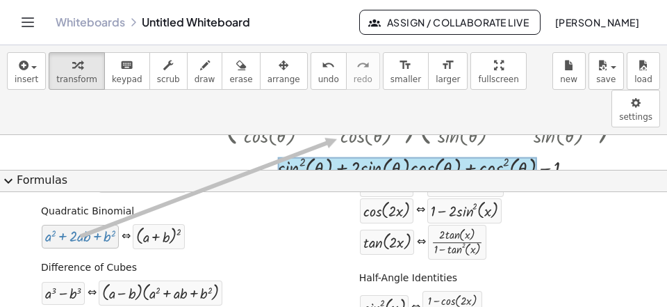
drag, startPoint x: 94, startPoint y: 243, endPoint x: 337, endPoint y: 139, distance: 264.5
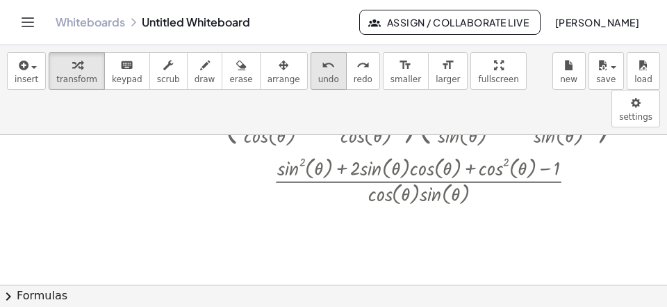
click at [312, 79] on button "undo undo" at bounding box center [329, 71] width 36 height 38
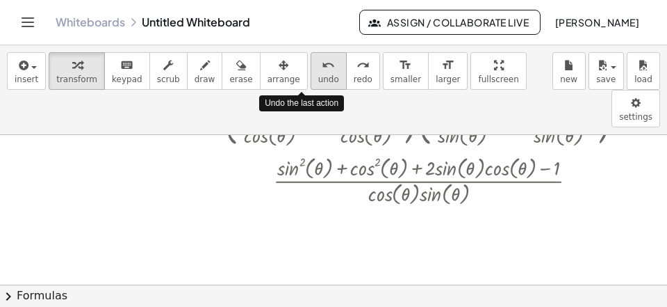
click at [314, 79] on button "undo undo" at bounding box center [329, 71] width 36 height 38
click at [313, 80] on button "undo undo" at bounding box center [329, 71] width 36 height 38
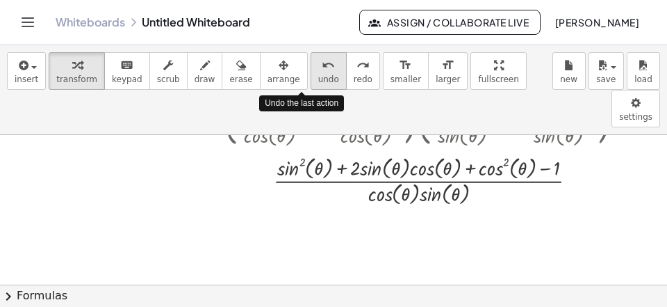
click at [318, 80] on span "undo" at bounding box center [328, 79] width 21 height 10
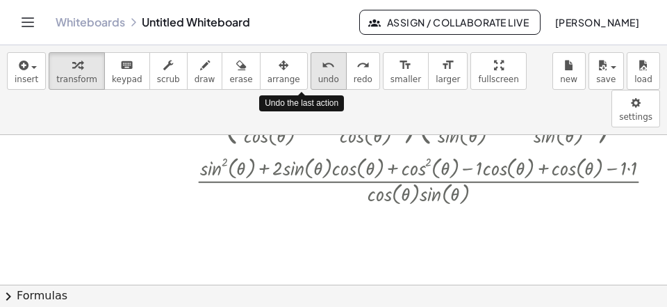
click at [318, 80] on span "undo" at bounding box center [328, 79] width 21 height 10
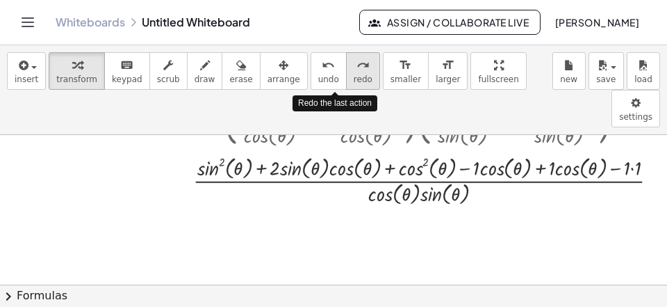
click at [354, 83] on span "redo" at bounding box center [363, 79] width 19 height 10
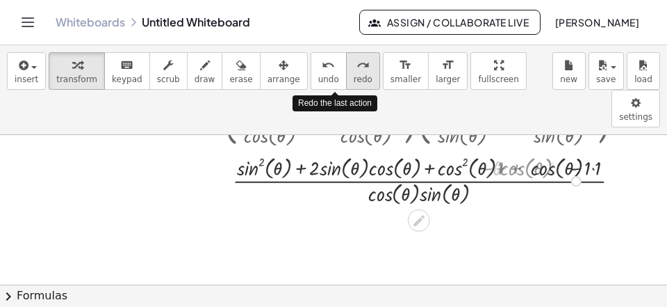
click at [354, 83] on span "redo" at bounding box center [363, 79] width 19 height 10
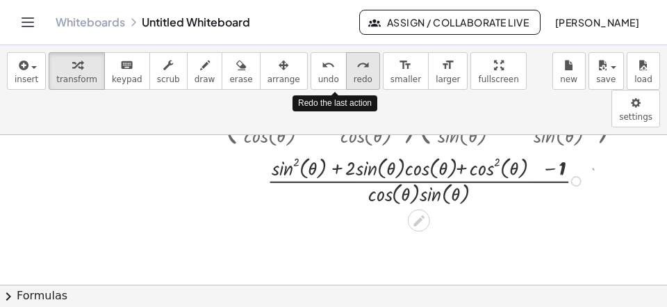
click at [354, 83] on span "redo" at bounding box center [363, 79] width 19 height 10
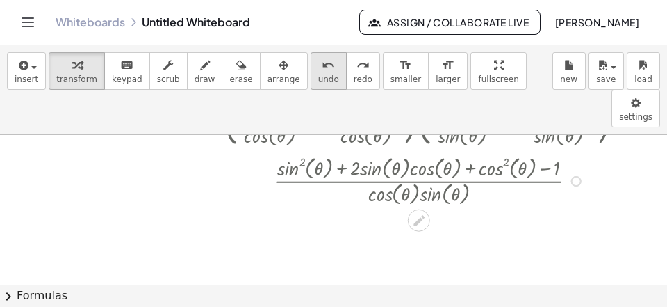
click at [316, 85] on button "undo undo" at bounding box center [329, 71] width 36 height 38
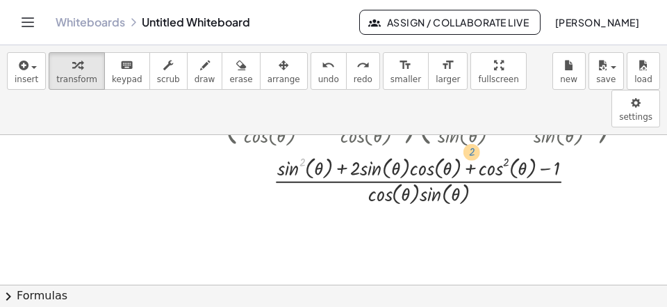
drag, startPoint x: 305, startPoint y: 131, endPoint x: 436, endPoint y: 120, distance: 131.2
click at [466, 152] on div at bounding box center [431, 180] width 548 height 56
drag, startPoint x: 290, startPoint y: 135, endPoint x: 448, endPoint y: 124, distance: 158.2
click at [448, 152] on div at bounding box center [431, 180] width 548 height 56
click at [315, 297] on button "chevron_right Formulas" at bounding box center [333, 295] width 667 height 22
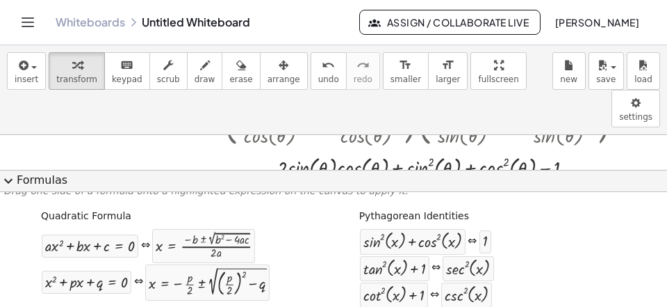
scroll to position [0, 0]
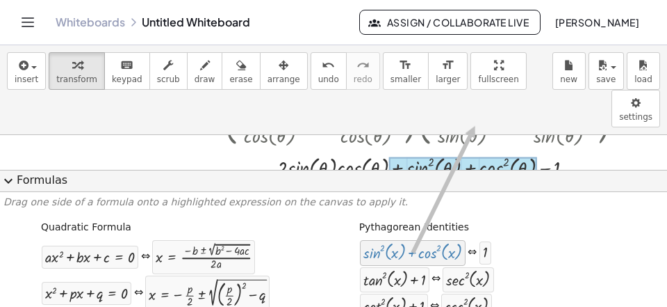
drag, startPoint x: 418, startPoint y: 258, endPoint x: 466, endPoint y: 151, distance: 117.3
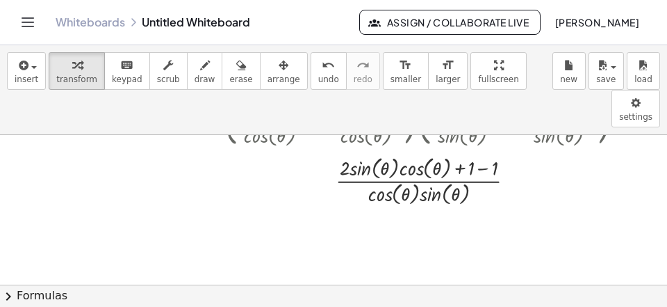
drag, startPoint x: 352, startPoint y: 238, endPoint x: 361, endPoint y: 227, distance: 14.3
click at [483, 152] on div at bounding box center [432, 180] width 432 height 56
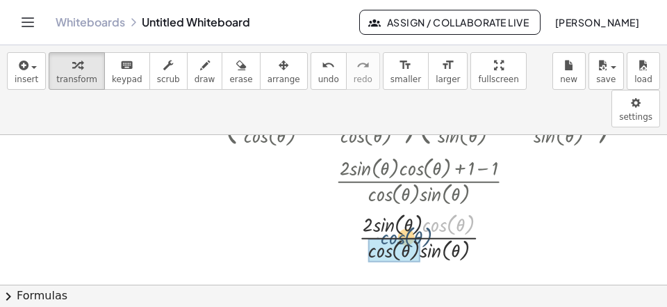
drag, startPoint x: 439, startPoint y: 185, endPoint x: 384, endPoint y: 201, distance: 57.9
click at [419, 238] on div "· cos ( , θ ) · 2 · sin ( , θ ) · cos ( , θ ) · cos ( , θ ) · sin ( , θ )" at bounding box center [419, 238] width 0 height 0
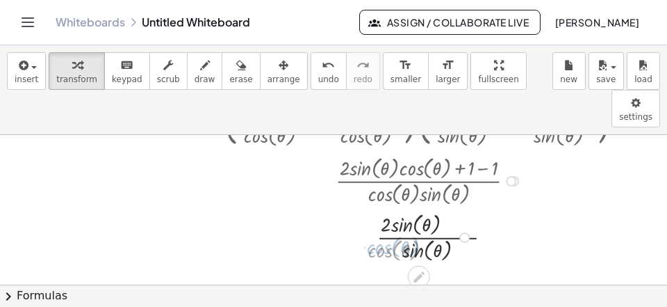
click at [419, 238] on div "· cos ( , θ ) · 2 · sin ( , θ ) · cos ( , θ ) · cos ( , θ ) · sin ( , θ )" at bounding box center [419, 238] width 0 height 0
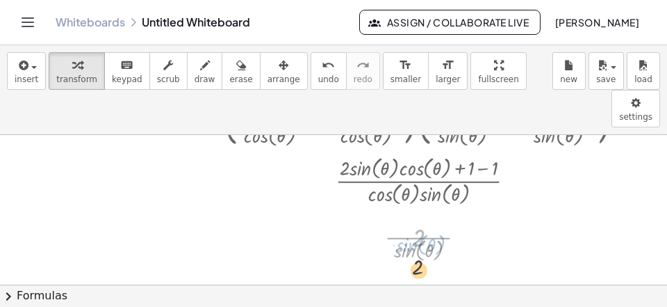
drag, startPoint x: 421, startPoint y: 184, endPoint x: 405, endPoint y: 222, distance: 41.7
click at [419, 238] on div "· cos ( , θ ) · sin ( , θ ) 2 · 2 · sin ( , θ ) · cos ( , θ ) · cos ( , θ ) · s…" at bounding box center [419, 238] width 0 height 0
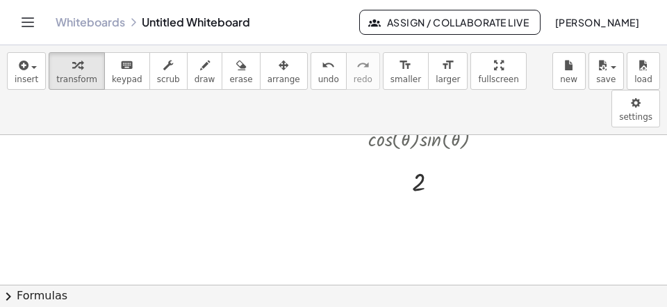
scroll to position [2240, 0]
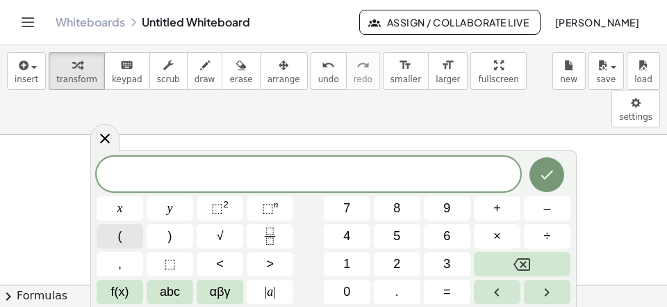
click at [117, 240] on button "(" at bounding box center [120, 236] width 47 height 24
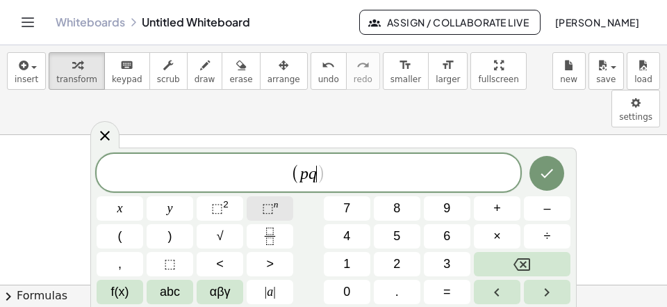
drag, startPoint x: 343, startPoint y: 172, endPoint x: 275, endPoint y: 198, distance: 72.4
click at [341, 175] on span "( p q ​ )" at bounding box center [309, 173] width 424 height 23
click at [122, 209] on button "x" at bounding box center [120, 208] width 47 height 24
click at [208, 204] on button "⬚ 2" at bounding box center [220, 208] width 47 height 24
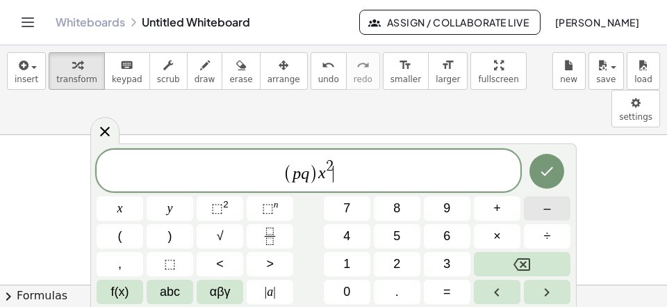
click at [546, 202] on span "–" at bounding box center [547, 208] width 7 height 19
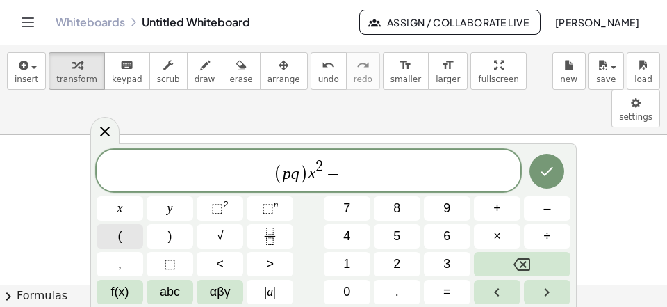
click at [130, 241] on button "(" at bounding box center [120, 236] width 47 height 24
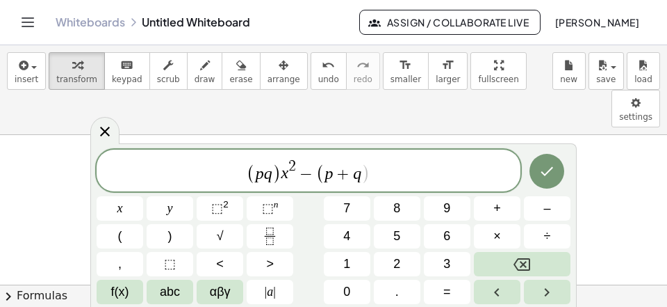
click at [231, 195] on div "( p q ) x 2 − ( p + q ) ​ x y ⬚ 2 ⬚ n 7 8 9 + – ( ) √ 4 5 6 × ÷ , ⬚ < > 1 2 3 f…" at bounding box center [334, 226] width 474 height 154
click at [229, 204] on button "⬚ 2" at bounding box center [220, 208] width 47 height 24
click at [394, 183] on span "( p q ) x 2 − ( p + q ) 2 ​" at bounding box center [309, 171] width 424 height 27
click at [129, 209] on button "x" at bounding box center [120, 208] width 47 height 24
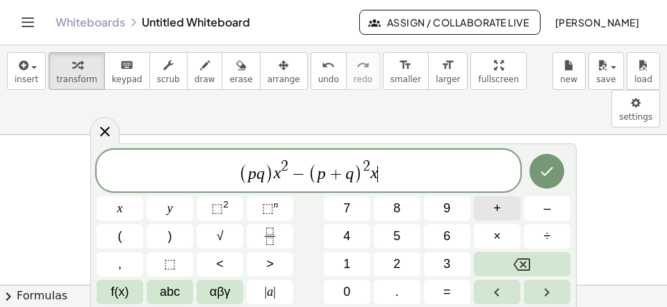
click at [485, 206] on button "+" at bounding box center [497, 208] width 47 height 24
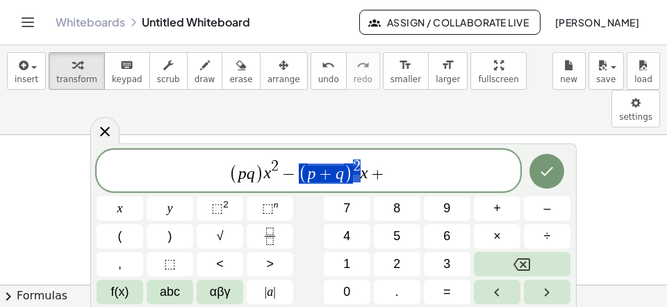
scroll to position [284, 8]
drag, startPoint x: 359, startPoint y: 172, endPoint x: 324, endPoint y: 174, distance: 35.5
click at [399, 177] on span "( p q ) x 2 − ( p + q ) 2 x + ​" at bounding box center [309, 171] width 424 height 27
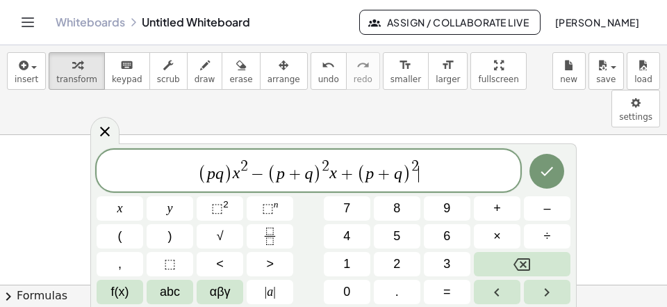
scroll to position [13, 0]
click at [450, 286] on span "=" at bounding box center [448, 291] width 8 height 19
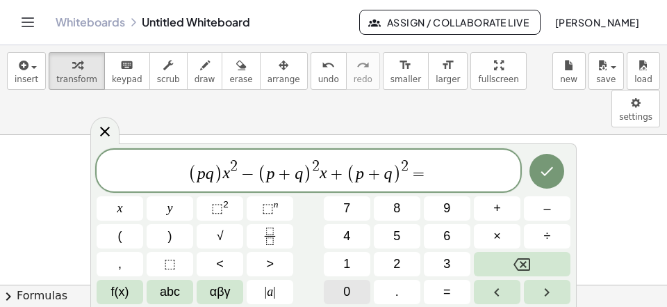
click at [362, 293] on button "0" at bounding box center [347, 291] width 47 height 24
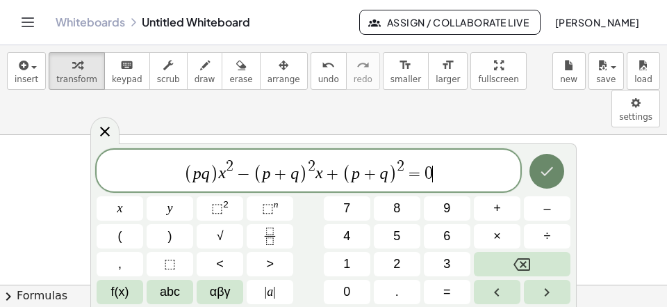
click at [549, 172] on icon "Done" at bounding box center [547, 171] width 17 height 17
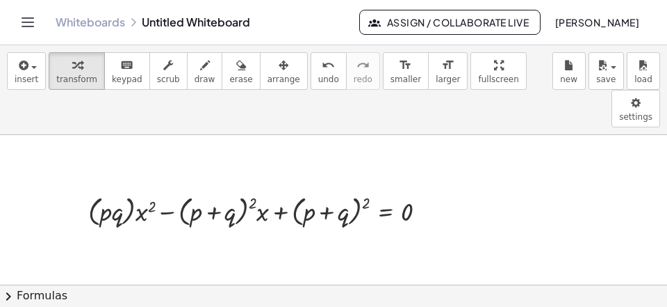
drag, startPoint x: 131, startPoint y: 294, endPoint x: 120, endPoint y: 290, distance: 11.2
click at [129, 293] on button "chevron_right Formulas" at bounding box center [333, 295] width 667 height 22
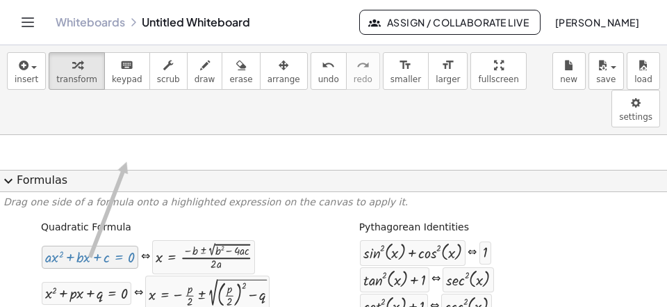
drag, startPoint x: 77, startPoint y: 259, endPoint x: 127, endPoint y: 161, distance: 109.7
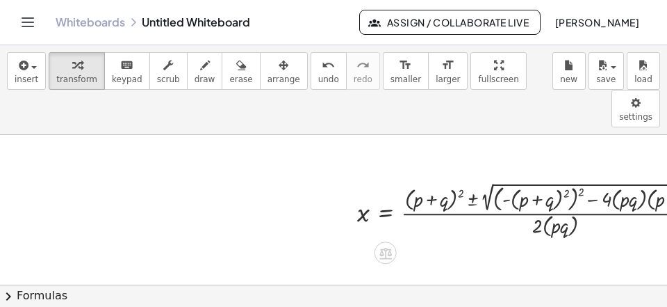
click at [264, 288] on button "chevron_right Formulas" at bounding box center [333, 295] width 667 height 22
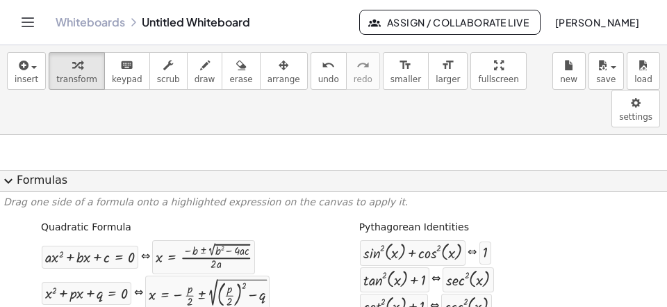
click at [254, 181] on button "expand_more Formulas" at bounding box center [333, 181] width 667 height 22
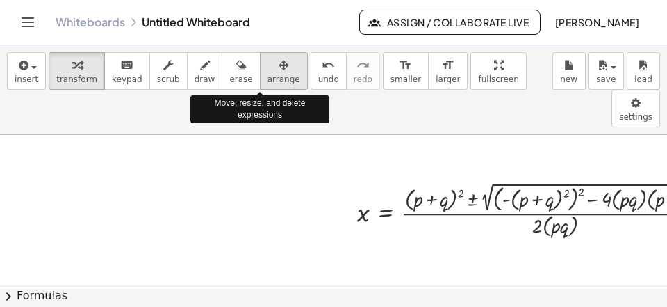
drag, startPoint x: 270, startPoint y: 83, endPoint x: 302, endPoint y: 116, distance: 46.2
click at [270, 83] on span "arrange" at bounding box center [284, 79] width 33 height 10
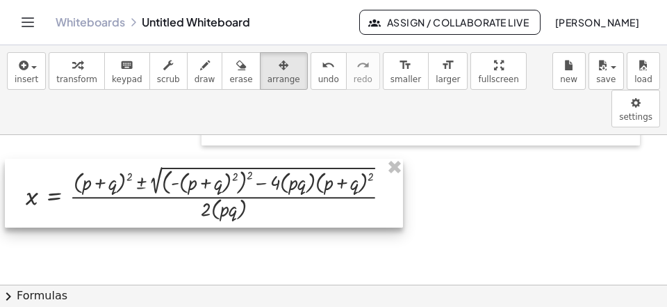
drag, startPoint x: 348, startPoint y: 178, endPoint x: 112, endPoint y: 171, distance: 235.8
click at [112, 171] on div at bounding box center [204, 193] width 398 height 69
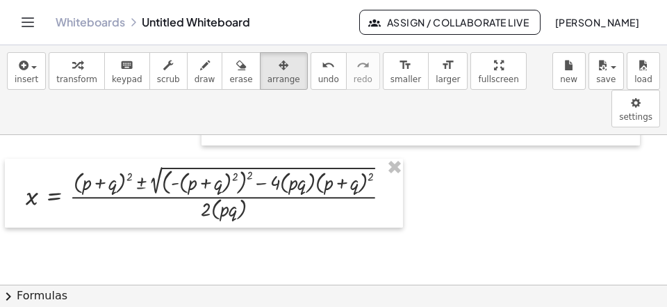
click at [83, 81] on span "transform" at bounding box center [76, 79] width 41 height 10
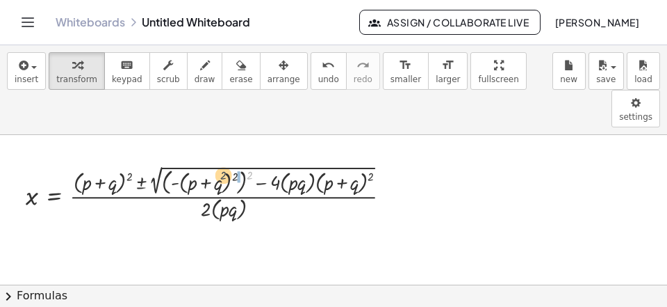
drag, startPoint x: 251, startPoint y: 136, endPoint x: 204, endPoint y: 145, distance: 47.6
click at [214, 162] on div at bounding box center [214, 193] width 391 height 62
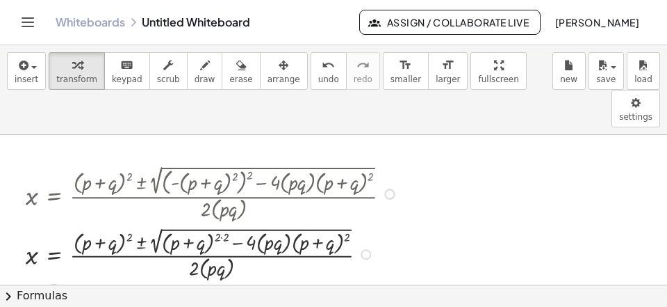
click at [225, 224] on div at bounding box center [214, 253] width 391 height 59
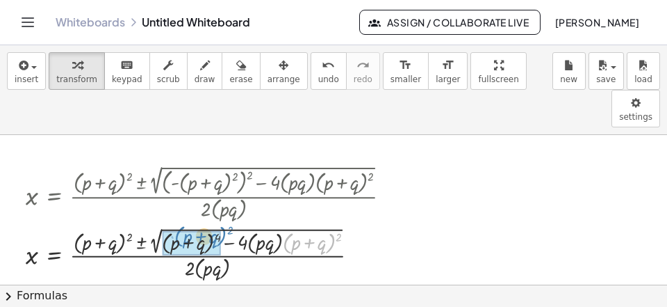
drag, startPoint x: 332, startPoint y: 206, endPoint x: 224, endPoint y: 201, distance: 108.6
click at [224, 224] on div at bounding box center [214, 253] width 391 height 59
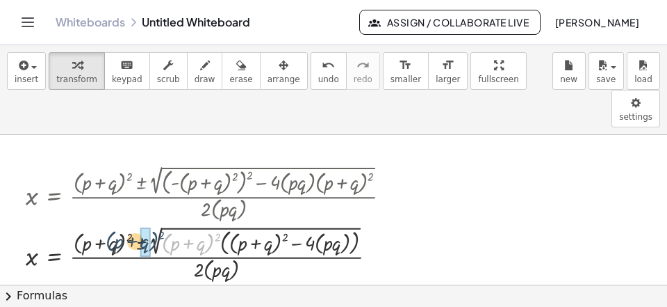
drag, startPoint x: 209, startPoint y: 208, endPoint x: 143, endPoint y: 208, distance: 66.7
click at [54, 254] on div "· ( + p + q ) 2 x = · ( + ( + p + q ) 2 ± 2 √ ( + − · 4 · ( · p · q ) · ) ) · 2…" at bounding box center [54, 254] width 0 height 0
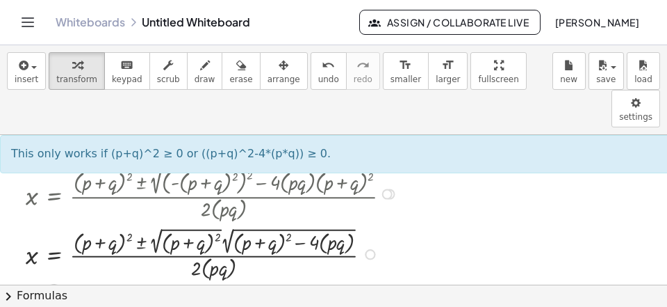
drag, startPoint x: 154, startPoint y: 209, endPoint x: 161, endPoint y: 211, distance: 8.1
click at [155, 224] on div at bounding box center [214, 253] width 391 height 59
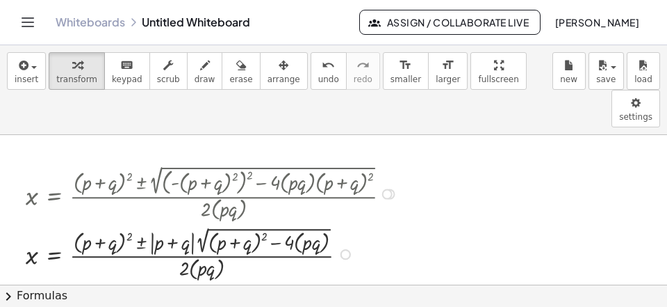
click at [266, 223] on div at bounding box center [214, 252] width 391 height 59
click at [262, 223] on div at bounding box center [214, 252] width 391 height 59
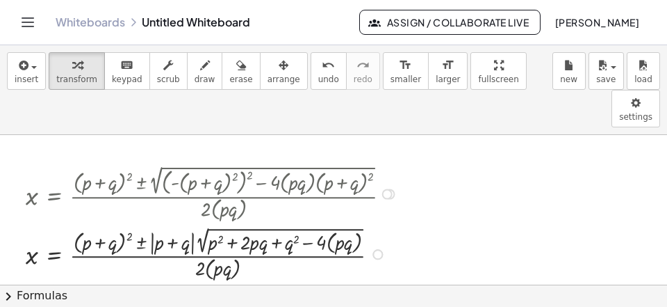
drag, startPoint x: 333, startPoint y: 213, endPoint x: 326, endPoint y: 213, distance: 7.0
click at [334, 223] on div at bounding box center [214, 252] width 391 height 59
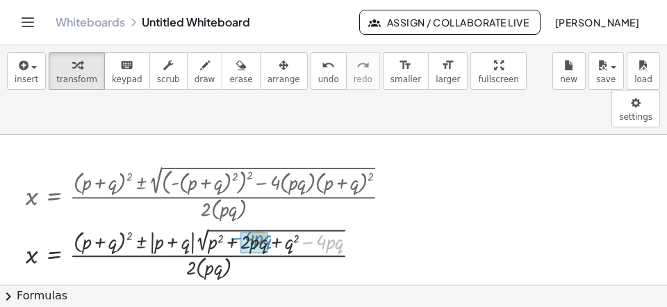
drag, startPoint x: 309, startPoint y: 202, endPoint x: 241, endPoint y: 200, distance: 68.9
click at [236, 224] on div at bounding box center [214, 253] width 391 height 58
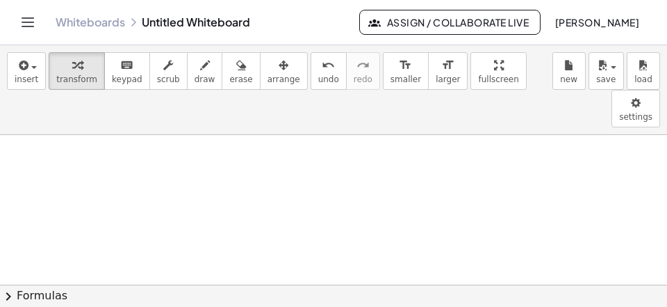
scroll to position [2330, 0]
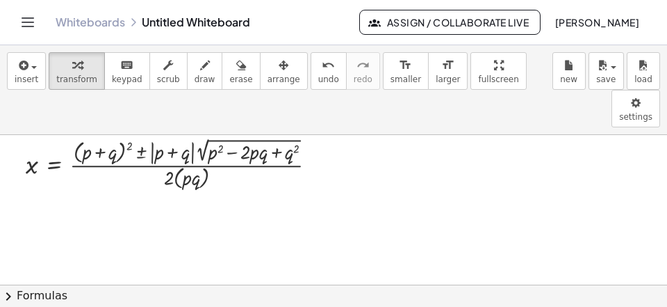
click at [149, 293] on button "chevron_right Formulas" at bounding box center [333, 295] width 667 height 22
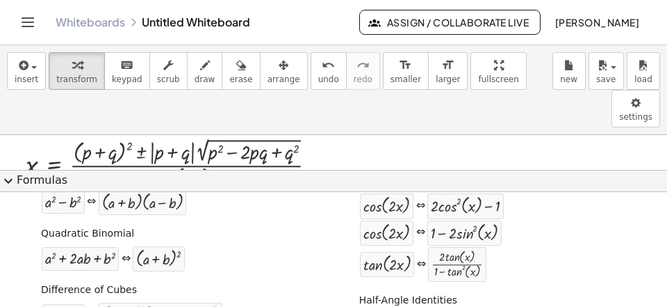
scroll to position [232, 0]
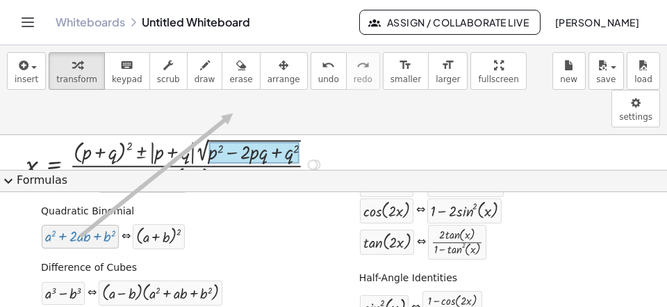
drag, startPoint x: 83, startPoint y: 234, endPoint x: 233, endPoint y: 113, distance: 192.4
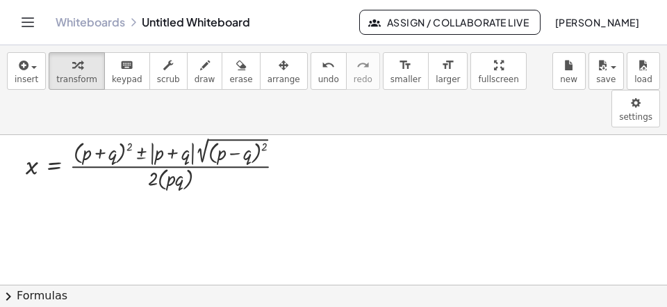
click at [201, 133] on div at bounding box center [214, 162] width 391 height 59
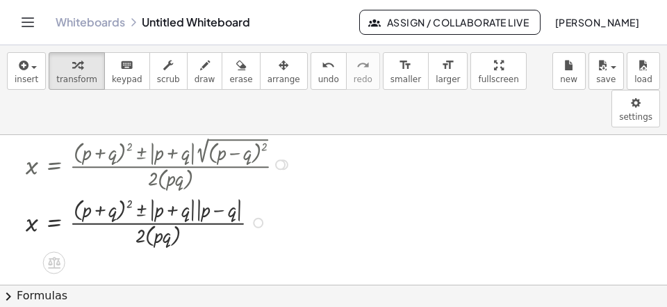
click at [197, 193] on div at bounding box center [214, 221] width 391 height 57
click at [197, 192] on div at bounding box center [214, 221] width 391 height 59
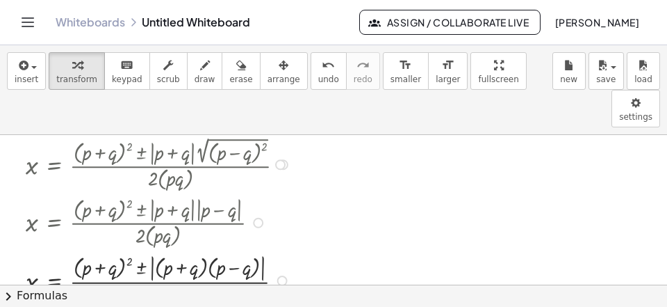
click at [214, 250] on div at bounding box center [214, 279] width 391 height 59
click at [213, 250] on div at bounding box center [214, 279] width 391 height 59
click at [216, 251] on div at bounding box center [214, 279] width 391 height 57
click at [212, 251] on div at bounding box center [214, 279] width 391 height 57
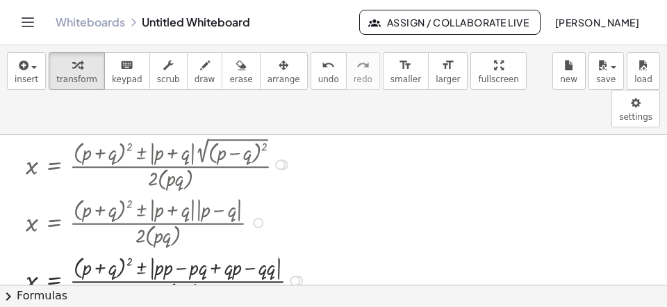
click at [213, 251] on div at bounding box center [214, 279] width 391 height 57
click at [214, 251] on div at bounding box center [214, 279] width 391 height 57
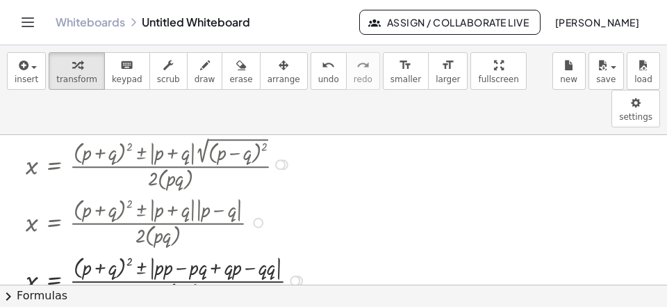
click at [214, 251] on div at bounding box center [214, 279] width 391 height 57
click at [215, 251] on div at bounding box center [214, 279] width 391 height 57
drag, startPoint x: 238, startPoint y: 230, endPoint x: 228, endPoint y: 227, distance: 11.0
click at [54, 281] on div "· p x = · ( + ( + p + q ) 2 ± ) · 2 · ( · p · q ) | | + · p · p − · p · q + · q…" at bounding box center [54, 281] width 0 height 0
click at [211, 251] on div at bounding box center [214, 279] width 391 height 57
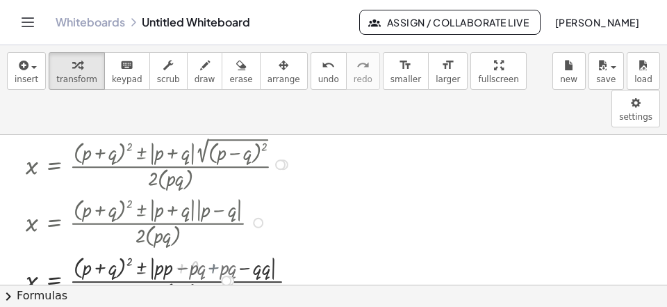
click at [220, 251] on div at bounding box center [214, 279] width 391 height 57
drag, startPoint x: 169, startPoint y: 230, endPoint x: 181, endPoint y: 229, distance: 12.5
click at [170, 251] on div at bounding box center [214, 279] width 391 height 57
click at [192, 251] on div at bounding box center [214, 279] width 391 height 57
click at [202, 251] on div at bounding box center [214, 279] width 391 height 57
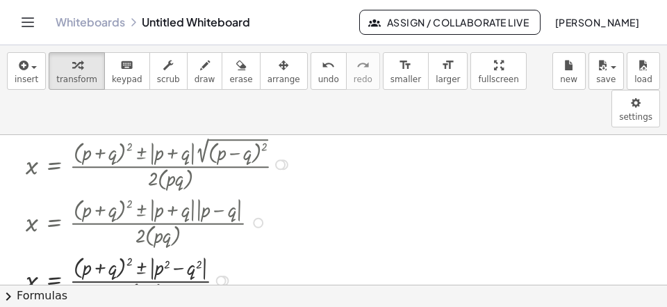
click at [225, 275] on div at bounding box center [221, 280] width 10 height 10
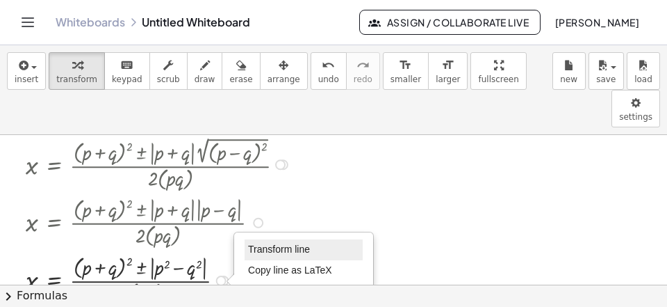
click at [267, 243] on span "Transform line" at bounding box center [279, 248] width 62 height 11
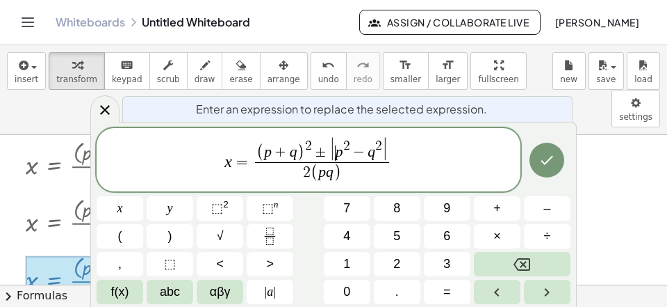
scroll to position [16, 0]
click at [336, 149] on var "p" at bounding box center [340, 151] width 8 height 17
click at [524, 259] on icon "Backspace" at bounding box center [522, 264] width 17 height 17
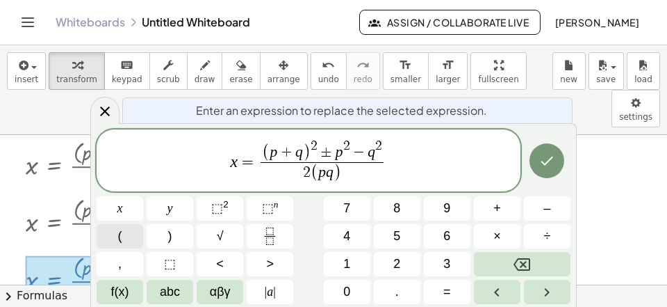
click at [119, 233] on span "(" at bounding box center [120, 236] width 4 height 19
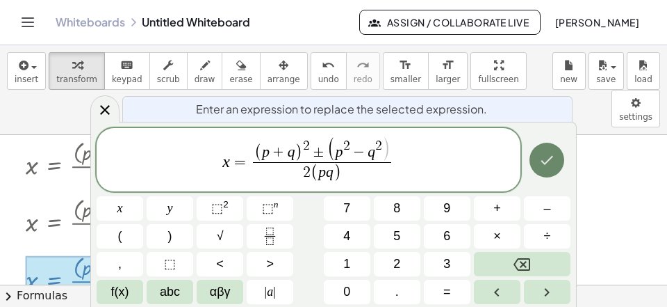
click at [544, 163] on icon "Done" at bounding box center [548, 160] width 13 height 9
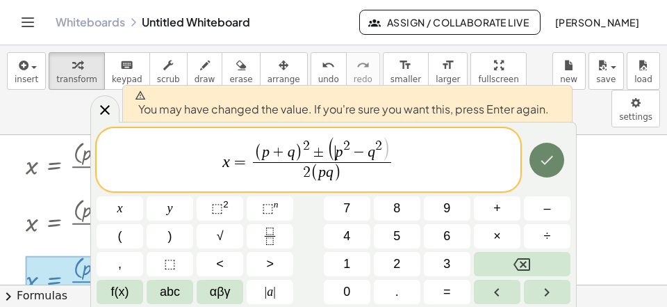
click at [544, 165] on icon "Done" at bounding box center [547, 160] width 17 height 17
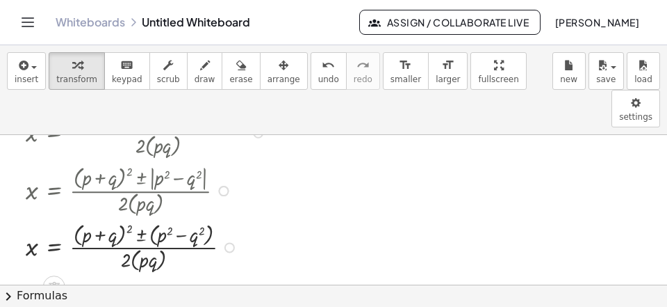
scroll to position [2426, 0]
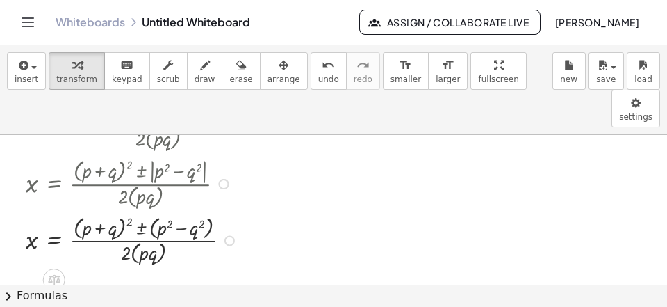
click at [136, 211] on div at bounding box center [214, 239] width 391 height 56
click at [138, 211] on div at bounding box center [214, 239] width 391 height 56
click at [128, 276] on div at bounding box center [134, 303] width 230 height 56
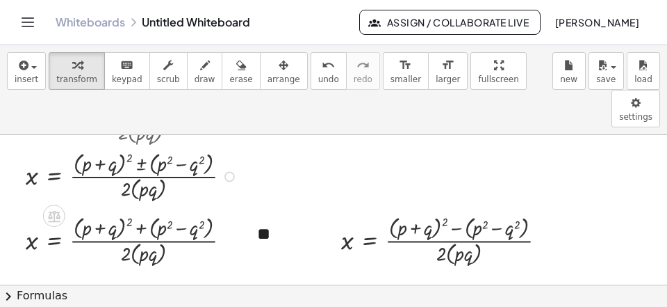
scroll to position [2516, 0]
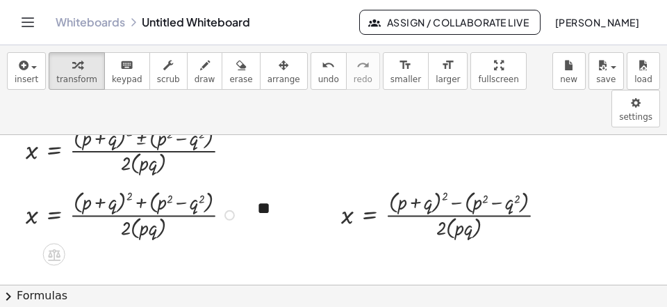
click at [136, 200] on div at bounding box center [134, 214] width 230 height 56
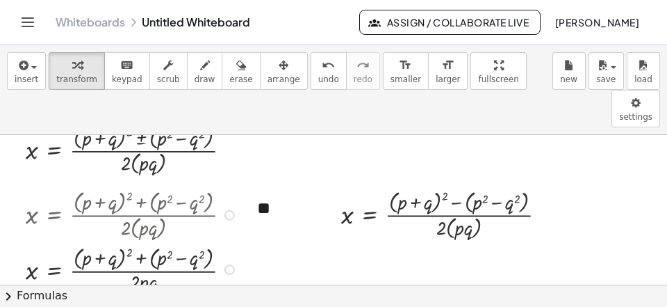
click at [130, 186] on div at bounding box center [134, 214] width 230 height 56
click at [130, 242] on div at bounding box center [134, 269] width 230 height 54
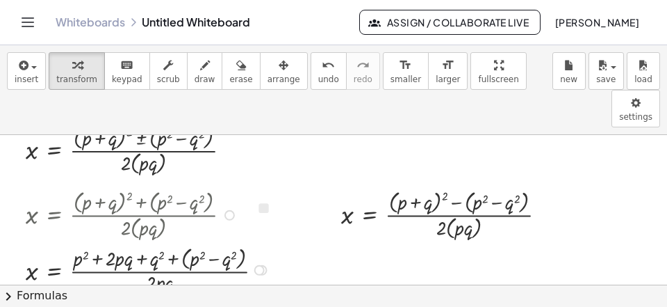
click at [185, 242] on div at bounding box center [150, 269] width 263 height 54
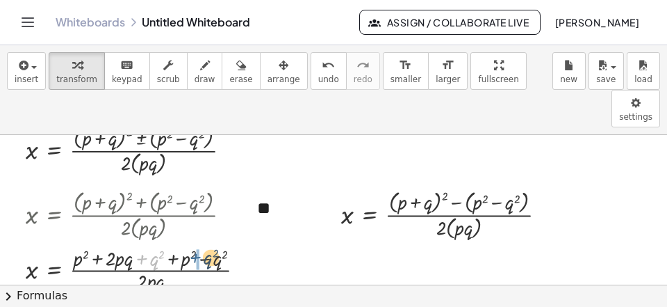
drag, startPoint x: 147, startPoint y: 225, endPoint x: 199, endPoint y: 230, distance: 51.7
click at [212, 243] on div at bounding box center [141, 268] width 245 height 51
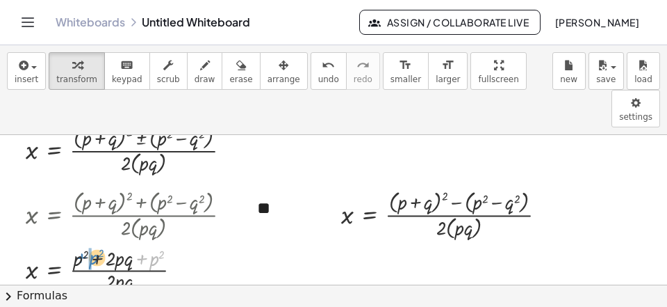
drag, startPoint x: 145, startPoint y: 222, endPoint x: 89, endPoint y: 225, distance: 55.7
click at [81, 243] on div at bounding box center [134, 268] width 230 height 51
drag, startPoint x: 99, startPoint y: 220, endPoint x: 117, endPoint y: 227, distance: 19.8
click at [101, 243] on div at bounding box center [134, 268] width 230 height 51
drag, startPoint x: 127, startPoint y: 225, endPoint x: 76, endPoint y: 222, distance: 50.1
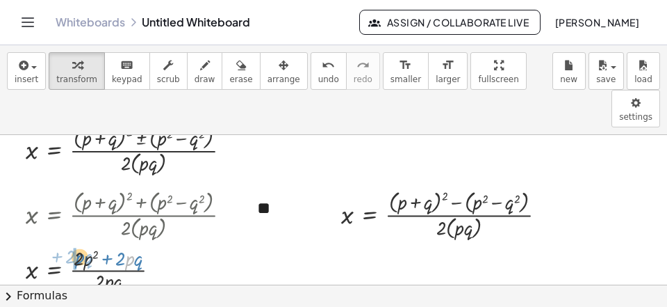
click at [54, 270] on div "· p + · 2 · q x = · ( + ) · 2 · p · q p 2 + · 2 · p · q · 2 ·" at bounding box center [54, 270] width 0 height 0
drag, startPoint x: 115, startPoint y: 222, endPoint x: 108, endPoint y: 220, distance: 7.3
click at [107, 243] on div at bounding box center [134, 268] width 230 height 51
drag, startPoint x: 122, startPoint y: 219, endPoint x: 76, endPoint y: 220, distance: 46.6
click at [54, 270] on div "· 2 + · p 2 x = · ( + ) · 2 · p · q p 2 + · 2 · p · q · 2 ·" at bounding box center [54, 270] width 0 height 0
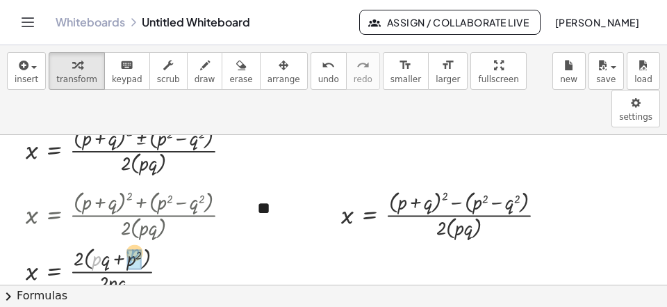
drag, startPoint x: 95, startPoint y: 221, endPoint x: 129, endPoint y: 211, distance: 35.6
click at [54, 270] on div "· p x = · + · 2 · p · q p 2 + 2 · p · q · ( )" at bounding box center [54, 270] width 0 height 0
drag, startPoint x: 138, startPoint y: 225, endPoint x: 110, endPoint y: 252, distance: 39.8
click at [54, 270] on div "· p x = · + · 2 · p · q + 2 · p q · p ( )" at bounding box center [54, 270] width 0 height 0
drag, startPoint x: 74, startPoint y: 219, endPoint x: 100, endPoint y: 243, distance: 35.4
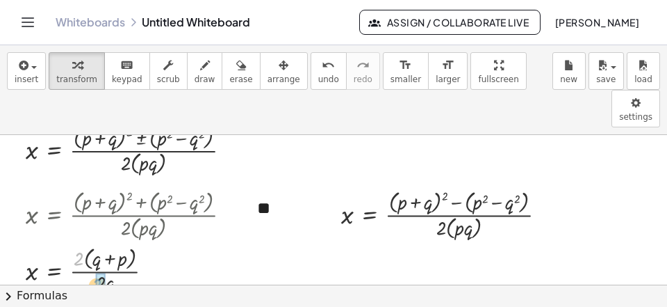
click at [92, 246] on div at bounding box center [134, 269] width 230 height 54
click at [446, 186] on div at bounding box center [449, 214] width 230 height 56
click at [446, 186] on div at bounding box center [465, 214] width 263 height 56
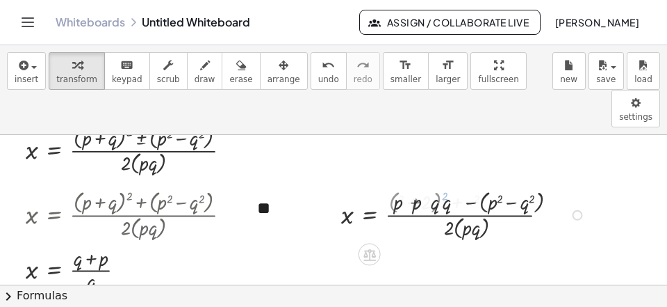
click at [446, 186] on div at bounding box center [465, 214] width 263 height 56
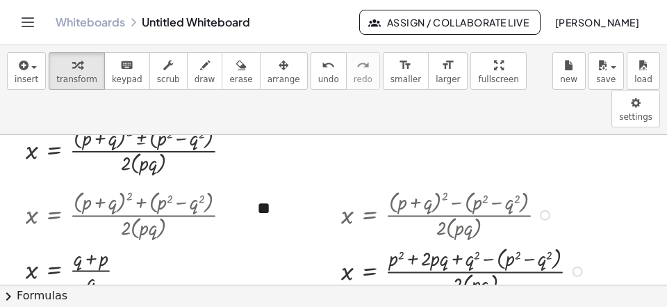
click at [504, 242] on div at bounding box center [465, 270] width 263 height 56
click at [503, 243] on div at bounding box center [456, 270] width 245 height 54
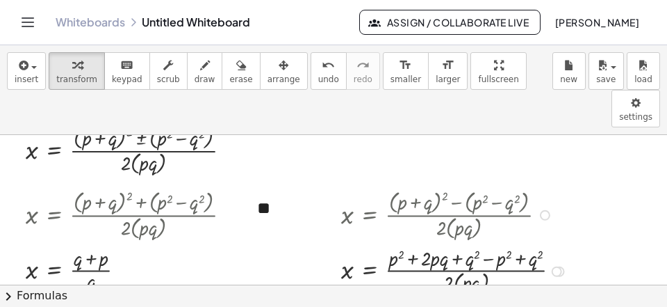
click at [457, 250] on div at bounding box center [456, 270] width 245 height 54
click at [459, 250] on div at bounding box center [456, 270] width 245 height 51
drag, startPoint x: 491, startPoint y: 223, endPoint x: 435, endPoint y: 225, distance: 56.3
click at [393, 245] on div at bounding box center [456, 270] width 245 height 51
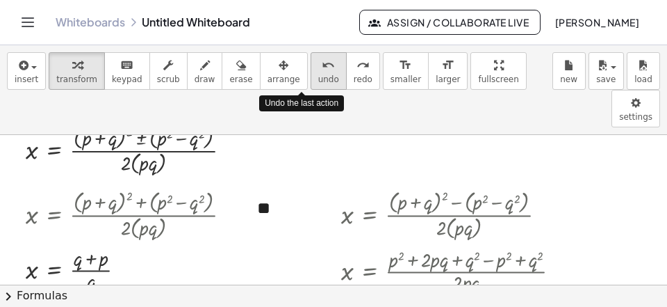
click at [318, 75] on span "undo" at bounding box center [328, 79] width 21 height 10
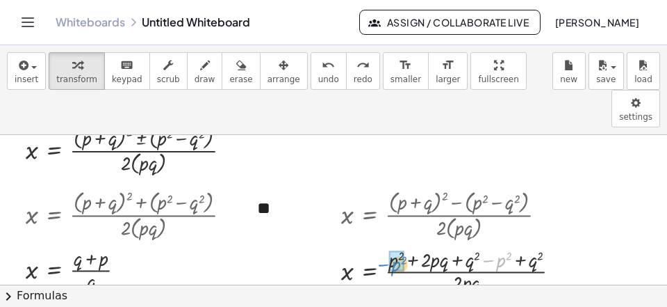
drag, startPoint x: 499, startPoint y: 222, endPoint x: 391, endPoint y: 223, distance: 108.5
click at [370, 271] on div "− p 2 x = · ( + p 2 + · 2 · p · q + q 2 − p 2 + q 2 ) · 2 · p · q" at bounding box center [370, 271] width 0 height 0
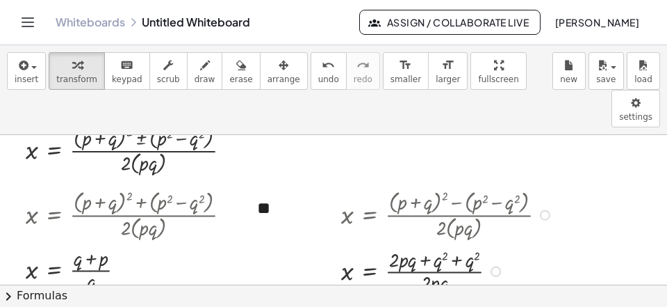
click at [455, 245] on div at bounding box center [449, 270] width 230 height 51
drag, startPoint x: 437, startPoint y: 223, endPoint x: 388, endPoint y: 220, distance: 49.5
click at [388, 245] on div at bounding box center [449, 270] width 230 height 51
drag, startPoint x: 422, startPoint y: 227, endPoint x: 461, endPoint y: 229, distance: 39.0
click at [457, 243] on div at bounding box center [449, 270] width 230 height 54
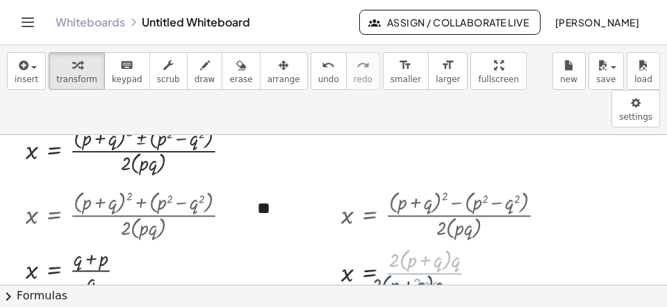
drag, startPoint x: 462, startPoint y: 229, endPoint x: 441, endPoint y: 257, distance: 34.8
click at [441, 257] on div at bounding box center [449, 270] width 230 height 54
drag, startPoint x: 457, startPoint y: 224, endPoint x: 437, endPoint y: 243, distance: 28.1
click at [370, 271] on div "· q x = · + 2 p · q + · 2 · p · q · q ( )" at bounding box center [370, 271] width 0 height 0
drag, startPoint x: 398, startPoint y: 223, endPoint x: 421, endPoint y: 250, distance: 35.0
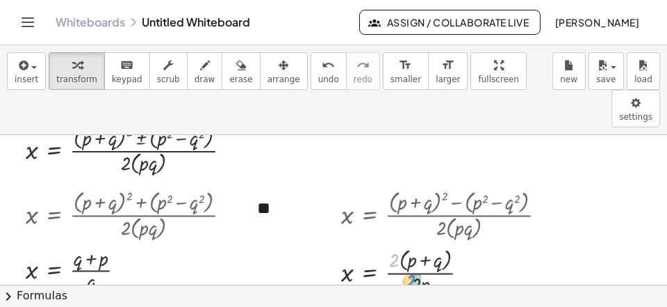
click at [370, 271] on div "· 2 x = · + 2 p + · 2 · p · q ( )" at bounding box center [370, 271] width 0 height 0
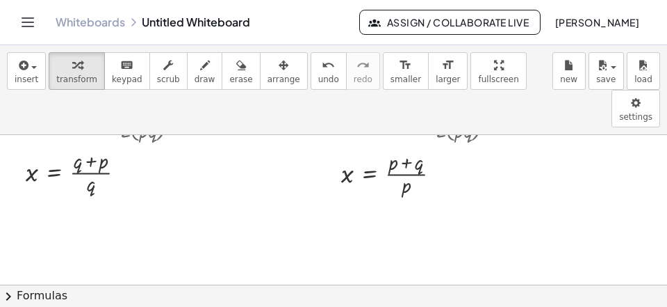
scroll to position [2800, 0]
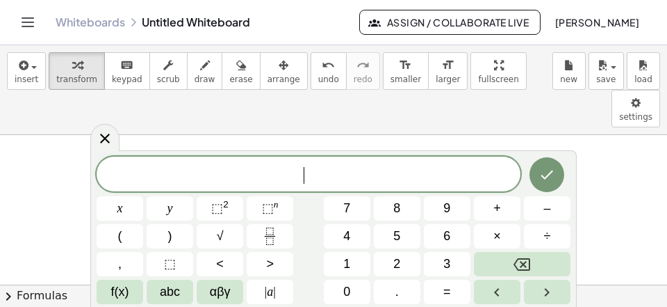
scroll to position [13, 0]
click at [254, 236] on button "Fraction" at bounding box center [270, 236] width 47 height 24
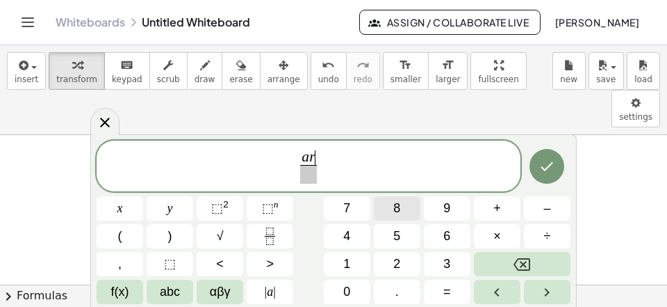
click at [390, 202] on button "8" at bounding box center [397, 208] width 47 height 24
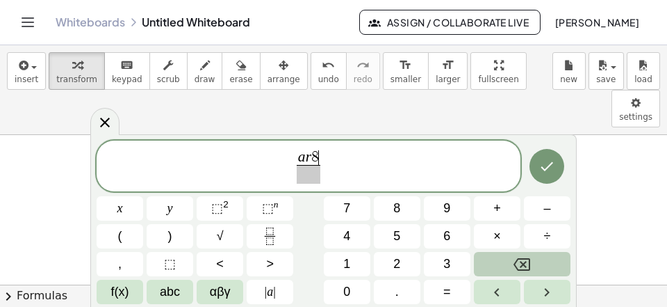
click at [528, 257] on icon "Backspace" at bounding box center [522, 264] width 17 height 17
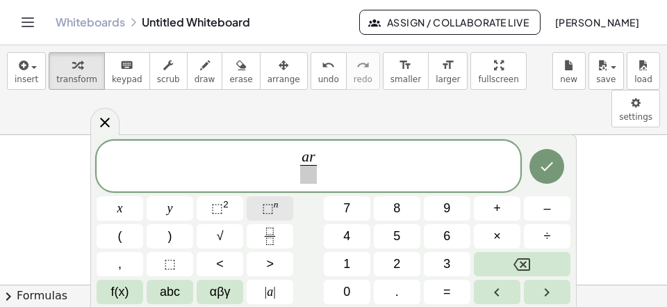
click at [276, 205] on sup "n" at bounding box center [276, 204] width 5 height 10
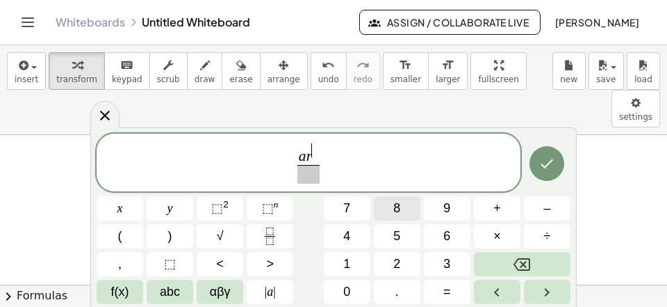
click at [400, 205] on span "8" at bounding box center [396, 208] width 7 height 19
click at [307, 172] on span "​" at bounding box center [309, 174] width 24 height 19
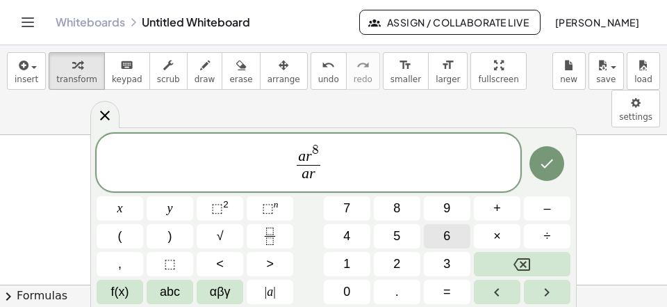
click at [443, 238] on button "6" at bounding box center [447, 236] width 47 height 24
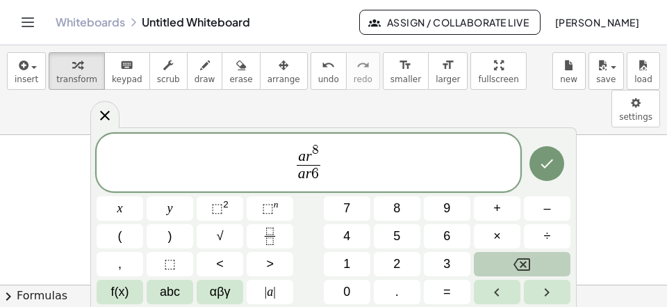
click at [517, 262] on icon "Backspace" at bounding box center [522, 264] width 17 height 17
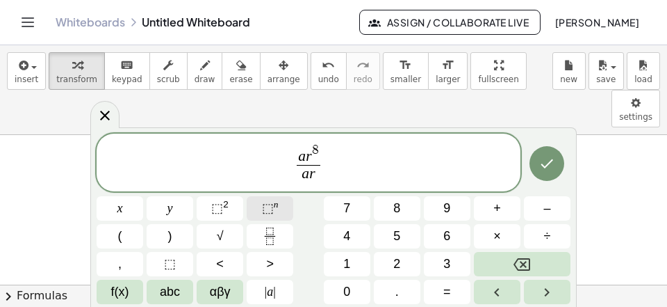
click at [284, 203] on button "⬚ n" at bounding box center [270, 208] width 47 height 24
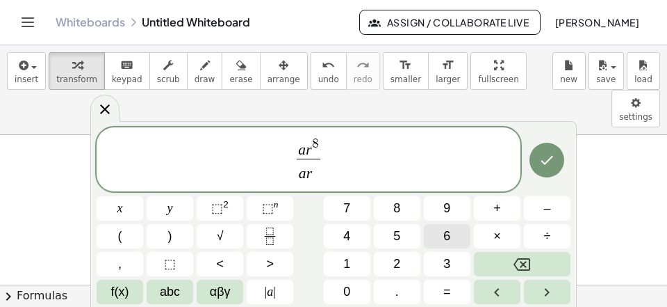
click at [448, 237] on span "6" at bounding box center [447, 236] width 7 height 19
click at [355, 166] on span "a r 8 a r 6 ​ ​" at bounding box center [309, 160] width 424 height 49
click at [453, 290] on button "=" at bounding box center [447, 291] width 47 height 24
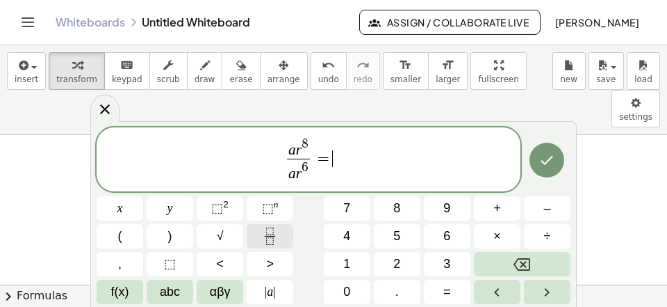
click at [277, 236] on icon "Fraction" at bounding box center [269, 235] width 17 height 17
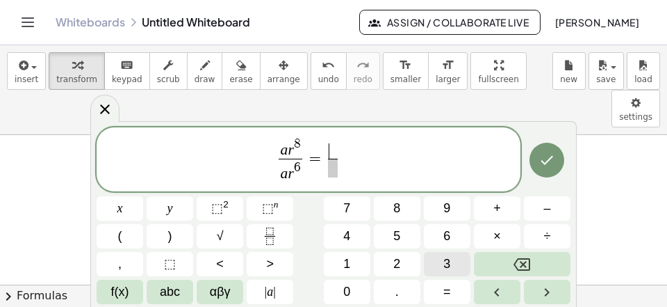
click at [433, 264] on button "3" at bounding box center [447, 264] width 47 height 24
click at [405, 269] on button "2" at bounding box center [397, 264] width 47 height 24
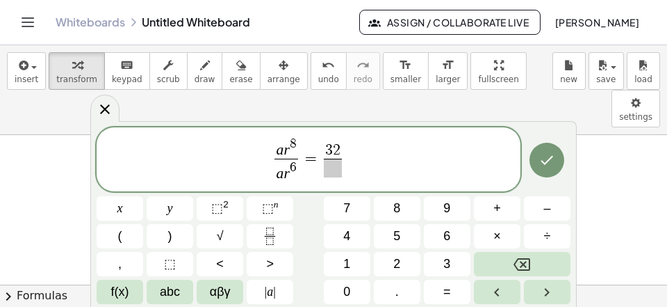
click at [403, 209] on button "8" at bounding box center [397, 208] width 47 height 24
click at [350, 286] on span "0" at bounding box center [346, 291] width 7 height 19
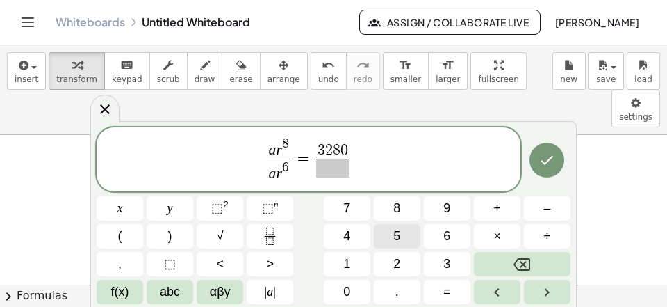
click at [389, 241] on button "5" at bounding box center [397, 236] width 47 height 24
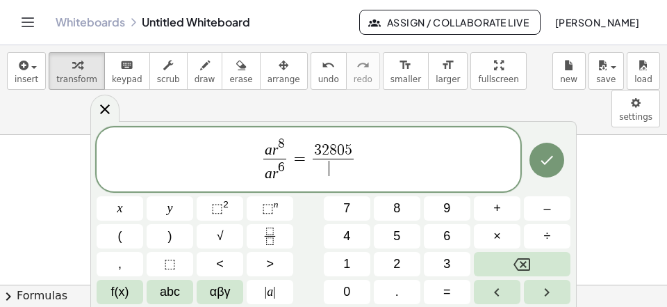
click at [330, 176] on span "​" at bounding box center [333, 168] width 41 height 19
click at [355, 259] on button "1" at bounding box center [347, 264] width 47 height 24
click at [381, 264] on button "2" at bounding box center [397, 264] width 47 height 24
click at [357, 257] on button "1" at bounding box center [347, 264] width 47 height 24
click at [393, 237] on button "5" at bounding box center [397, 236] width 47 height 24
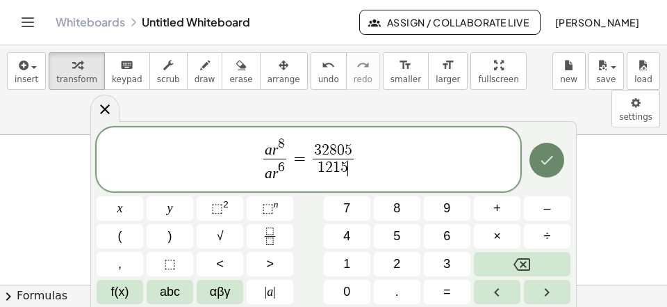
click at [545, 156] on icon "Done" at bounding box center [547, 160] width 17 height 17
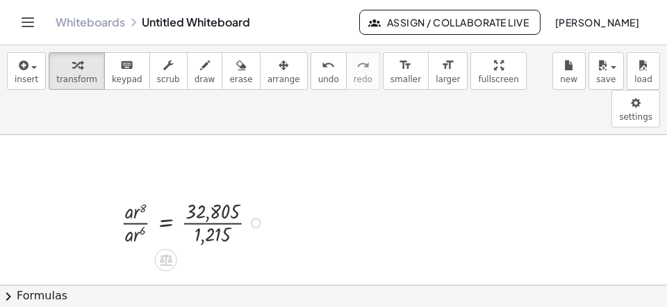
click at [216, 201] on div at bounding box center [194, 221] width 161 height 51
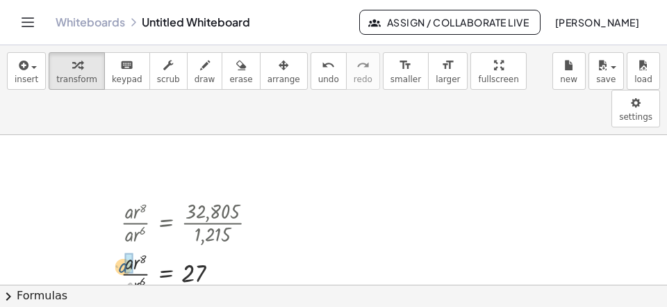
drag, startPoint x: 127, startPoint y: 243, endPoint x: 122, endPoint y: 229, distance: 14.1
click at [122, 247] on div at bounding box center [194, 272] width 161 height 51
click at [133, 251] on div at bounding box center [194, 272] width 161 height 51
click at [318, 83] on span "undo" at bounding box center [328, 79] width 21 height 10
click at [220, 268] on div at bounding box center [216, 273] width 10 height 10
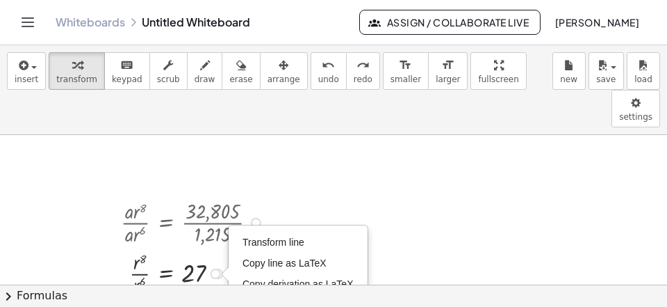
click at [275, 236] on span "Transform line" at bounding box center [274, 241] width 62 height 11
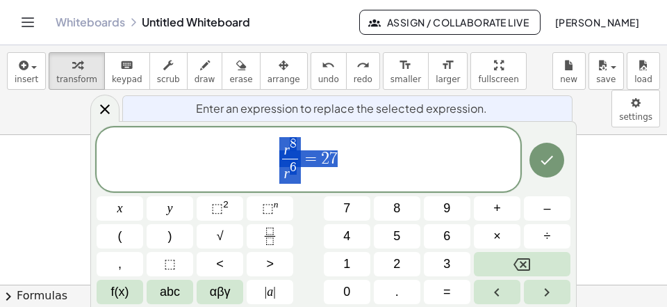
scroll to position [16, 0]
click at [297, 172] on span "6" at bounding box center [293, 167] width 7 height 13
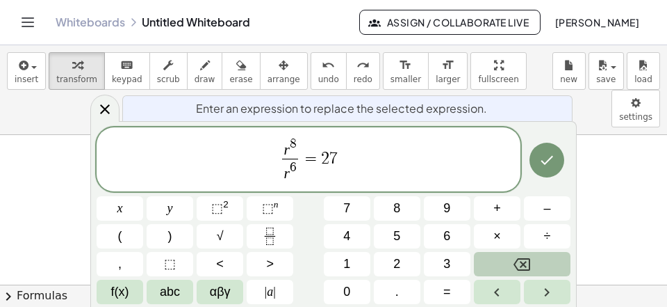
click at [522, 263] on icon "Backspace" at bounding box center [522, 264] width 17 height 17
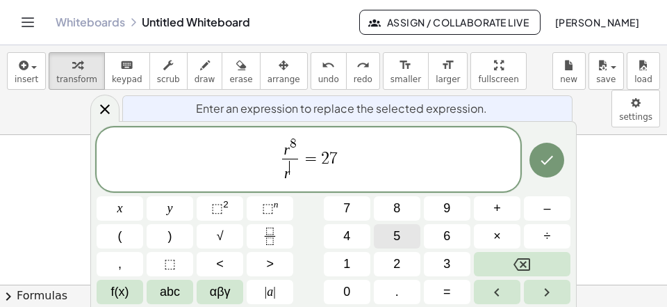
click at [400, 235] on span "5" at bounding box center [396, 236] width 7 height 19
click at [548, 154] on icon "Done" at bounding box center [547, 160] width 17 height 17
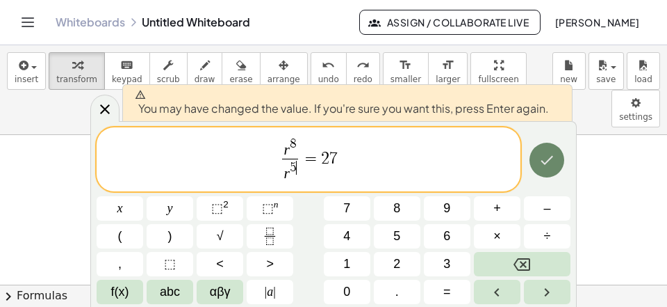
click at [547, 165] on icon "Done" at bounding box center [547, 160] width 17 height 17
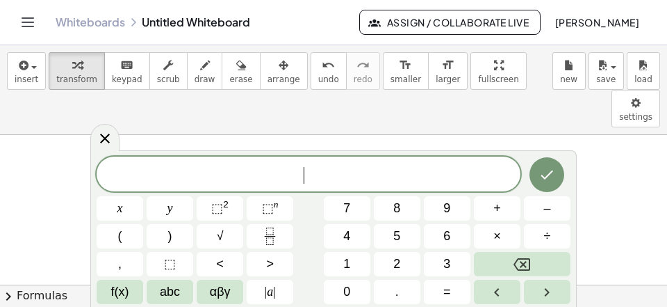
scroll to position [2800, 0]
click at [109, 138] on icon at bounding box center [105, 138] width 17 height 17
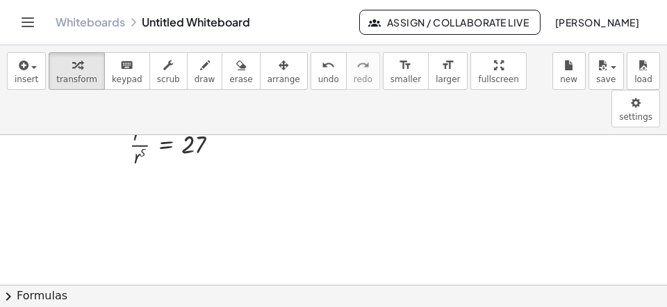
scroll to position [2889, 0]
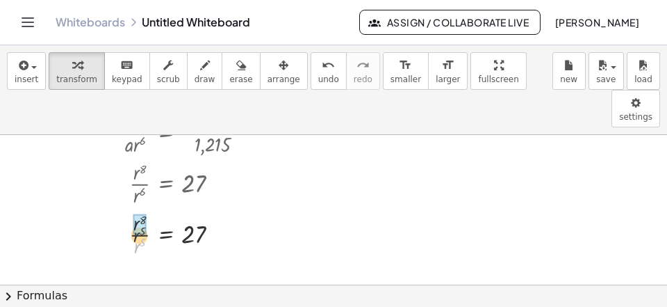
click at [166, 235] on div "· r 5 · r 8 · r 5 = 27" at bounding box center [166, 235] width 0 height 0
click at [163, 259] on div at bounding box center [194, 276] width 161 height 34
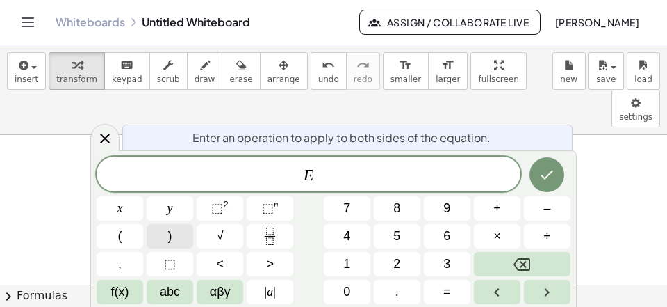
scroll to position [13, 0]
click at [262, 173] on span "E ​" at bounding box center [309, 174] width 424 height 19
click at [117, 297] on span "f(x)" at bounding box center [120, 291] width 18 height 19
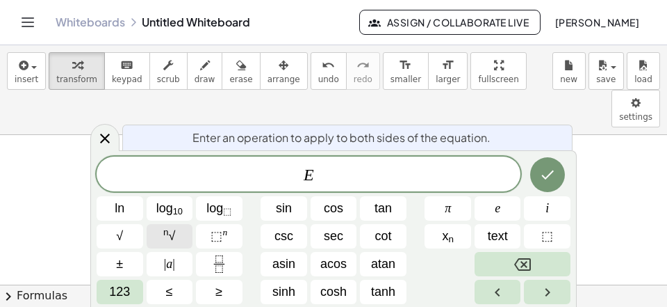
click at [165, 234] on sup "n" at bounding box center [166, 232] width 6 height 10
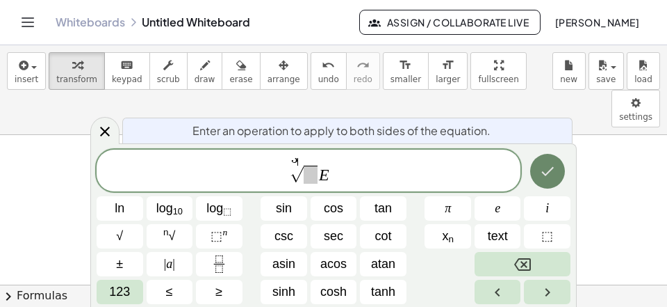
click at [546, 174] on icon "Done" at bounding box center [547, 171] width 17 height 17
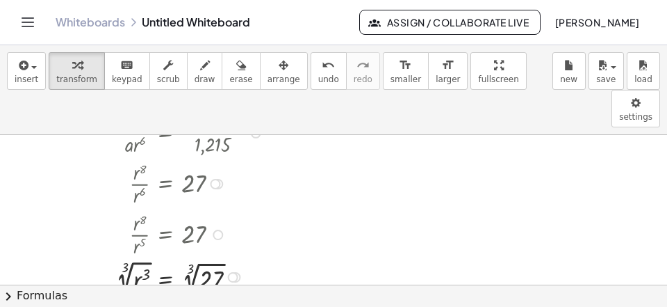
click at [126, 257] on div at bounding box center [192, 276] width 166 height 39
click at [195, 257] on div at bounding box center [194, 276] width 161 height 38
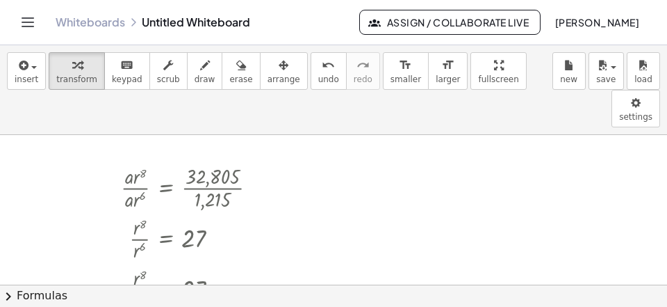
scroll to position [2800, 0]
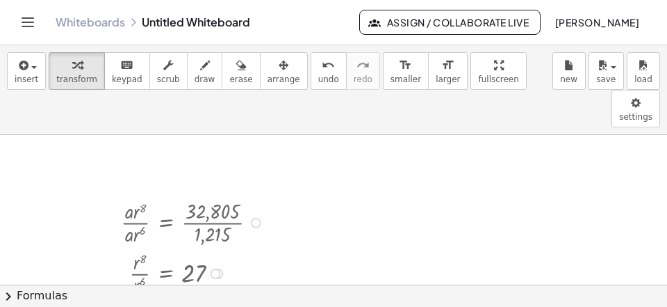
click at [256, 218] on div at bounding box center [256, 223] width 10 height 10
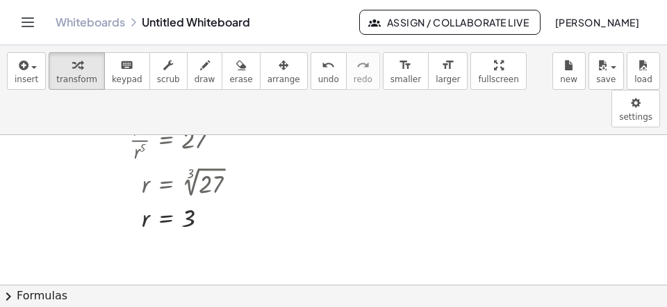
scroll to position [2987, 0]
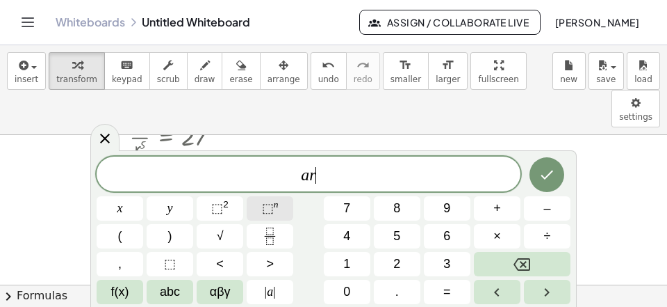
click at [268, 210] on span "⬚" at bounding box center [268, 208] width 12 height 14
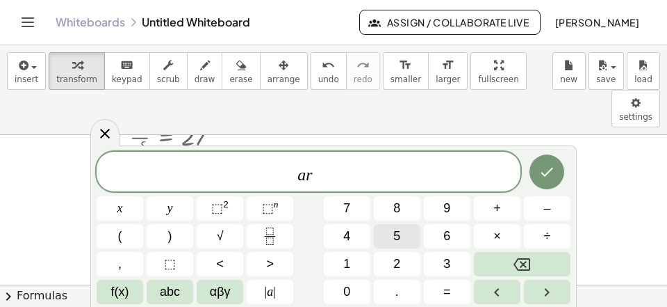
click at [398, 238] on span "5" at bounding box center [396, 236] width 7 height 19
click at [366, 180] on span "a r 5 ​" at bounding box center [309, 172] width 424 height 25
click at [439, 289] on button "=" at bounding box center [447, 291] width 47 height 24
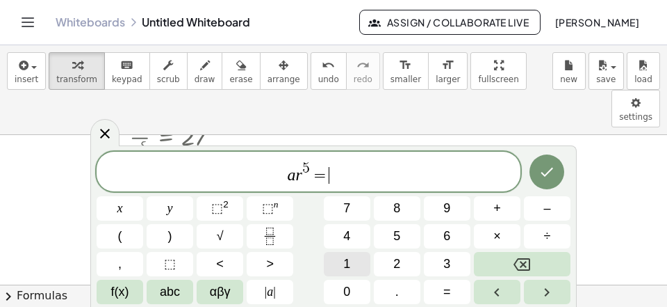
click at [339, 255] on button "1" at bounding box center [347, 264] width 47 height 24
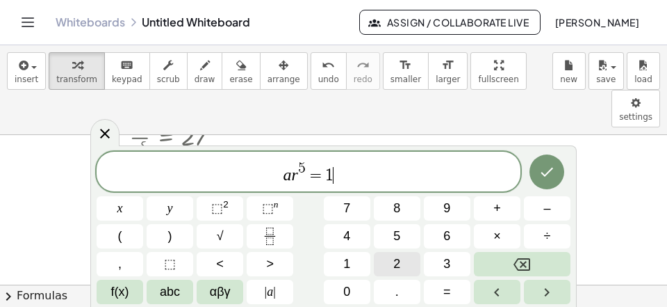
click at [391, 263] on button "2" at bounding box center [397, 264] width 47 height 24
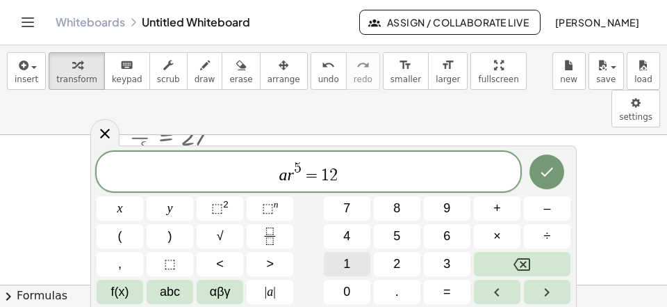
click at [332, 266] on button "1" at bounding box center [347, 264] width 47 height 24
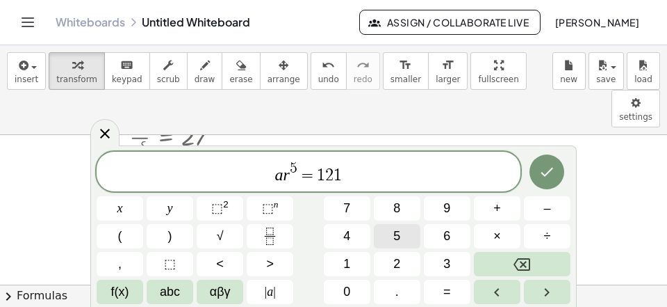
click at [393, 238] on button "5" at bounding box center [397, 236] width 47 height 24
click at [542, 170] on icon "Done" at bounding box center [547, 171] width 17 height 17
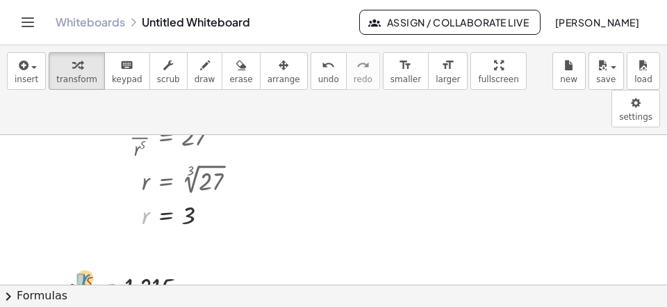
drag, startPoint x: 147, startPoint y: 180, endPoint x: 86, endPoint y: 245, distance: 89.5
click at [166, 216] on div "r r = 3" at bounding box center [166, 216] width 0 height 0
click at [75, 268] on div at bounding box center [129, 285] width 152 height 35
drag, startPoint x: 76, startPoint y: 252, endPoint x: 154, endPoint y: 259, distance: 78.8
click at [108, 286] on div "· 243 · a · = 1,215 243" at bounding box center [108, 286] width 0 height 0
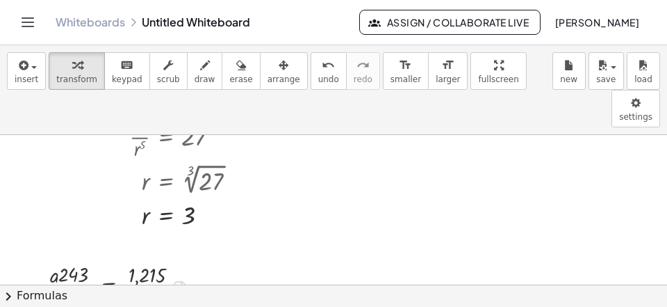
drag, startPoint x: 156, startPoint y: 258, endPoint x: 149, endPoint y: 260, distance: 7.3
click at [156, 259] on div at bounding box center [119, 284] width 161 height 51
click at [108, 286] on div "· 243 · a = · 243 · 243 5" at bounding box center [108, 286] width 0 height 0
click at [268, 80] on span "arrange" at bounding box center [284, 79] width 33 height 10
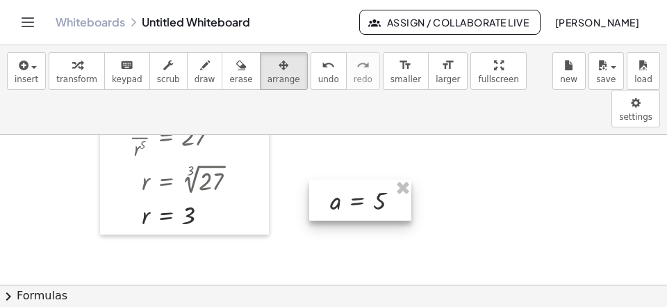
drag, startPoint x: 106, startPoint y: 254, endPoint x: 355, endPoint y: 169, distance: 263.2
click at [355, 179] on div at bounding box center [360, 199] width 102 height 41
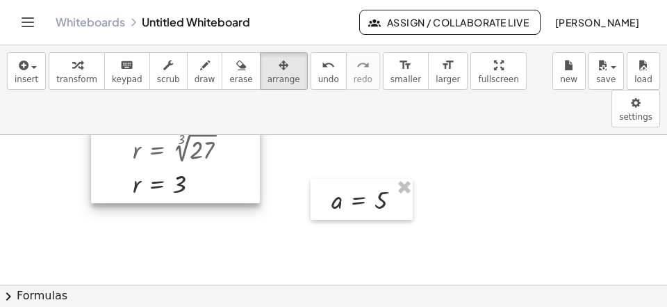
drag, startPoint x: 236, startPoint y: 156, endPoint x: 222, endPoint y: 110, distance: 48.4
click at [222, 110] on div at bounding box center [175, 88] width 169 height 229
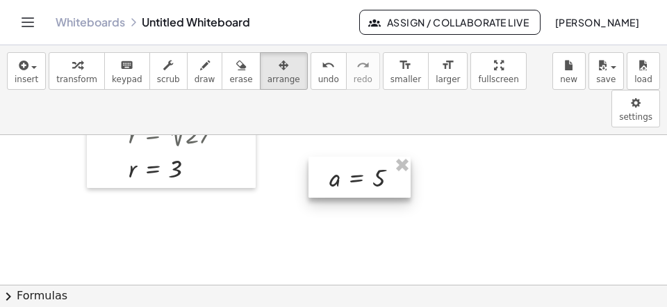
drag, startPoint x: 351, startPoint y: 175, endPoint x: 259, endPoint y: 145, distance: 97.4
click at [349, 156] on div at bounding box center [360, 176] width 102 height 41
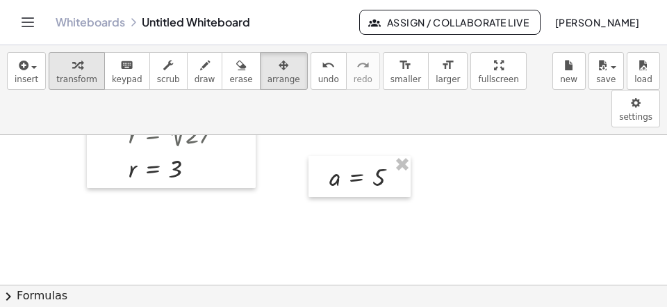
click at [95, 74] on button "transform" at bounding box center [77, 71] width 56 height 38
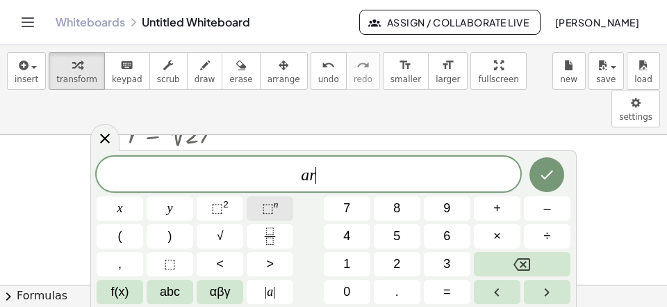
click at [264, 213] on span "⬚" at bounding box center [268, 208] width 12 height 14
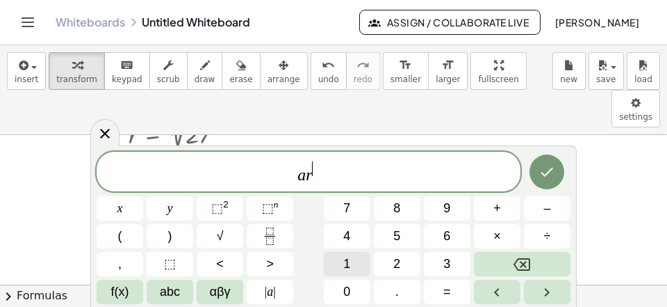
click at [333, 267] on button "1" at bounding box center [347, 264] width 47 height 24
click at [332, 267] on button "1" at bounding box center [347, 264] width 47 height 24
click at [551, 172] on icon "Done" at bounding box center [548, 172] width 13 height 9
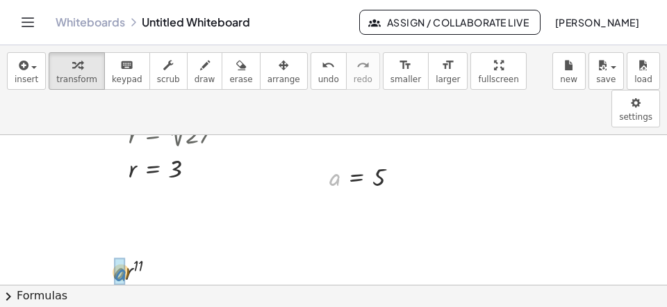
drag, startPoint x: 330, startPoint y: 140, endPoint x: 115, endPoint y: 216, distance: 227.8
click at [357, 177] on div "a a = 5" at bounding box center [357, 177] width 0 height 0
drag, startPoint x: 131, startPoint y: 129, endPoint x: 123, endPoint y: 252, distance: 124.0
click at [139, 287] on div at bounding box center [140, 304] width 81 height 35
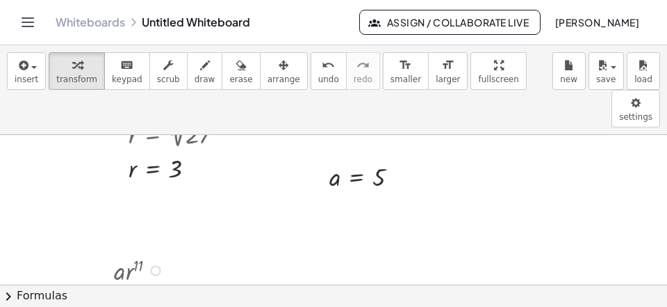
click at [120, 287] on div at bounding box center [141, 304] width 127 height 35
